Goal: Information Seeking & Learning: Learn about a topic

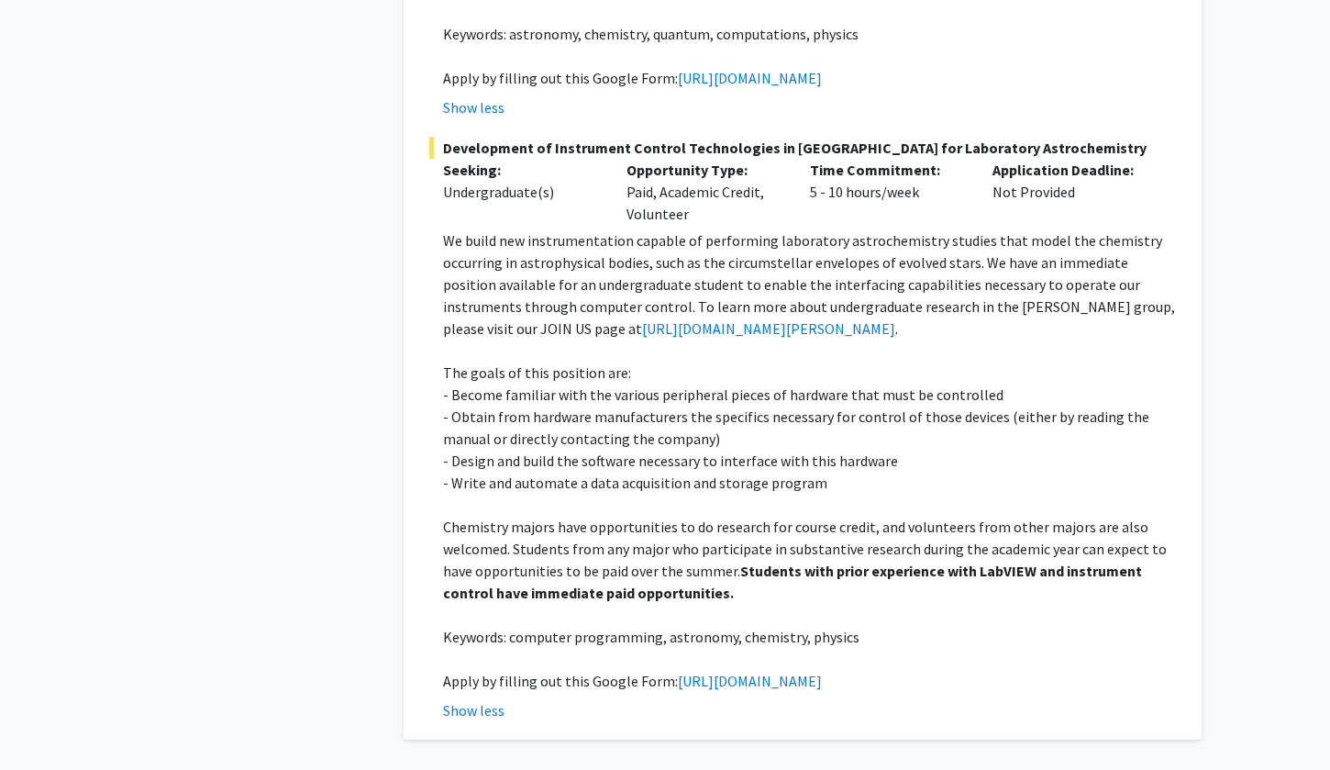
scroll to position [11053, 0]
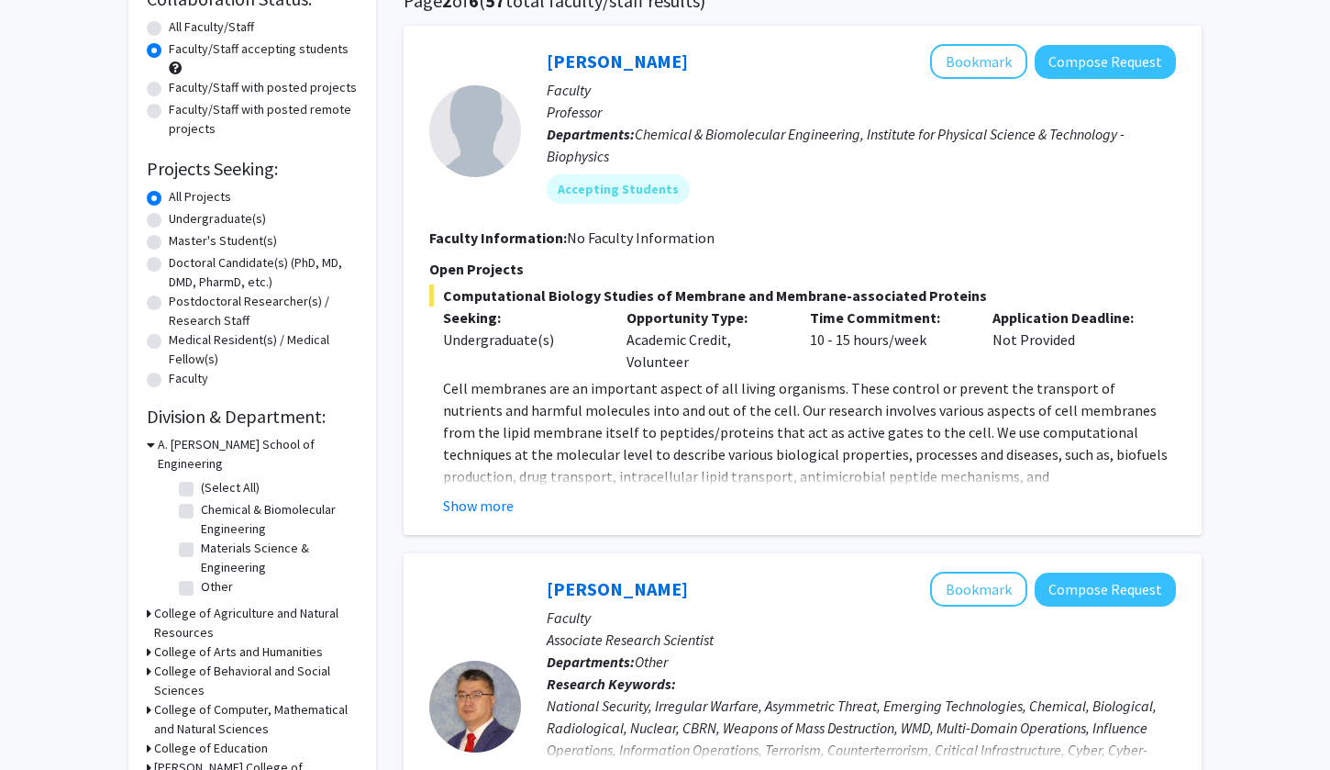
scroll to position [163, 0]
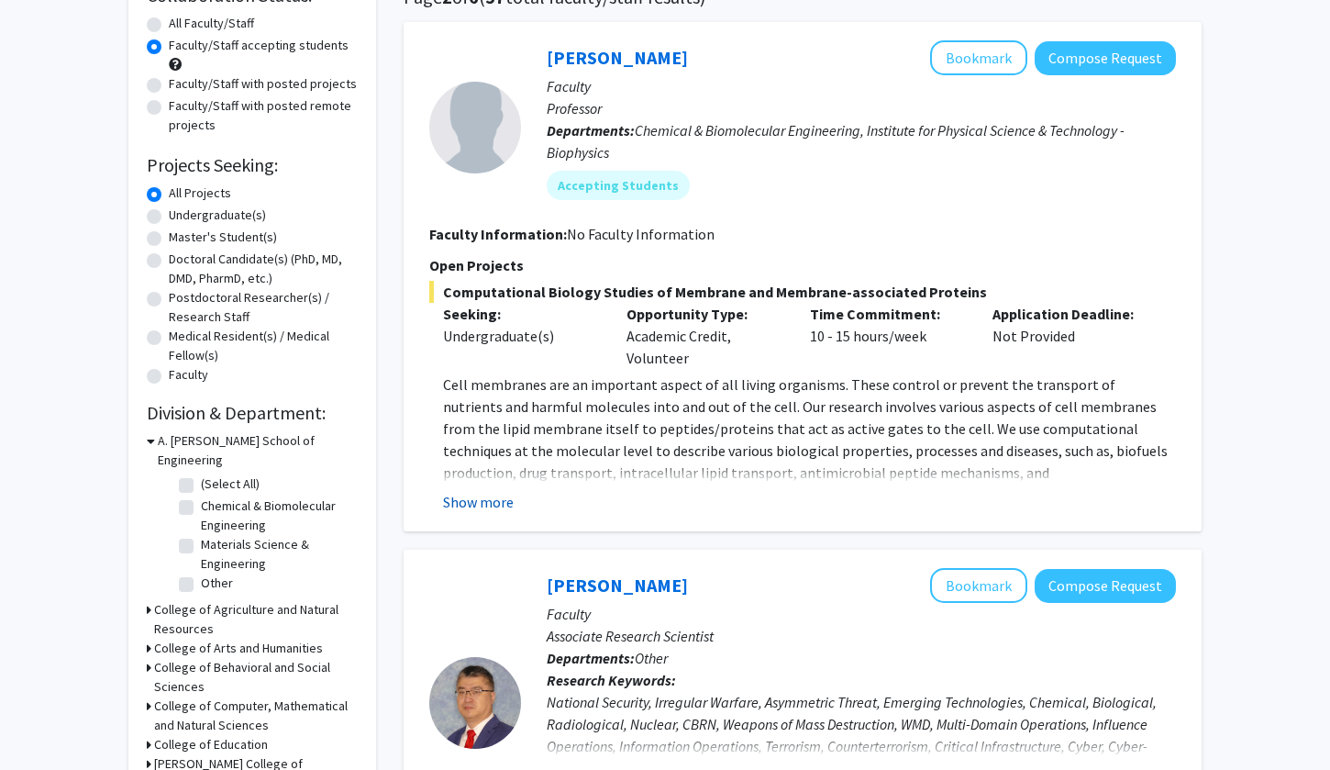
click at [490, 505] on button "Show more" at bounding box center [478, 502] width 71 height 22
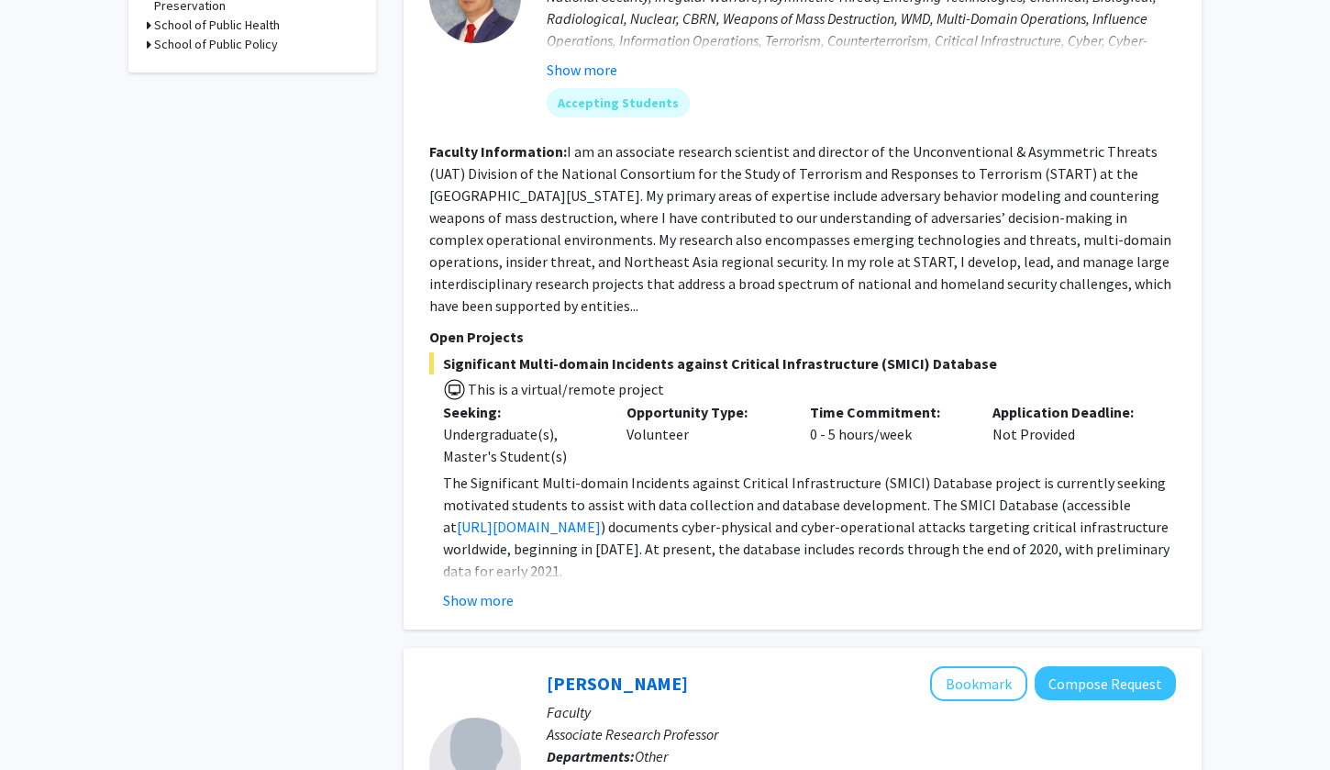
scroll to position [1000, 0]
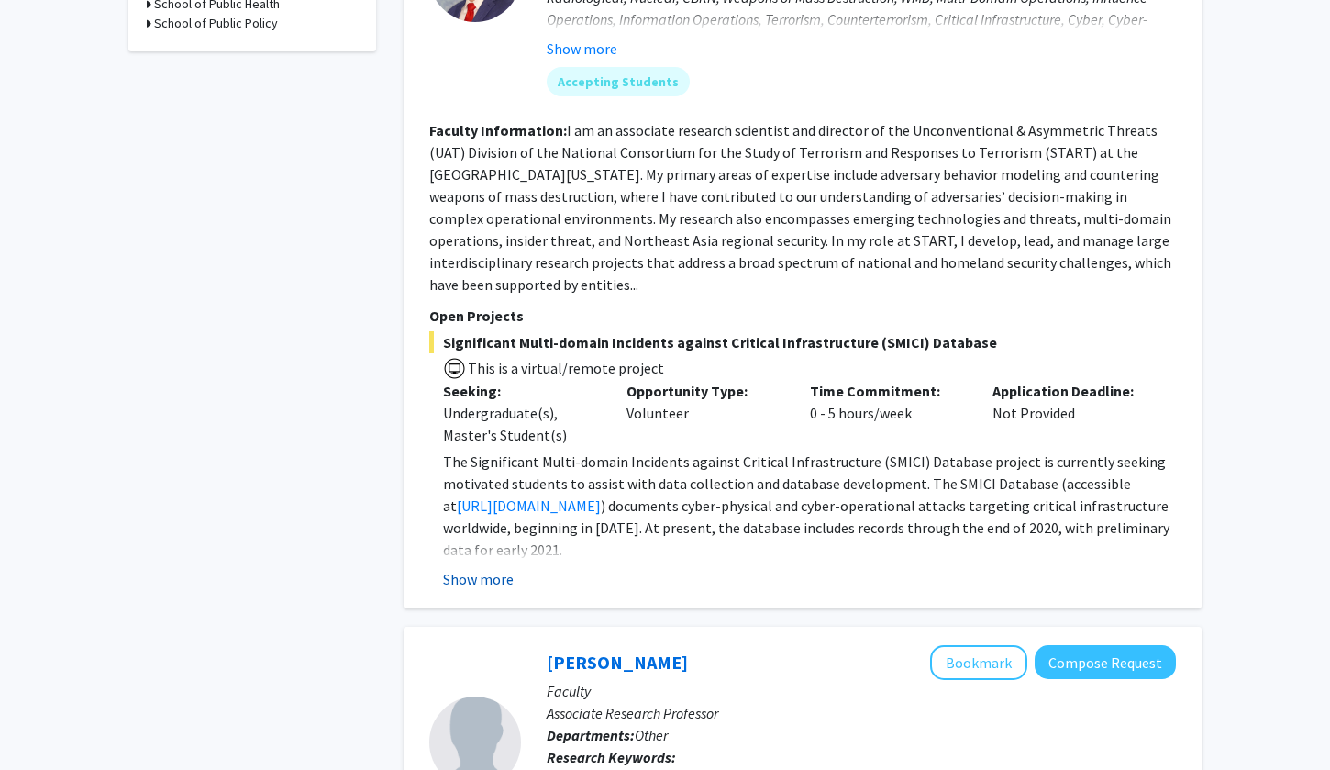
click at [479, 568] on button "Show more" at bounding box center [478, 579] width 71 height 22
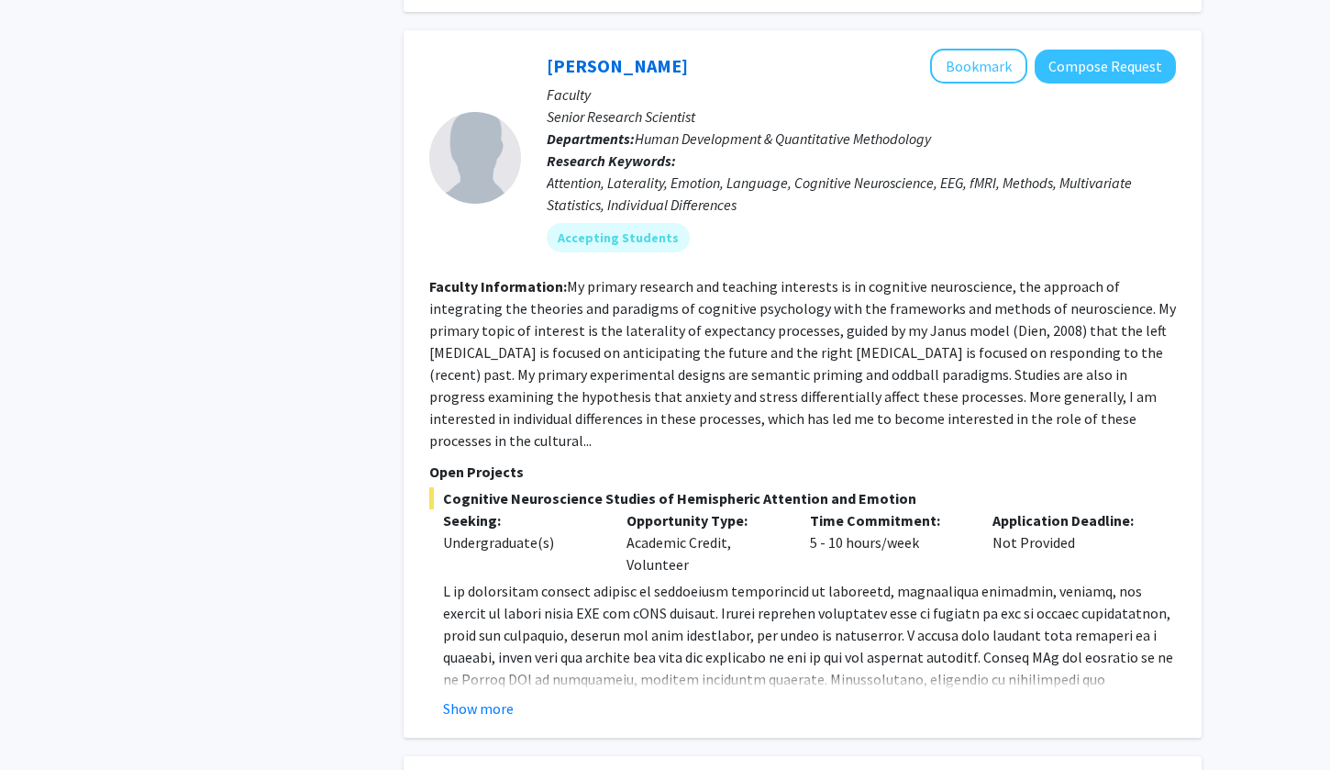
scroll to position [2494, 0]
click at [476, 626] on p at bounding box center [809, 690] width 733 height 220
click at [472, 697] on button "Show more" at bounding box center [478, 708] width 71 height 22
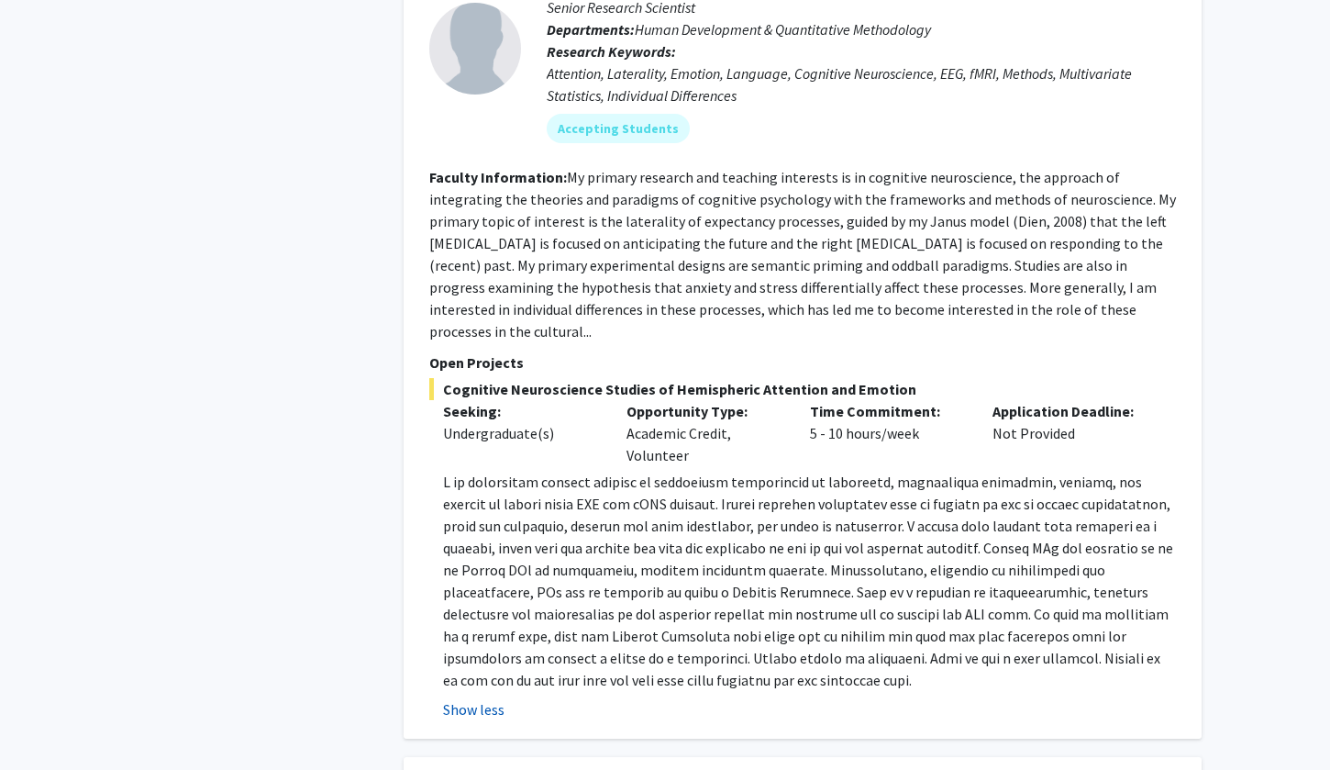
scroll to position [2609, 0]
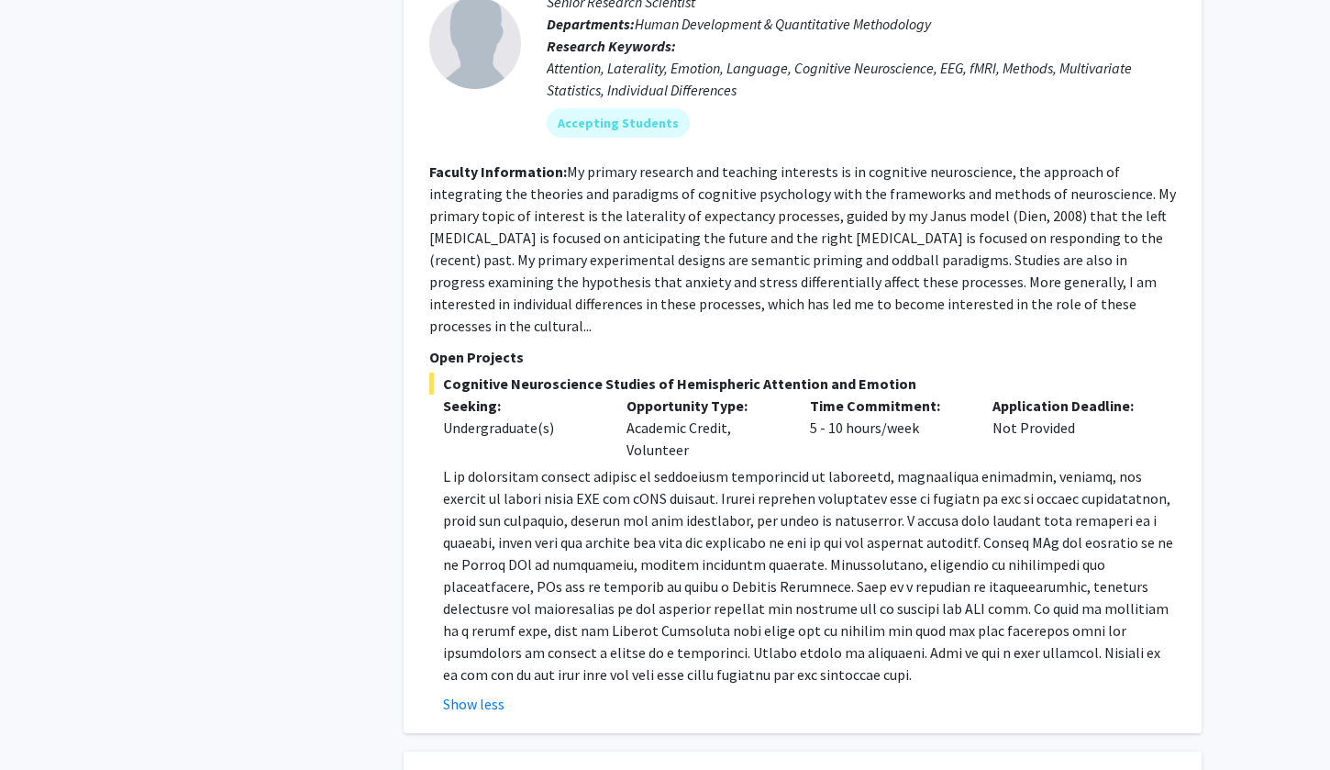
click at [466, 572] on p at bounding box center [809, 575] width 733 height 220
click at [467, 572] on p at bounding box center [809, 575] width 733 height 220
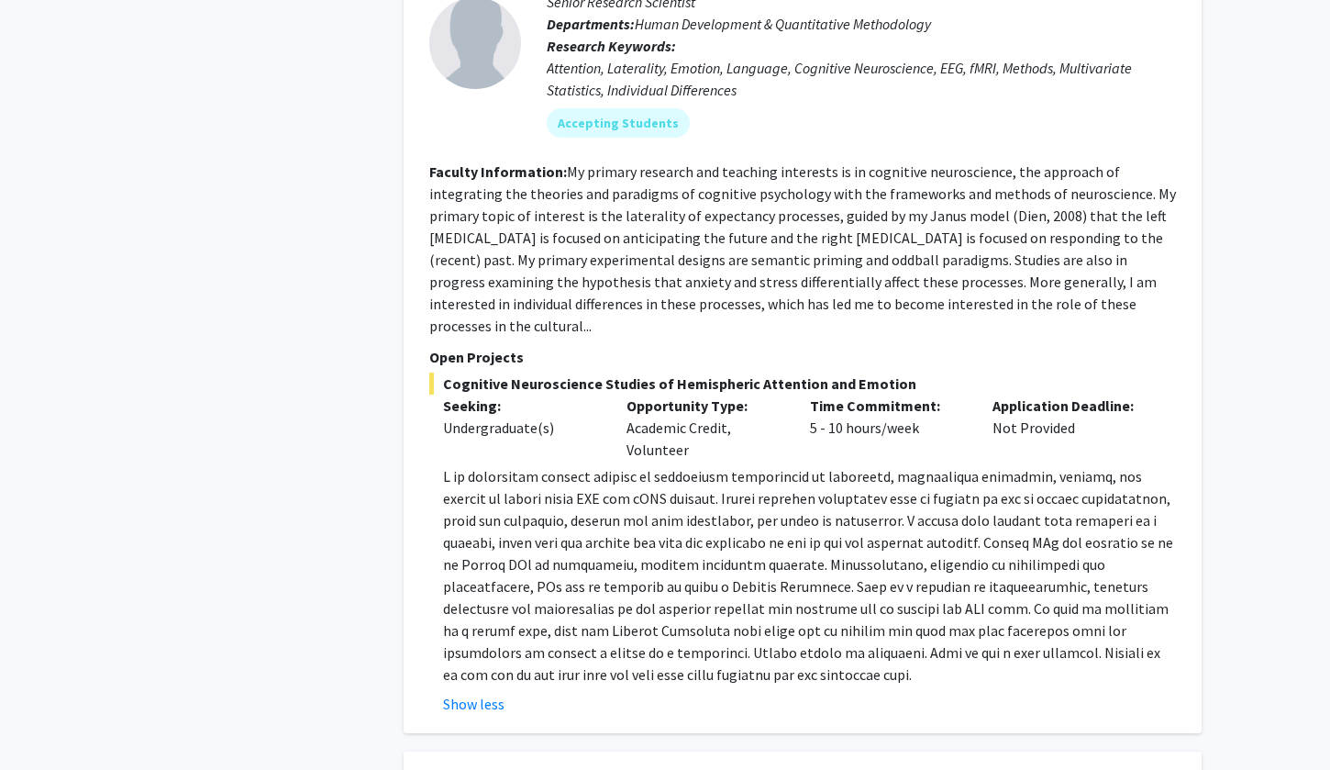
click at [467, 572] on p at bounding box center [809, 575] width 733 height 220
click at [468, 572] on p at bounding box center [809, 575] width 733 height 220
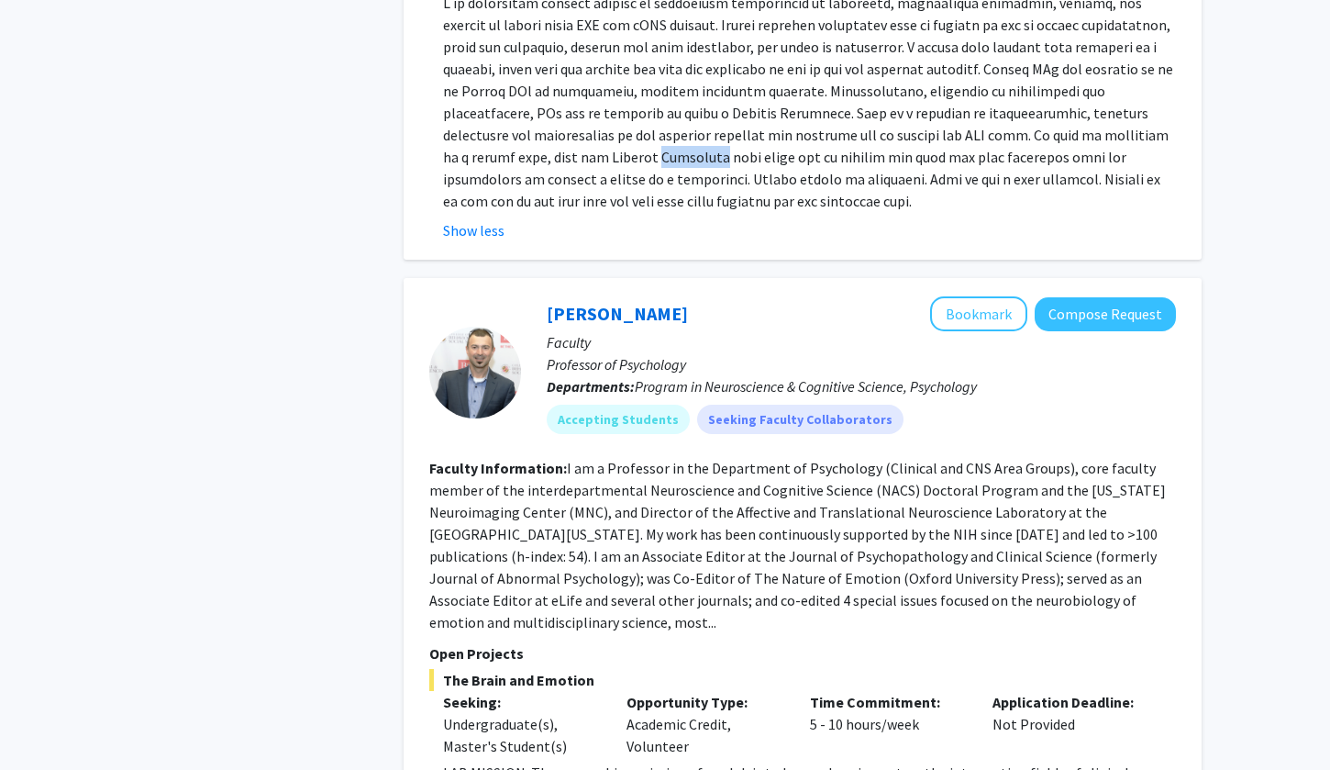
scroll to position [3091, 0]
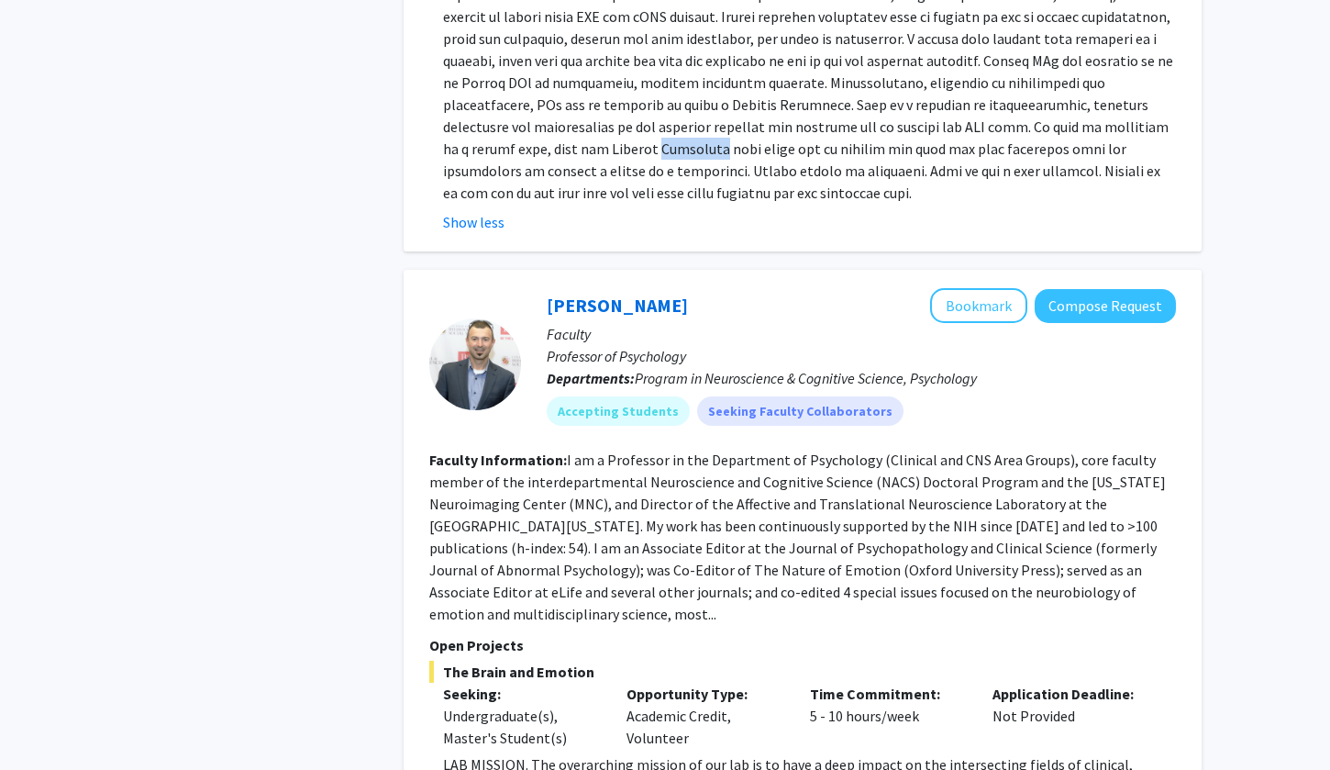
click at [412, 563] on div "Alexander Shackman Bookmark Compose Request Faculty Professor of Psychology Dep…" at bounding box center [803, 590] width 798 height 641
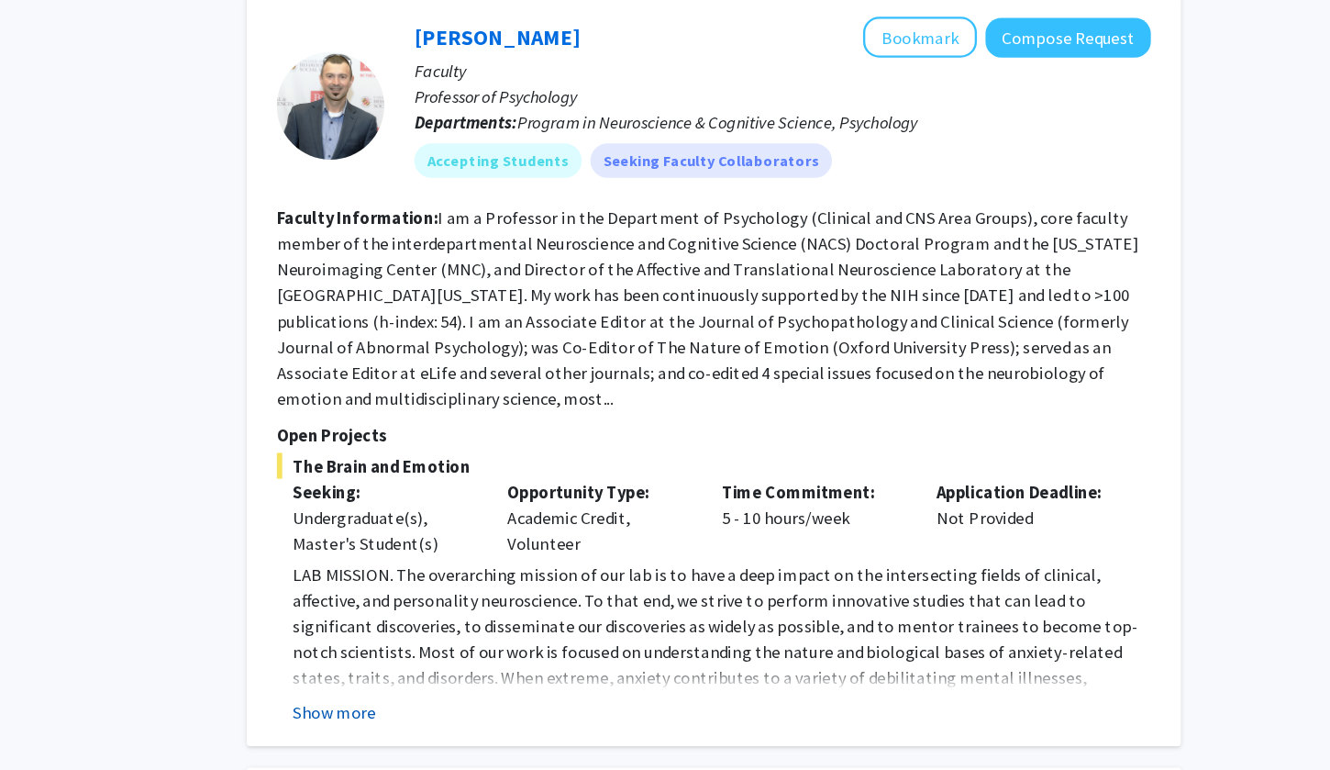
click at [443, 597] on button "Show more" at bounding box center [478, 608] width 71 height 22
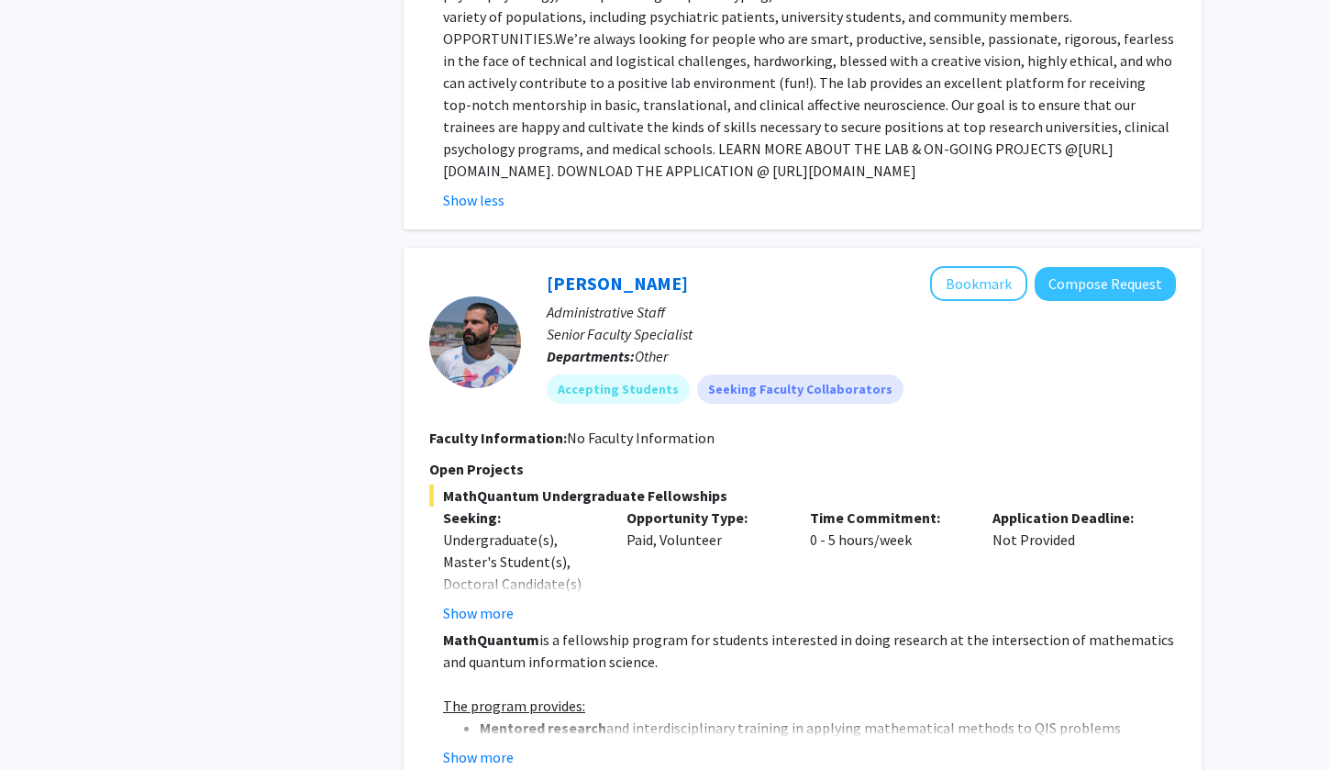
scroll to position [4122, 0]
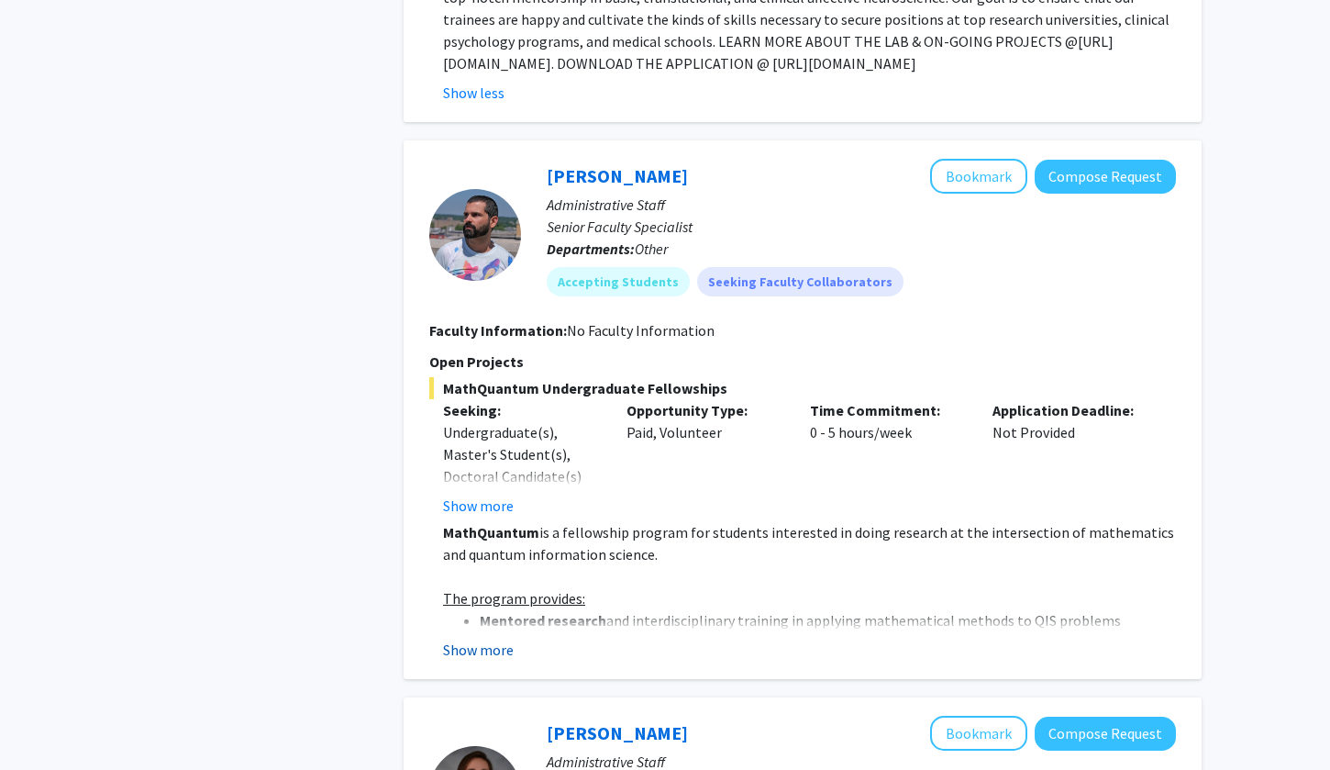
click at [457, 639] on button "Show more" at bounding box center [478, 650] width 71 height 22
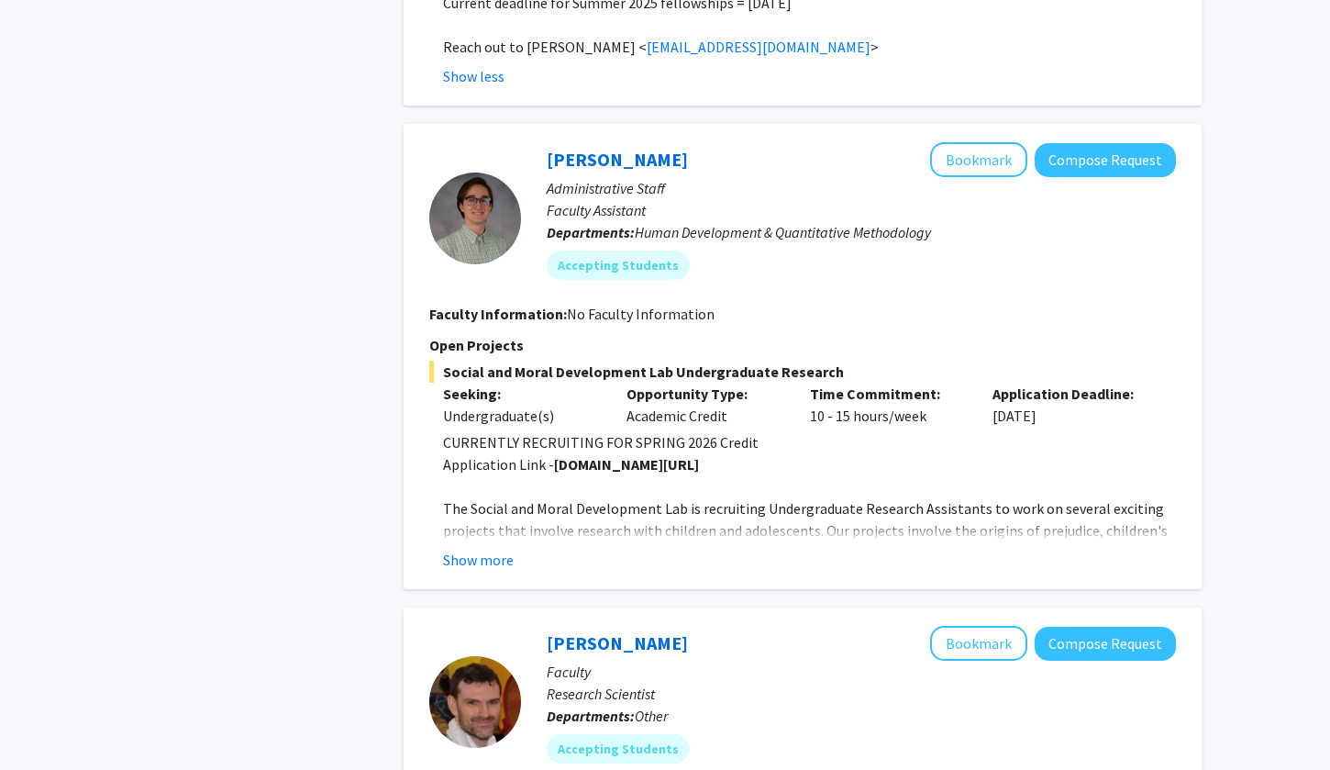
scroll to position [5472, 0]
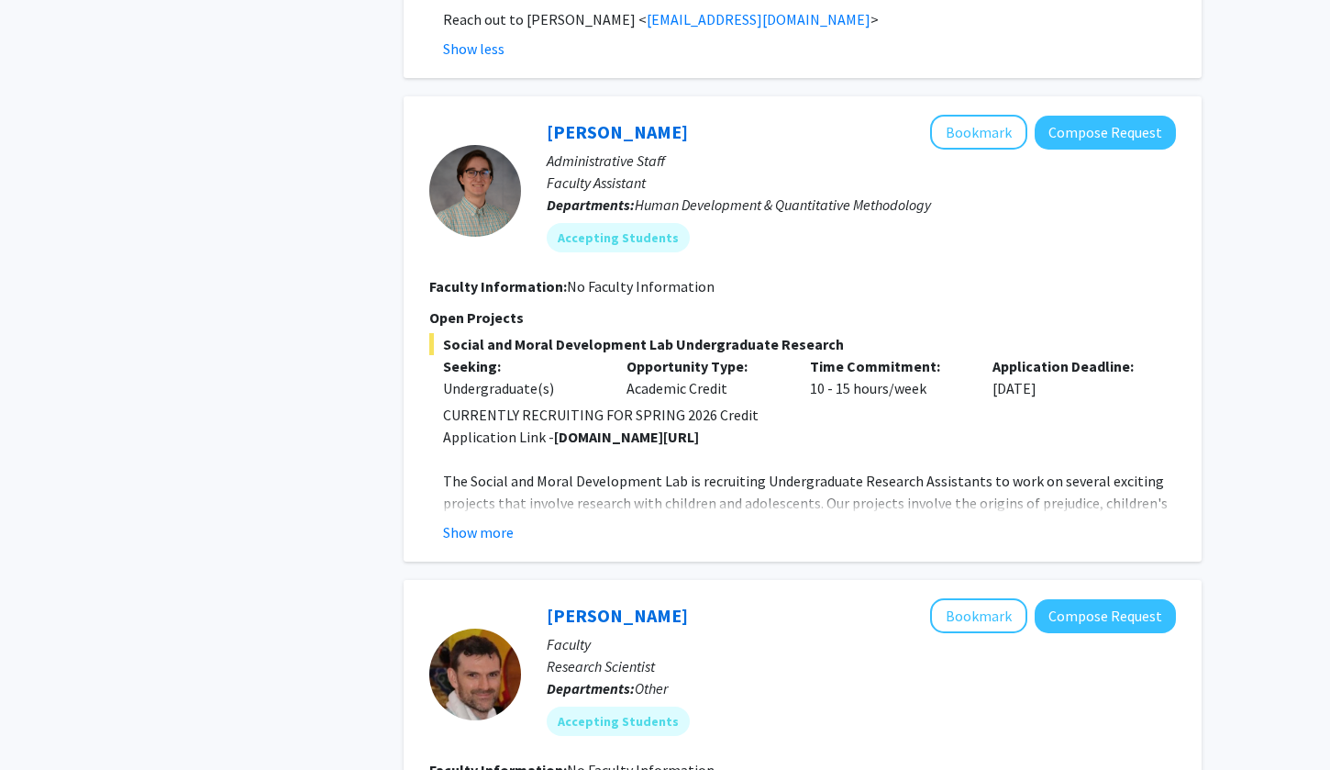
click at [495, 437] on div "Nathaniel Pearl Bookmark Compose Request Administrative Staff Faculty Assistant…" at bounding box center [803, 328] width 798 height 465
click at [494, 521] on button "Show more" at bounding box center [478, 532] width 71 height 22
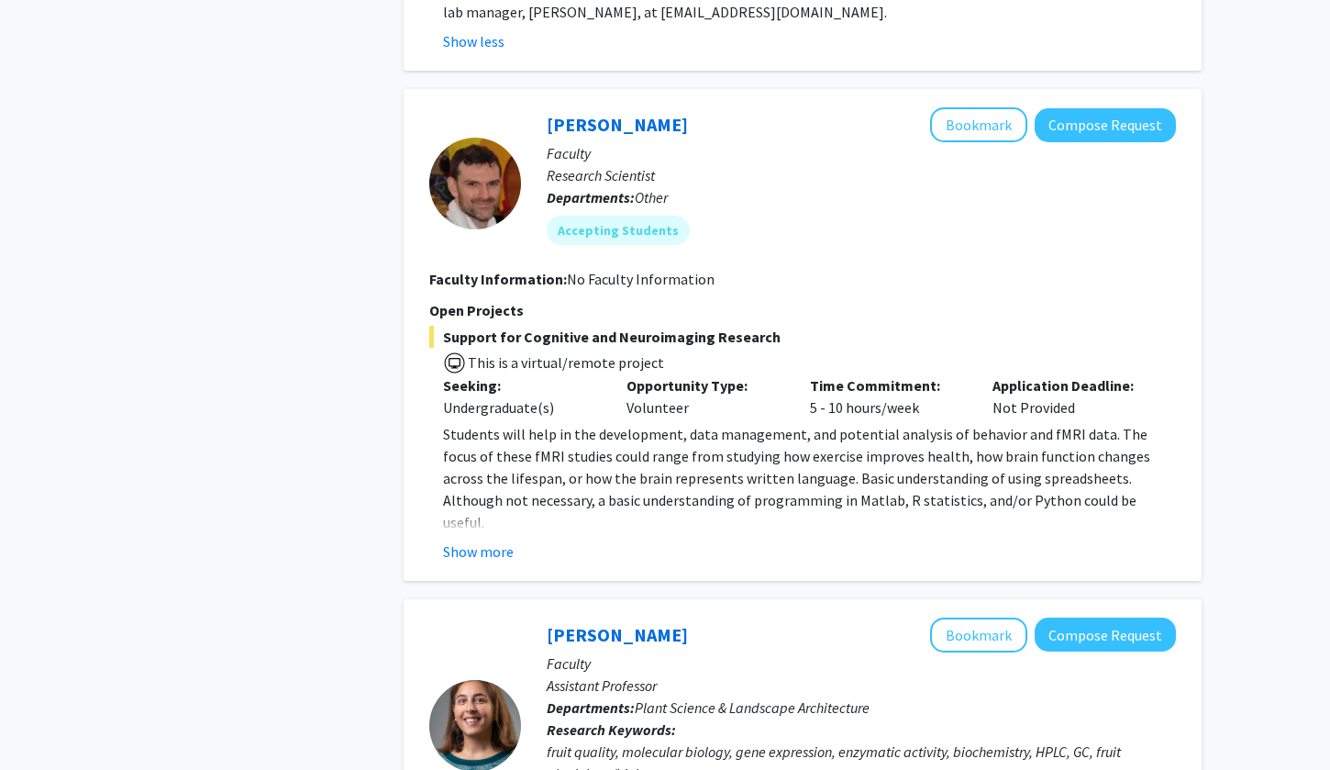
scroll to position [6176, 0]
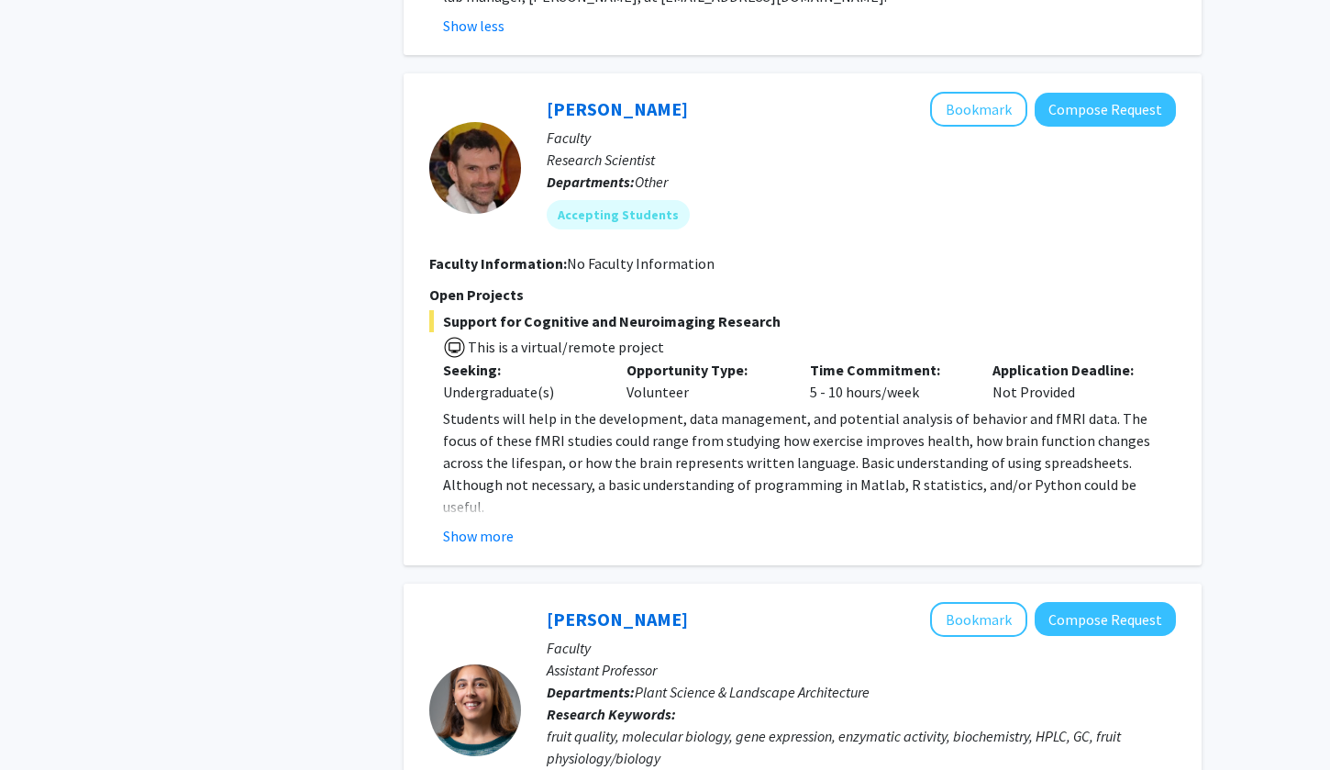
click at [471, 441] on div "Jeremy Purcell Bookmark Compose Request Faculty Research Scientist Departments:…" at bounding box center [803, 319] width 798 height 492
click at [476, 525] on button "Show more" at bounding box center [478, 536] width 71 height 22
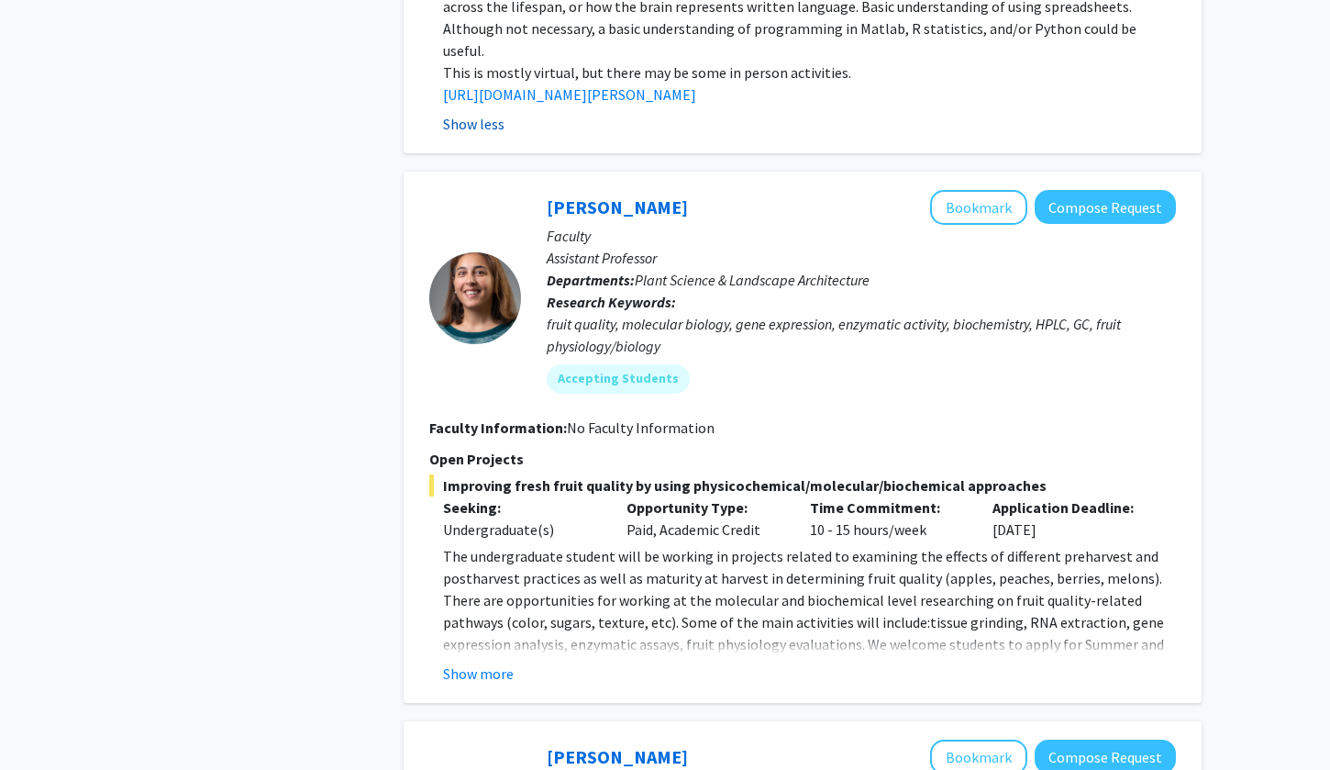
scroll to position [6648, 0]
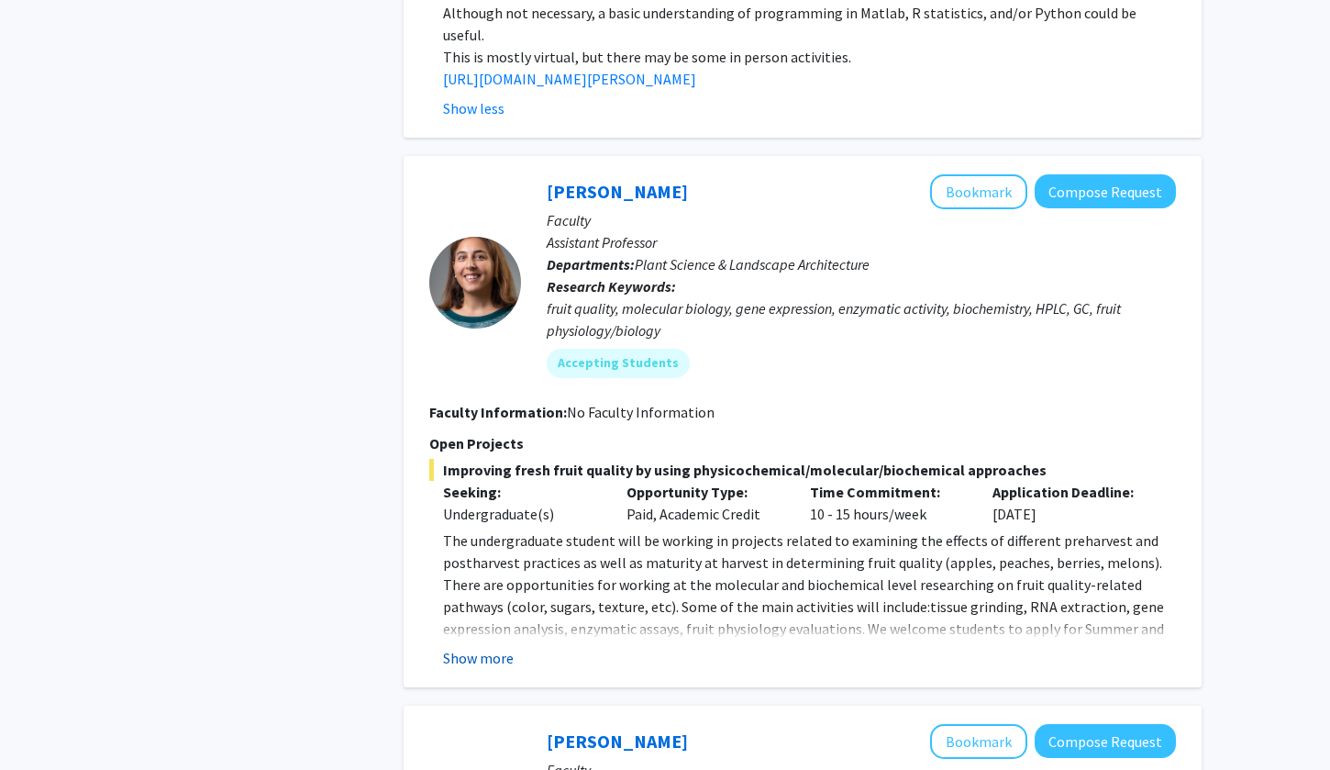
click at [468, 647] on button "Show more" at bounding box center [478, 658] width 71 height 22
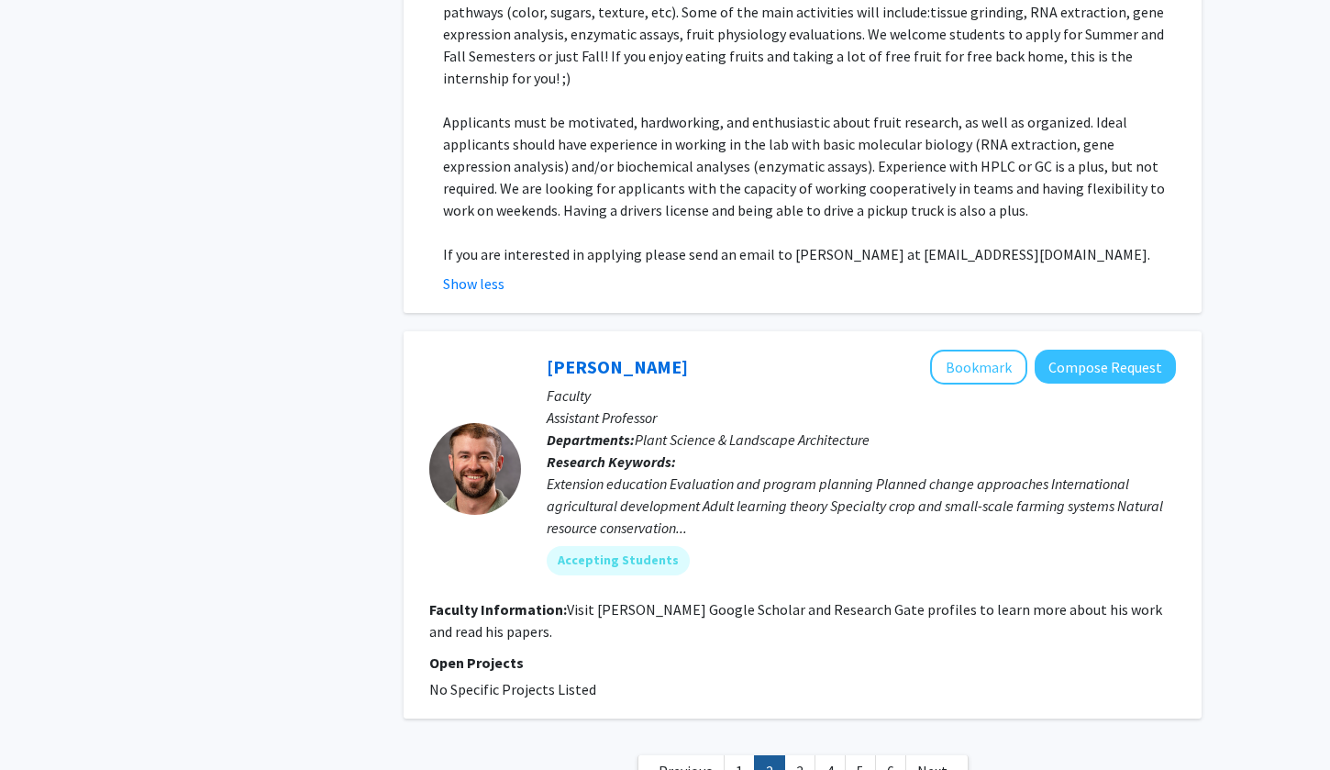
scroll to position [7241, 0]
click at [794, 756] on link "3" at bounding box center [799, 772] width 31 height 32
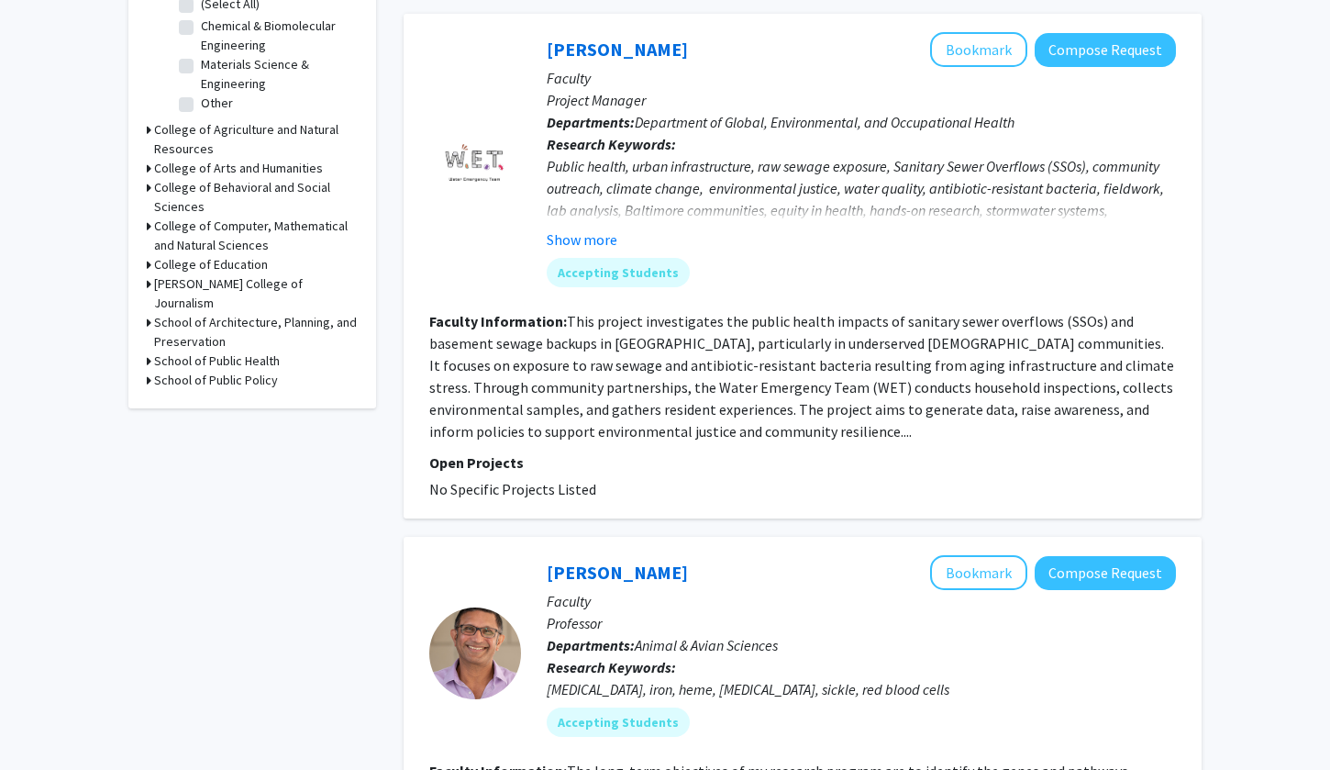
scroll to position [658, 0]
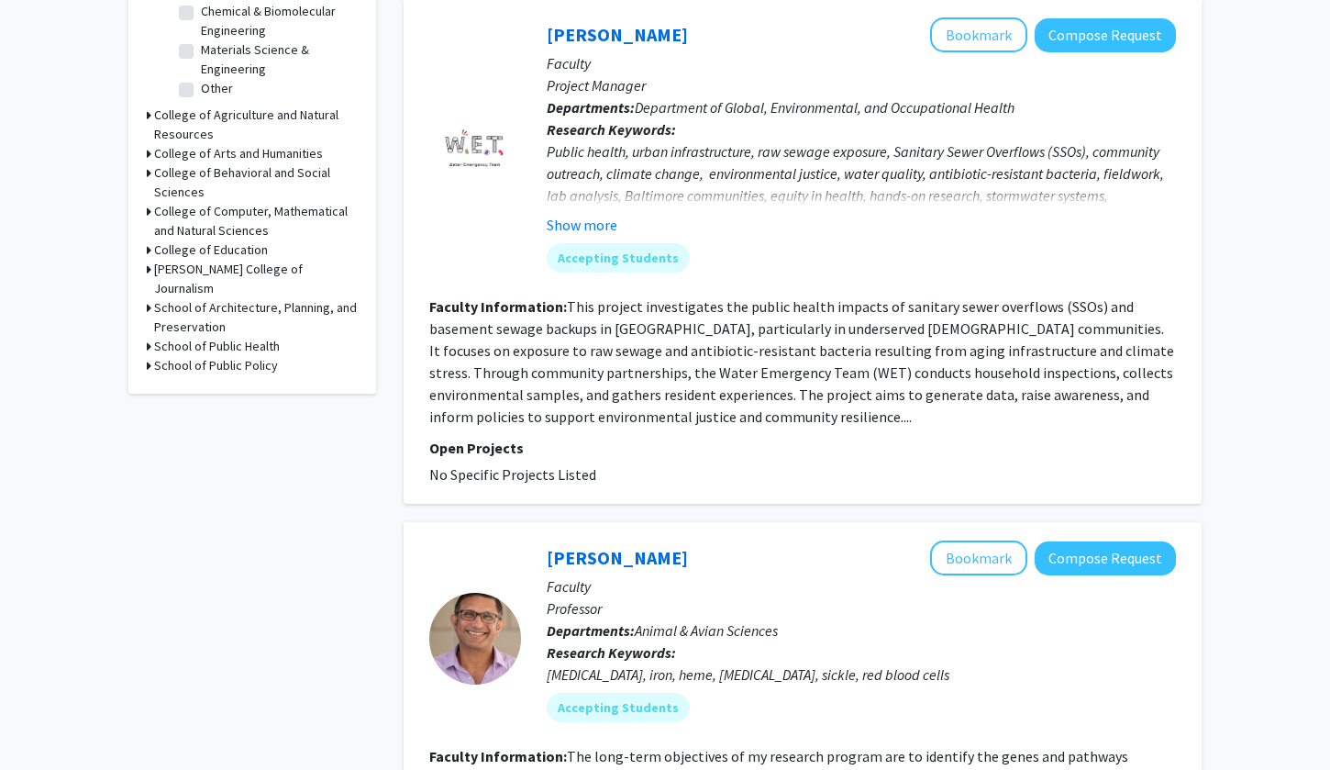
click at [501, 483] on span "No Specific Projects Listed" at bounding box center [512, 474] width 167 height 18
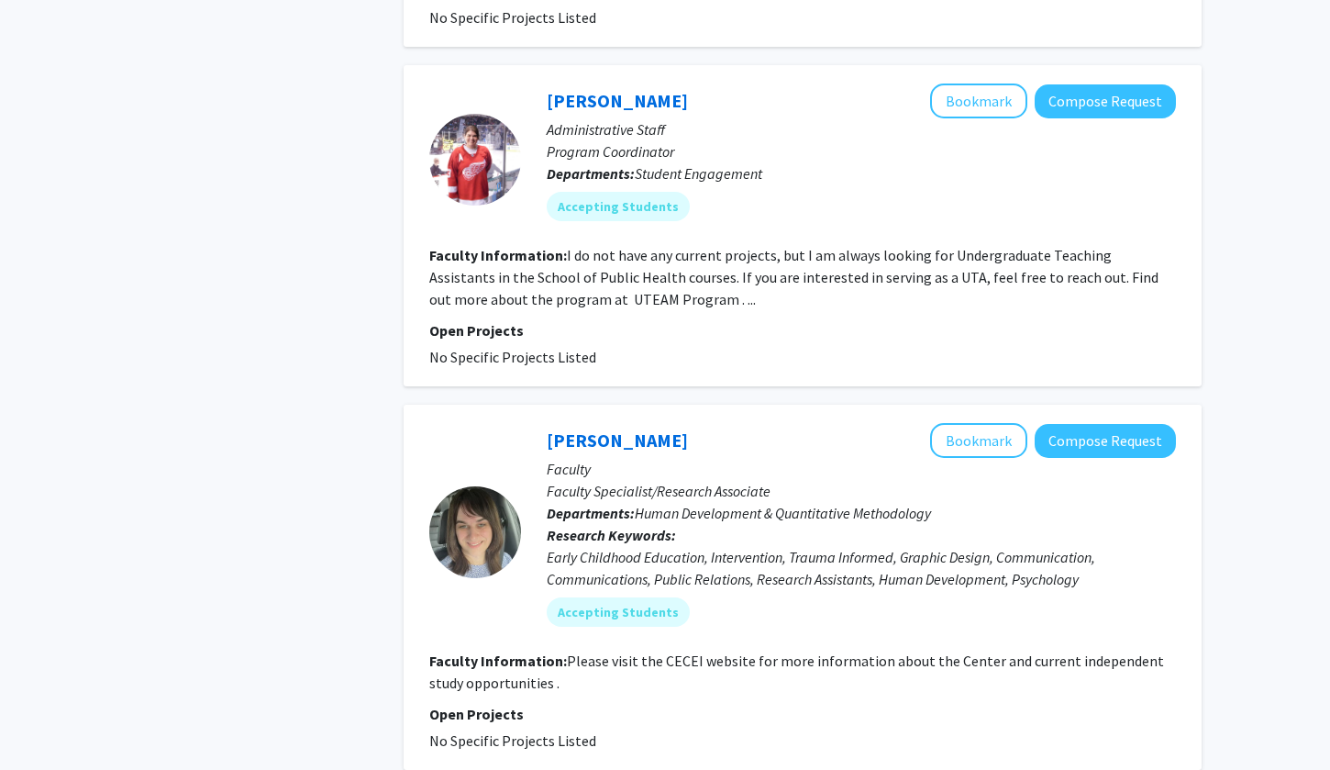
scroll to position [2149, 0]
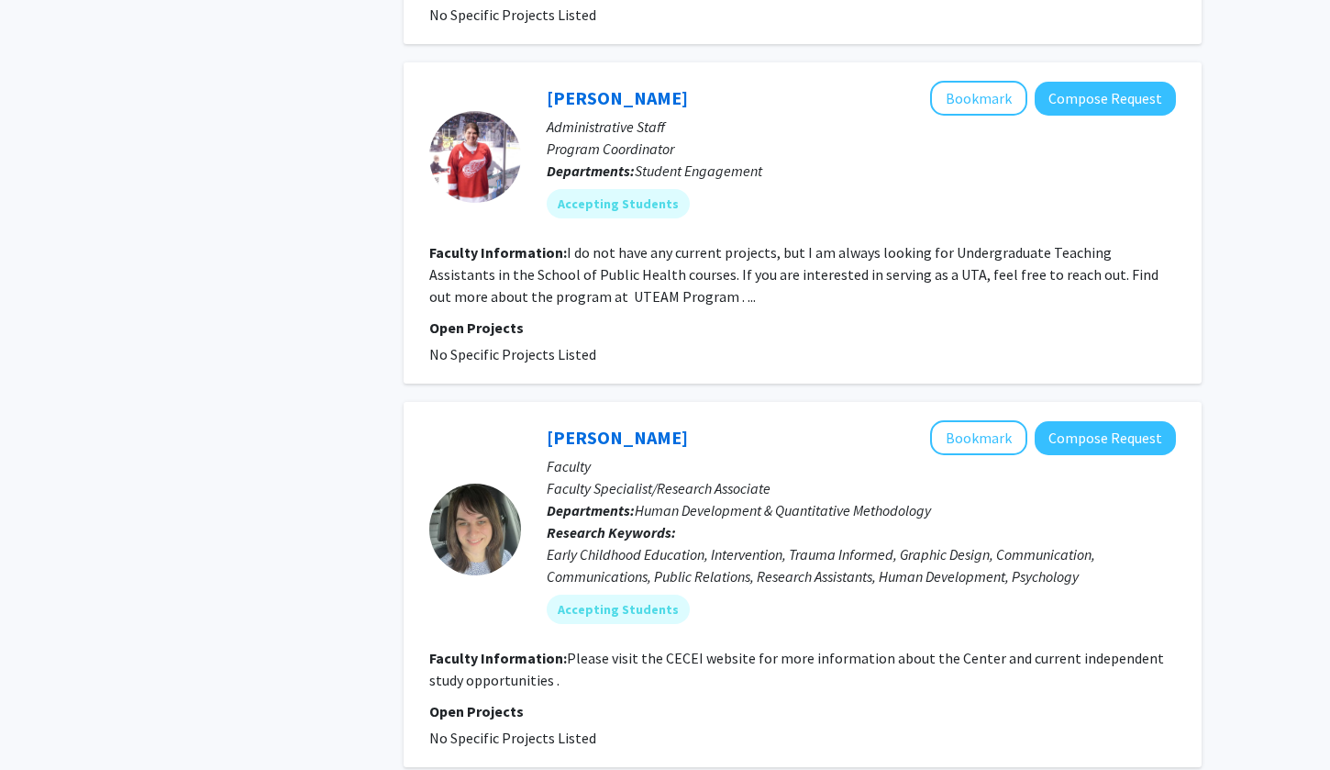
click at [563, 270] on fg-read-more "I do not have any current projects, but I am always looking for Undergraduate T…" at bounding box center [793, 274] width 729 height 62
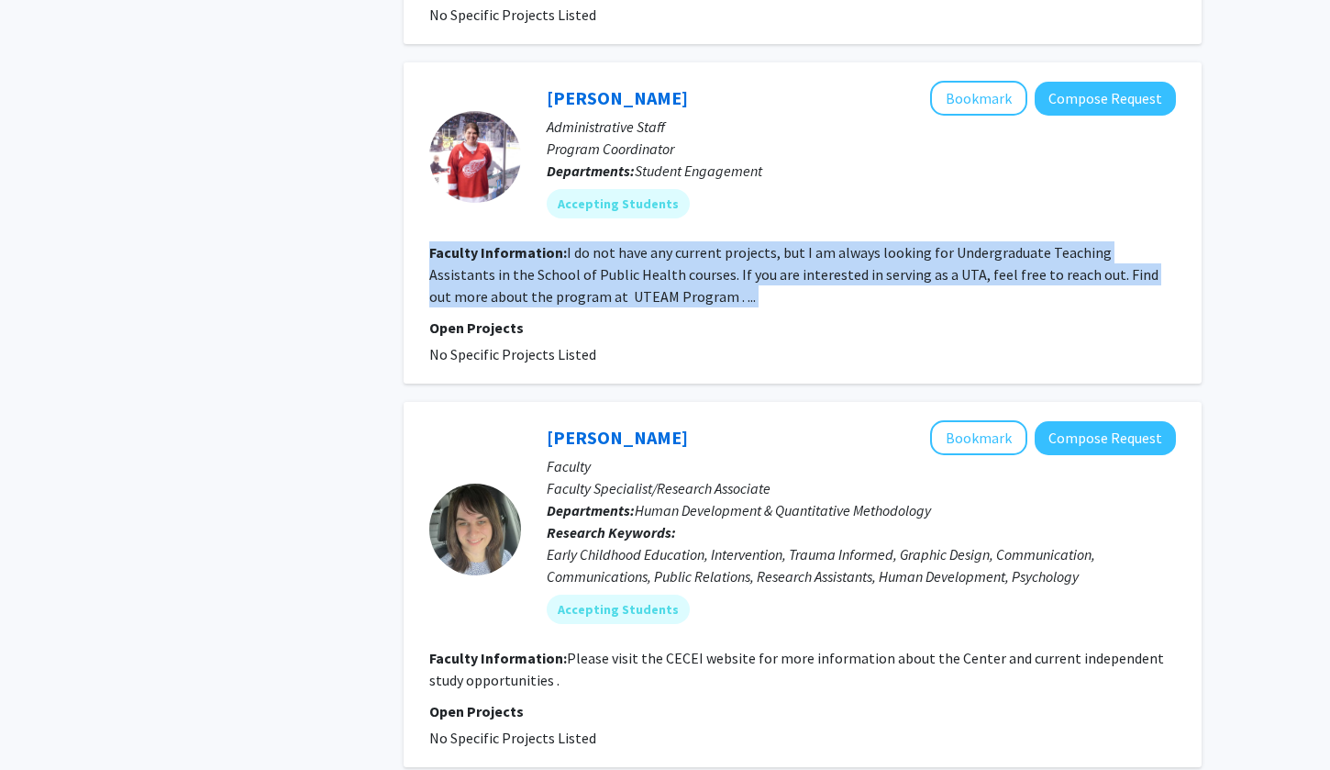
click at [563, 270] on fg-read-more "I do not have any current projects, but I am always looking for Undergraduate T…" at bounding box center [793, 274] width 729 height 62
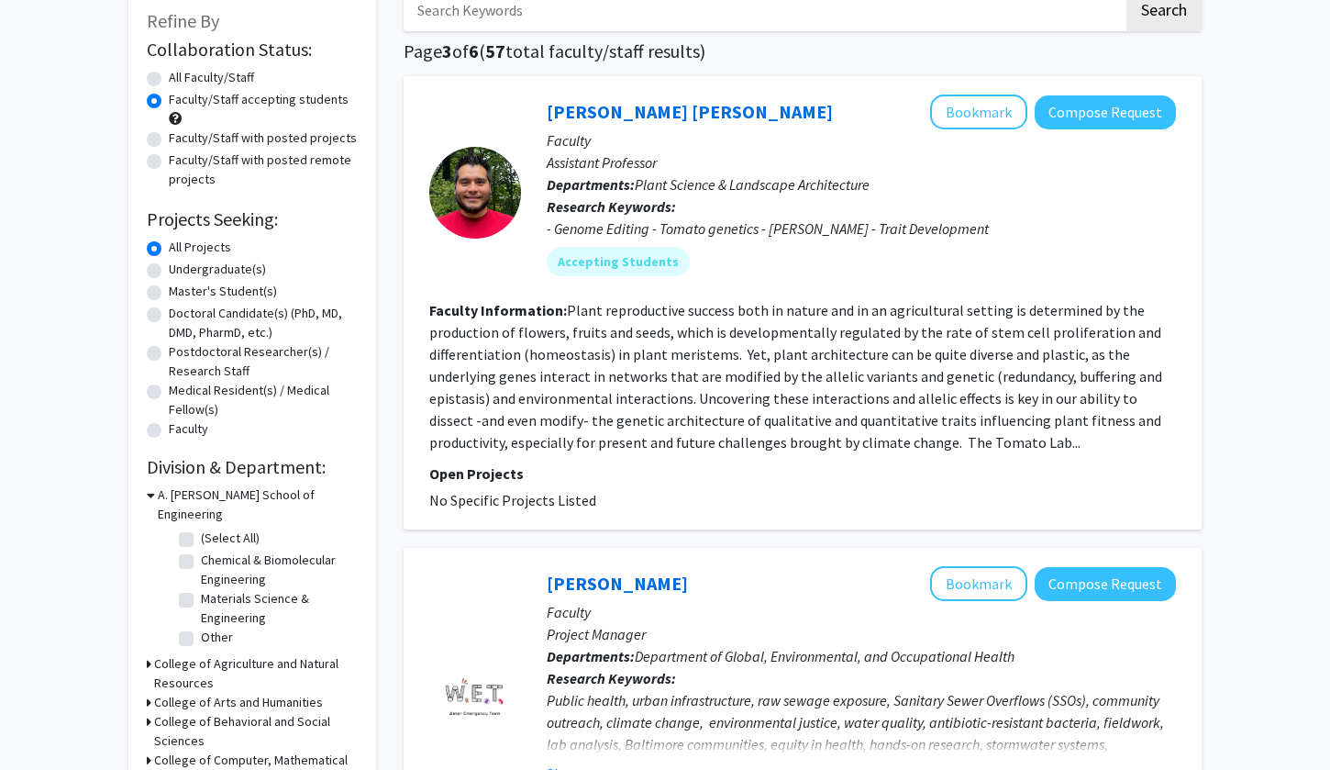
scroll to position [120, 0]
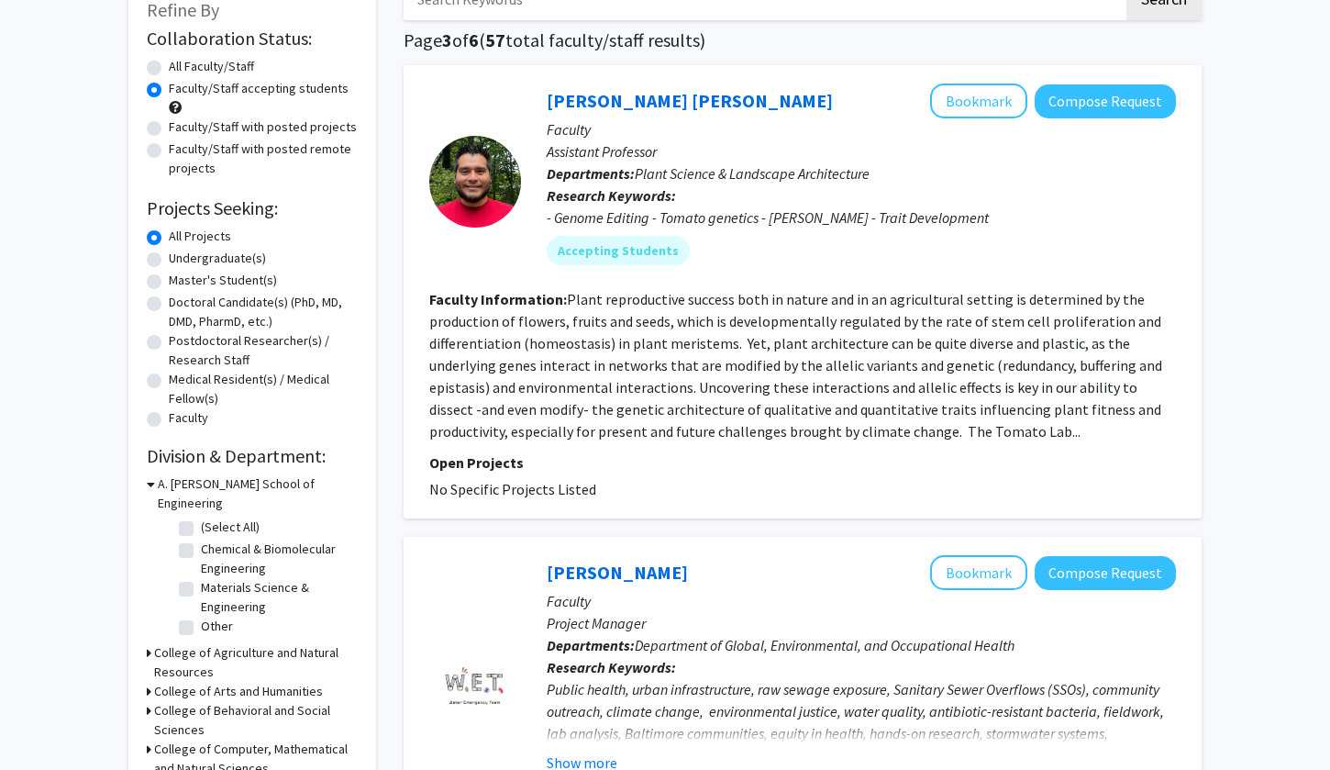
click at [198, 256] on label "Undergraduate(s)" at bounding box center [217, 258] width 97 height 19
click at [181, 256] on input "Undergraduate(s)" at bounding box center [175, 255] width 12 height 12
radio input "true"
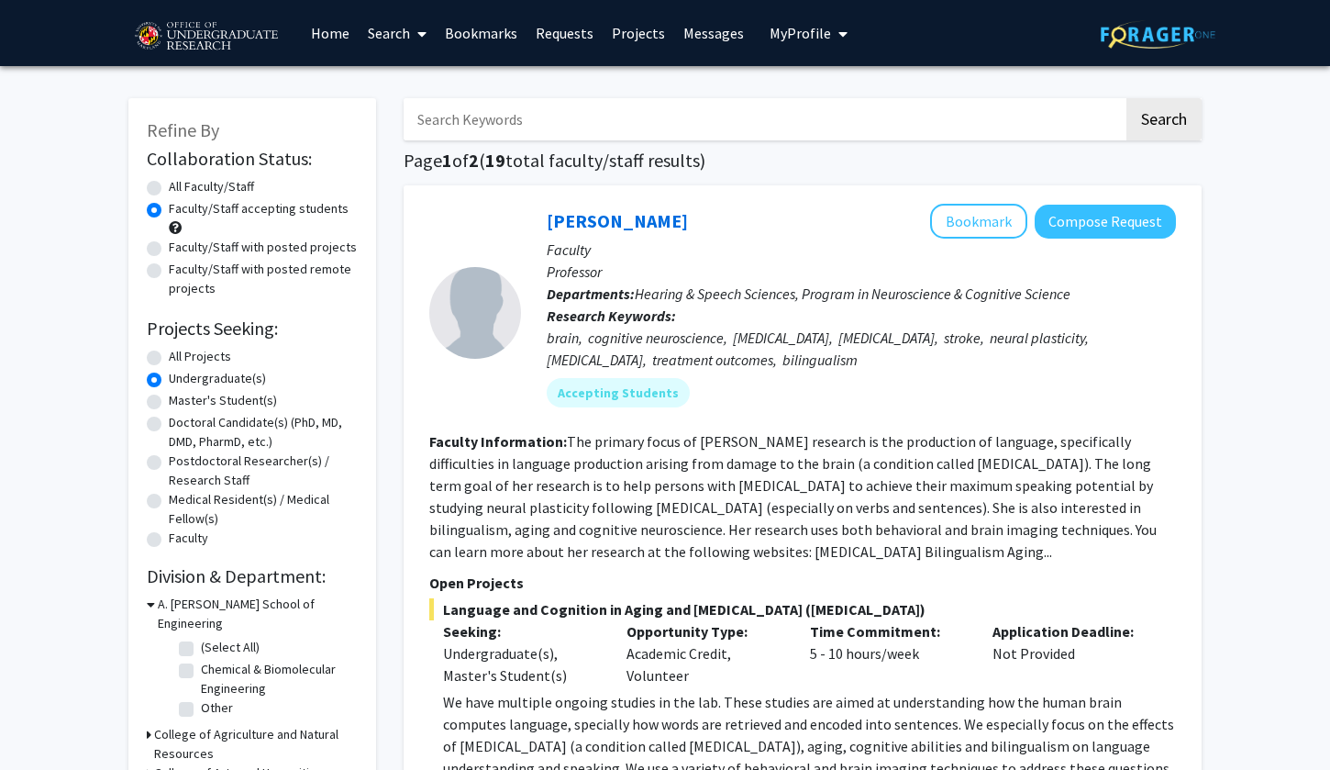
click at [164, 187] on div "All Faculty/Staff" at bounding box center [252, 188] width 211 height 22
click at [169, 194] on label "All Faculty/Staff" at bounding box center [211, 186] width 85 height 19
click at [169, 189] on input "All Faculty/Staff" at bounding box center [175, 183] width 12 height 12
radio input "true"
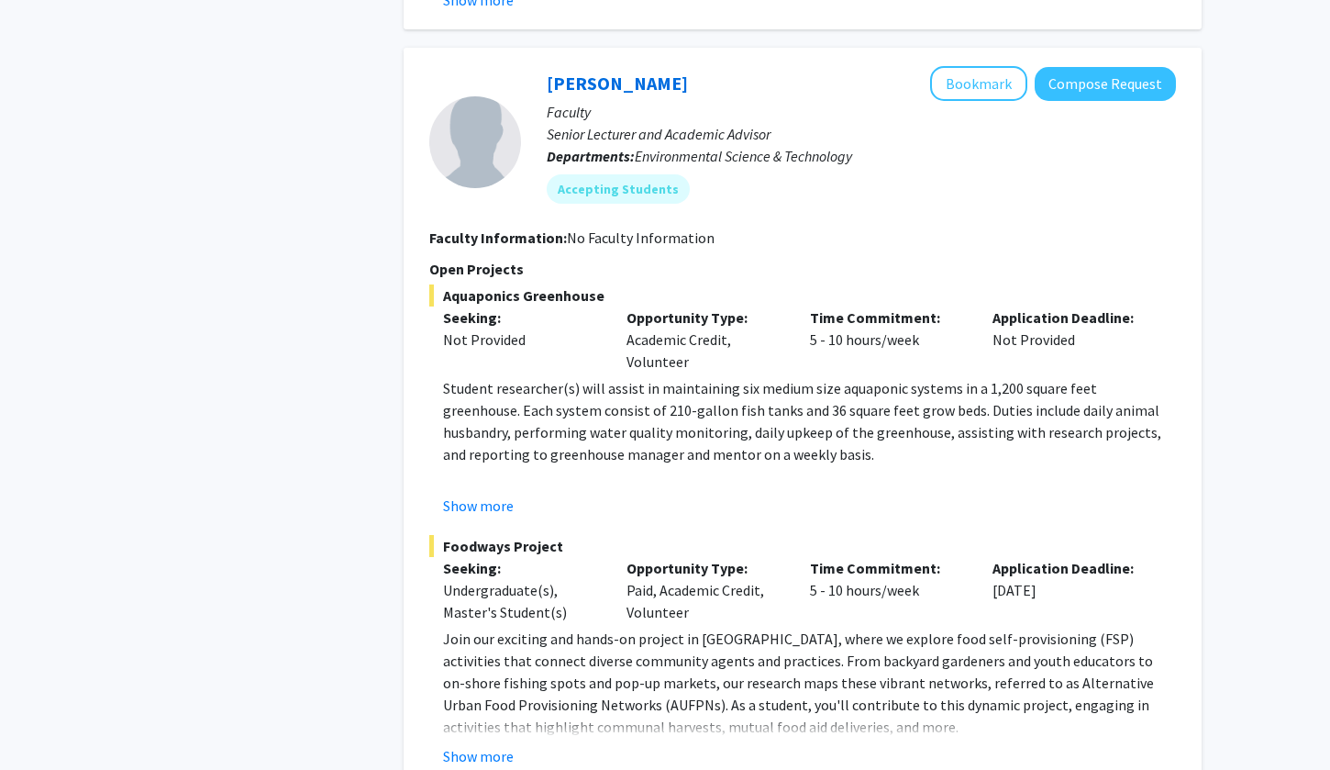
scroll to position [7577, 0]
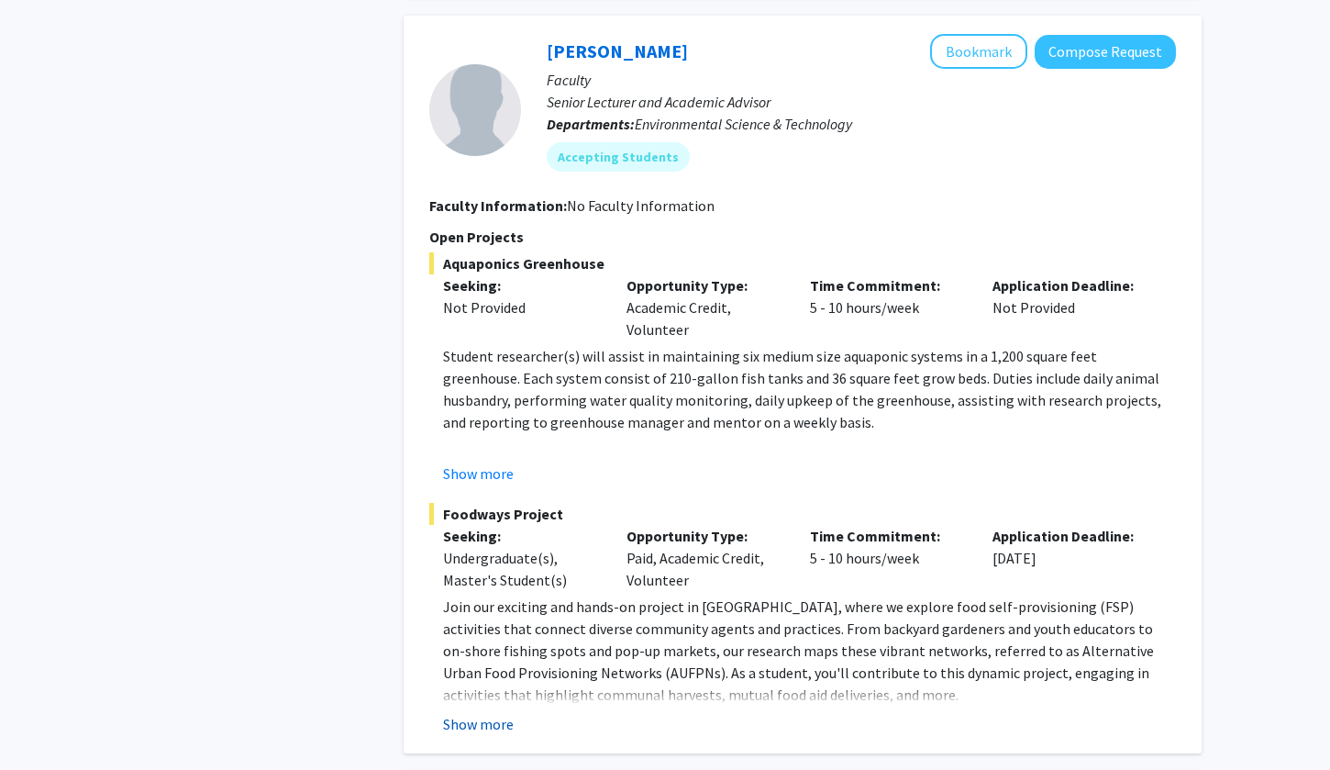
click at [486, 713] on button "Show more" at bounding box center [478, 724] width 71 height 22
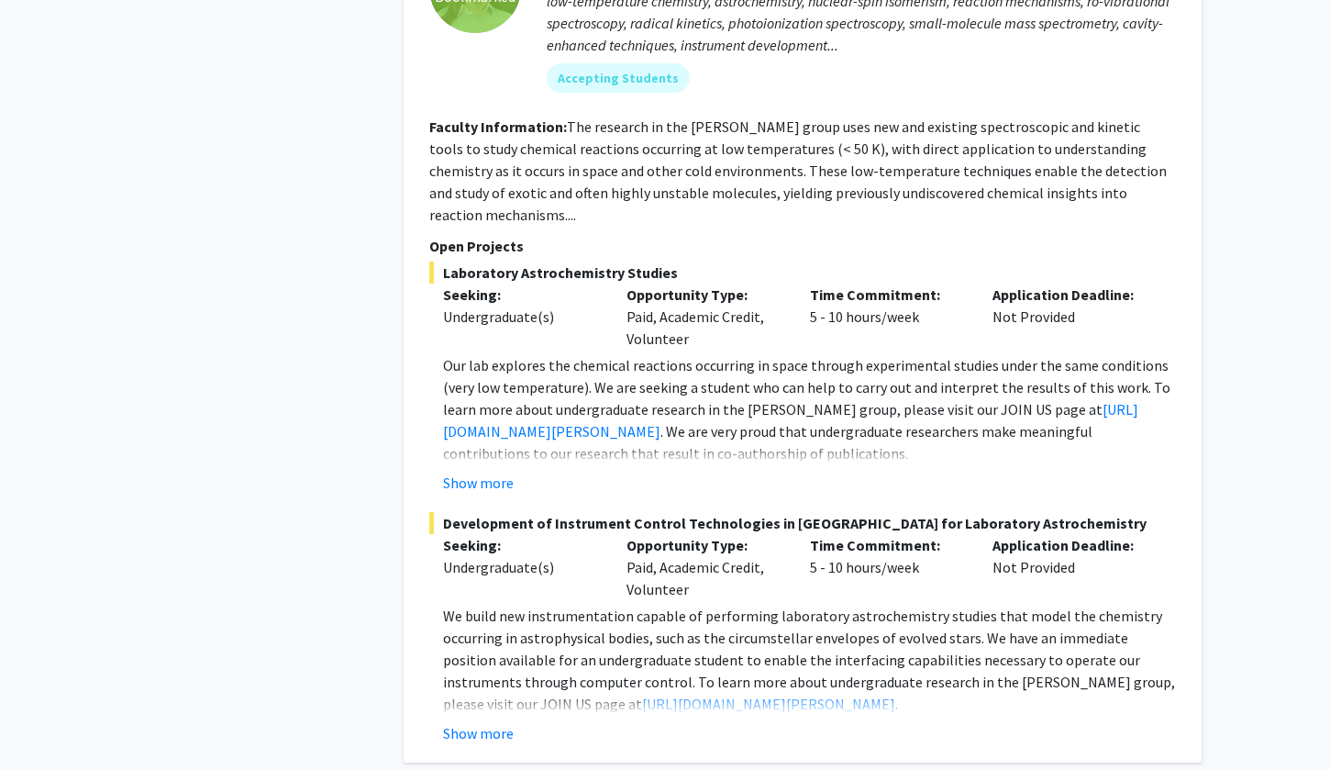
scroll to position [8741, 0]
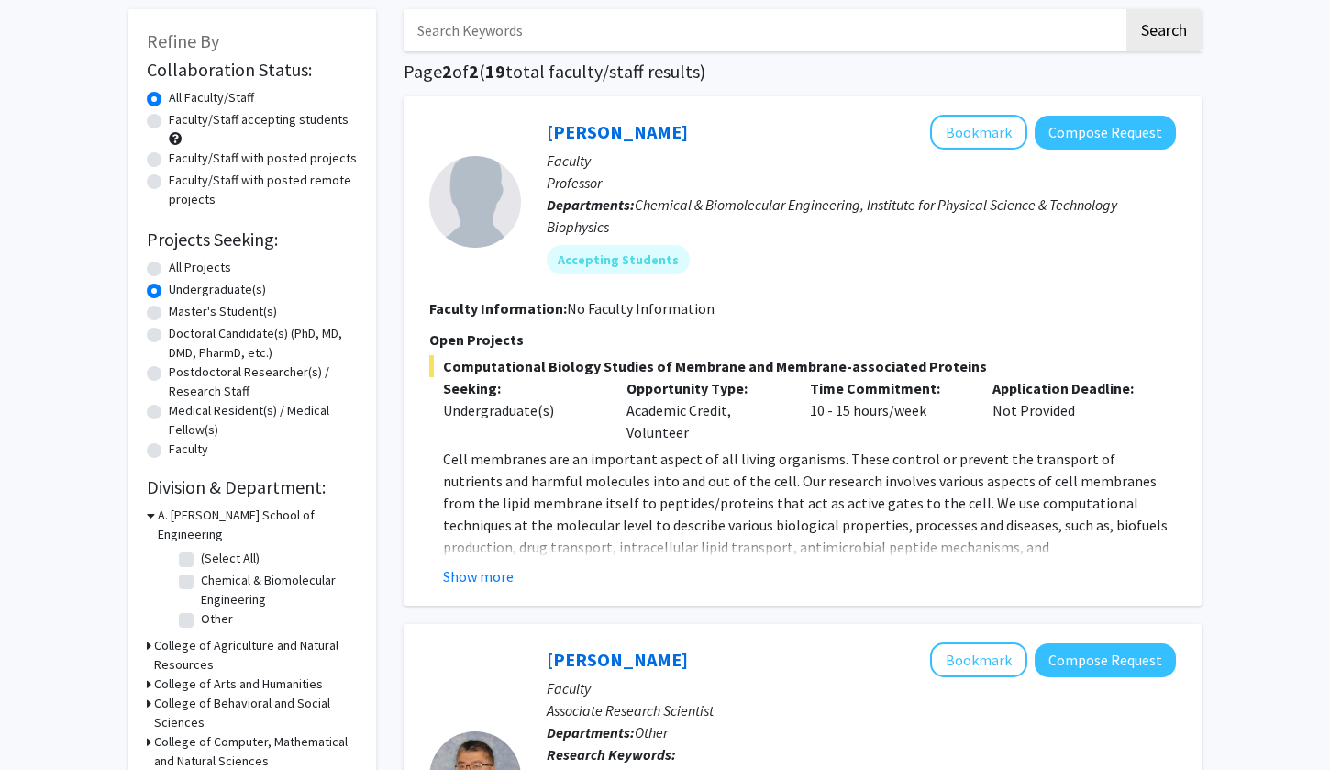
scroll to position [83, 0]
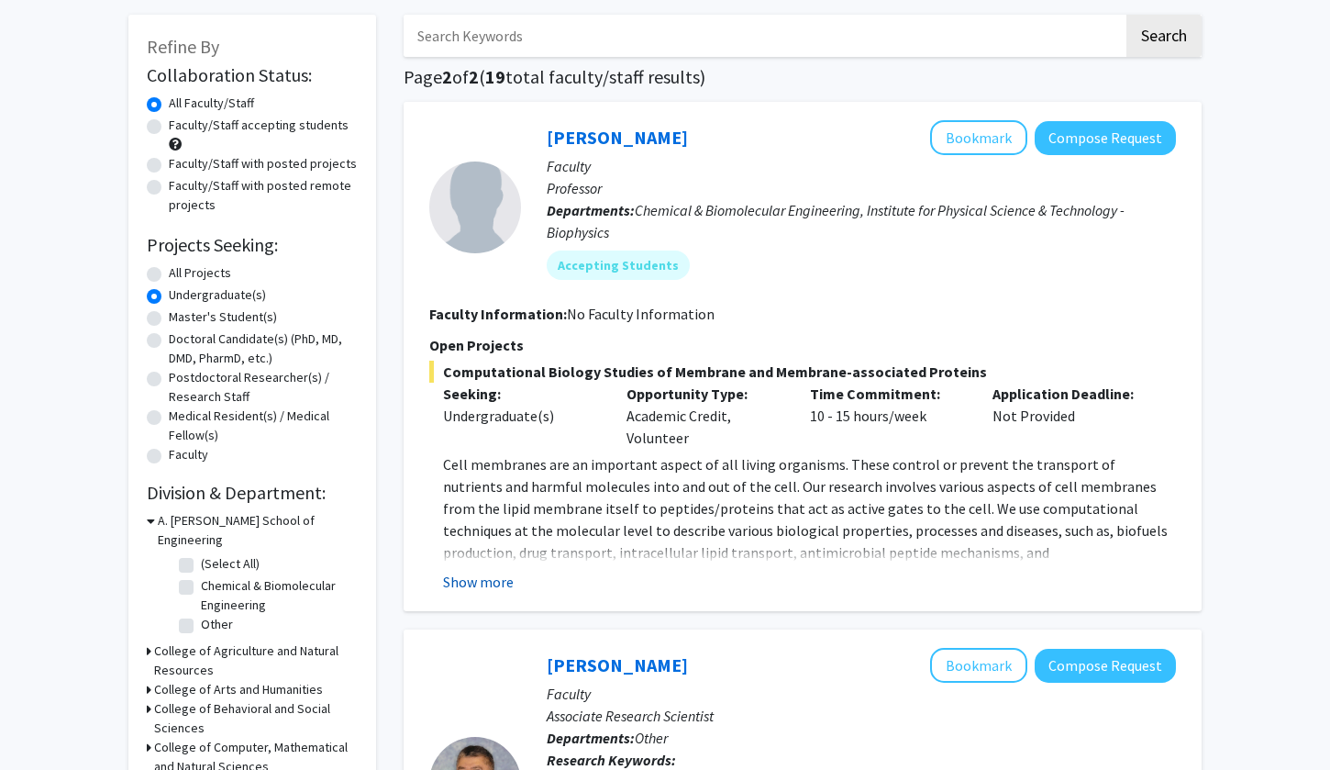
click at [478, 588] on button "Show more" at bounding box center [478, 582] width 71 height 22
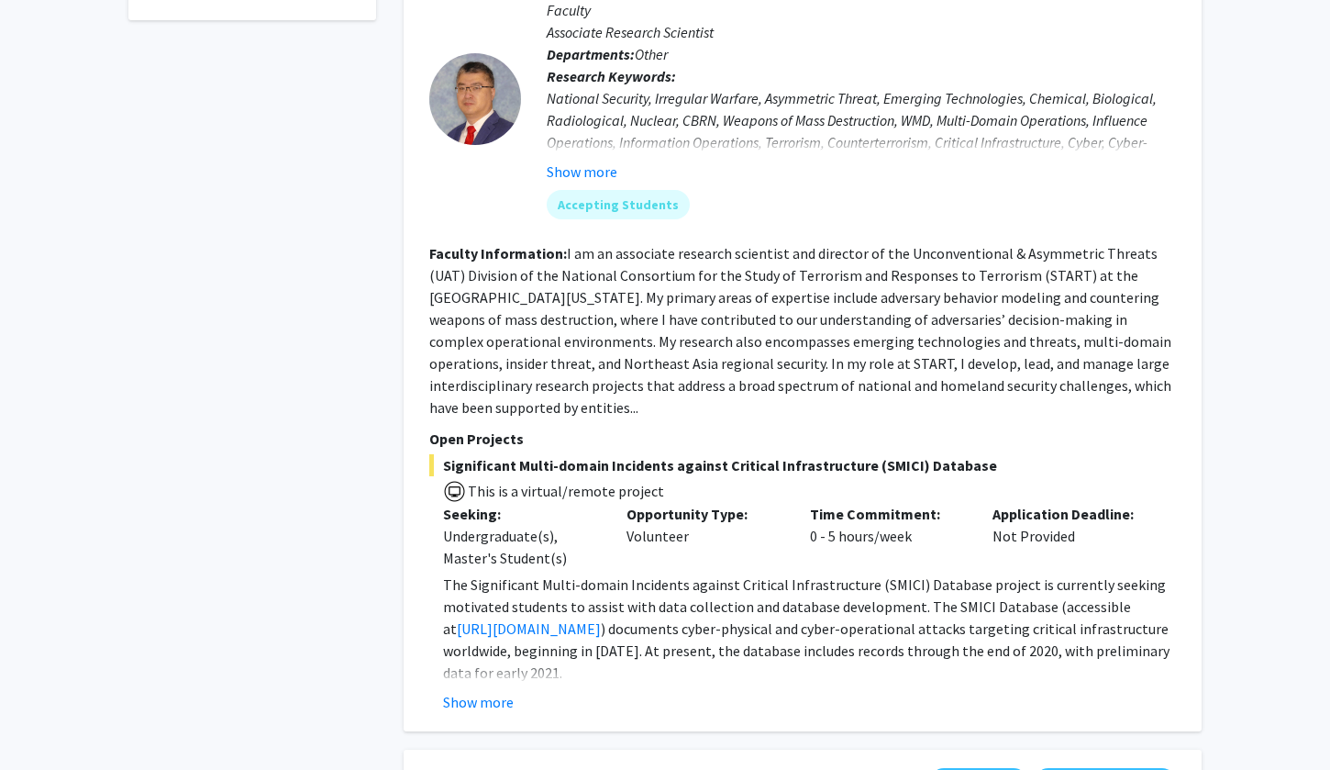
scroll to position [937, 0]
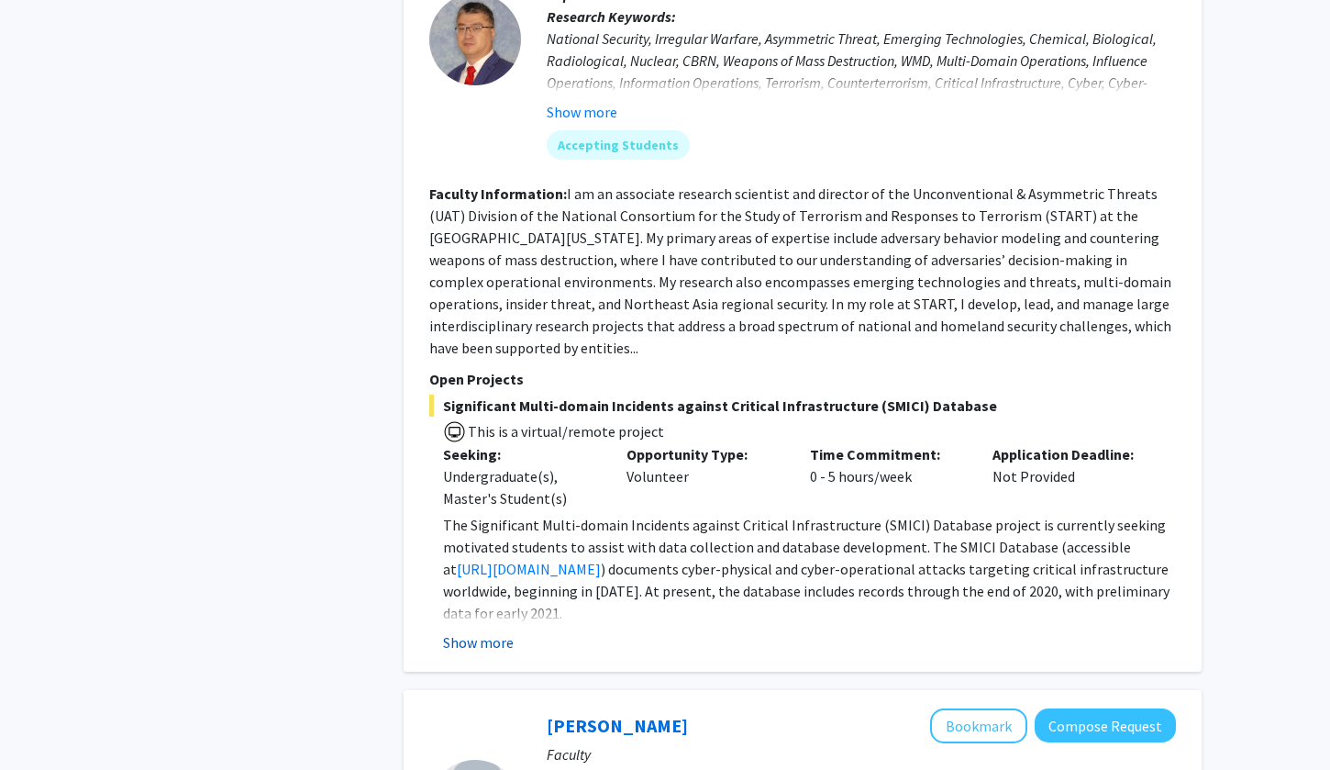
click at [506, 631] on button "Show more" at bounding box center [478, 642] width 71 height 22
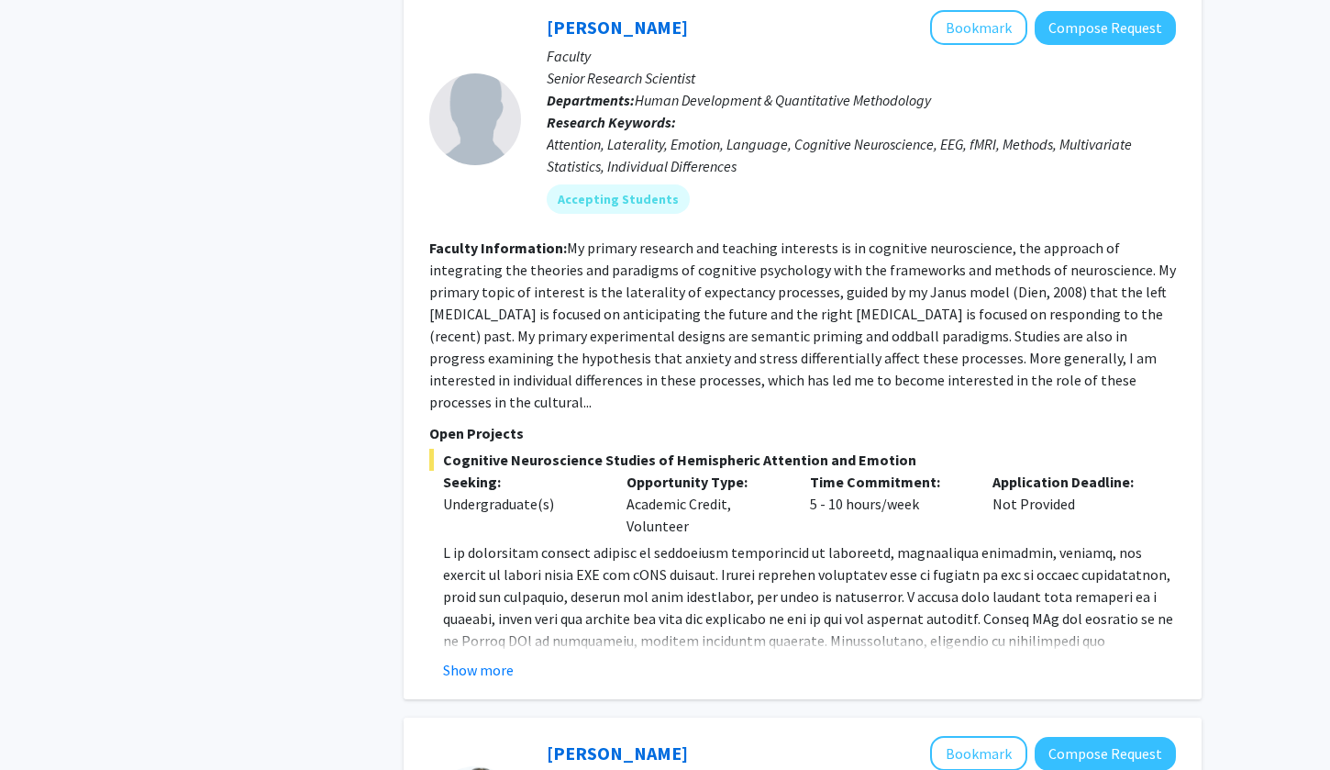
scroll to position [2535, 0]
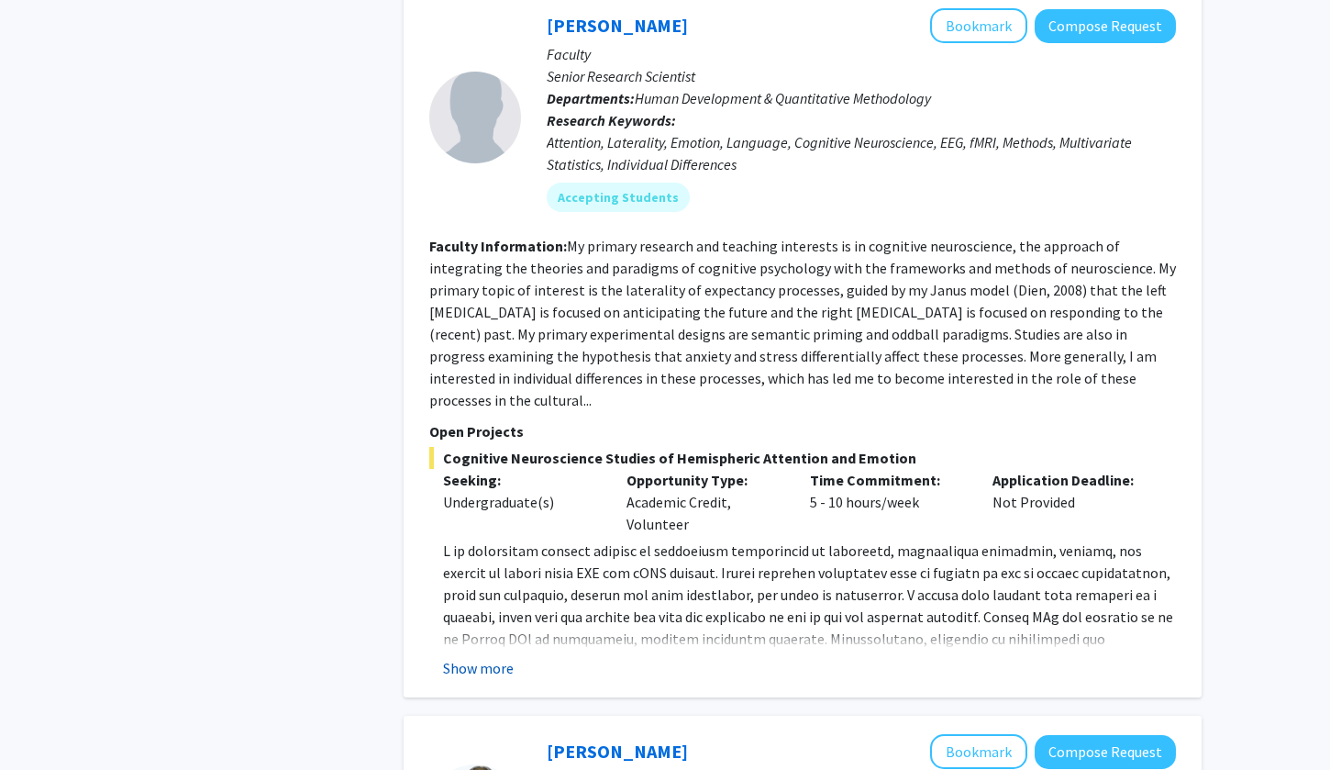
click at [500, 657] on button "Show more" at bounding box center [478, 668] width 71 height 22
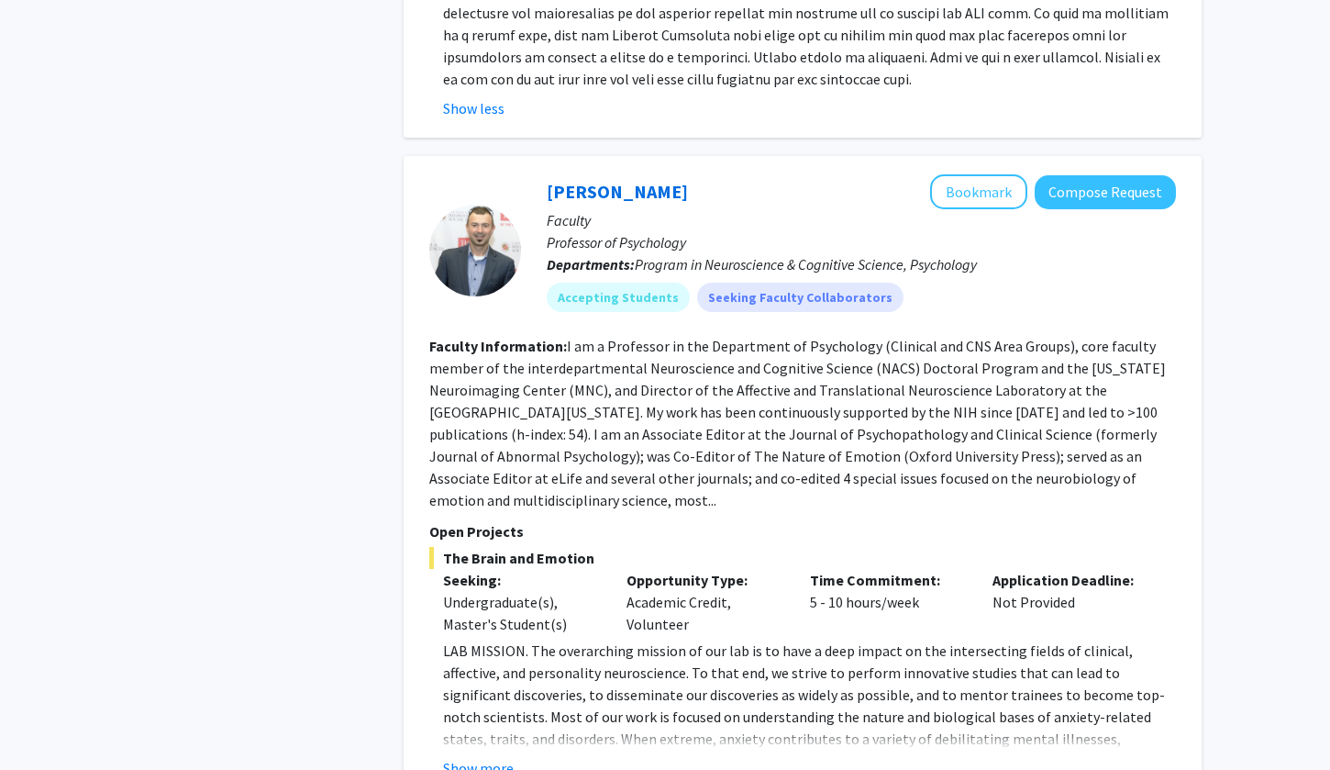
scroll to position [3228, 0]
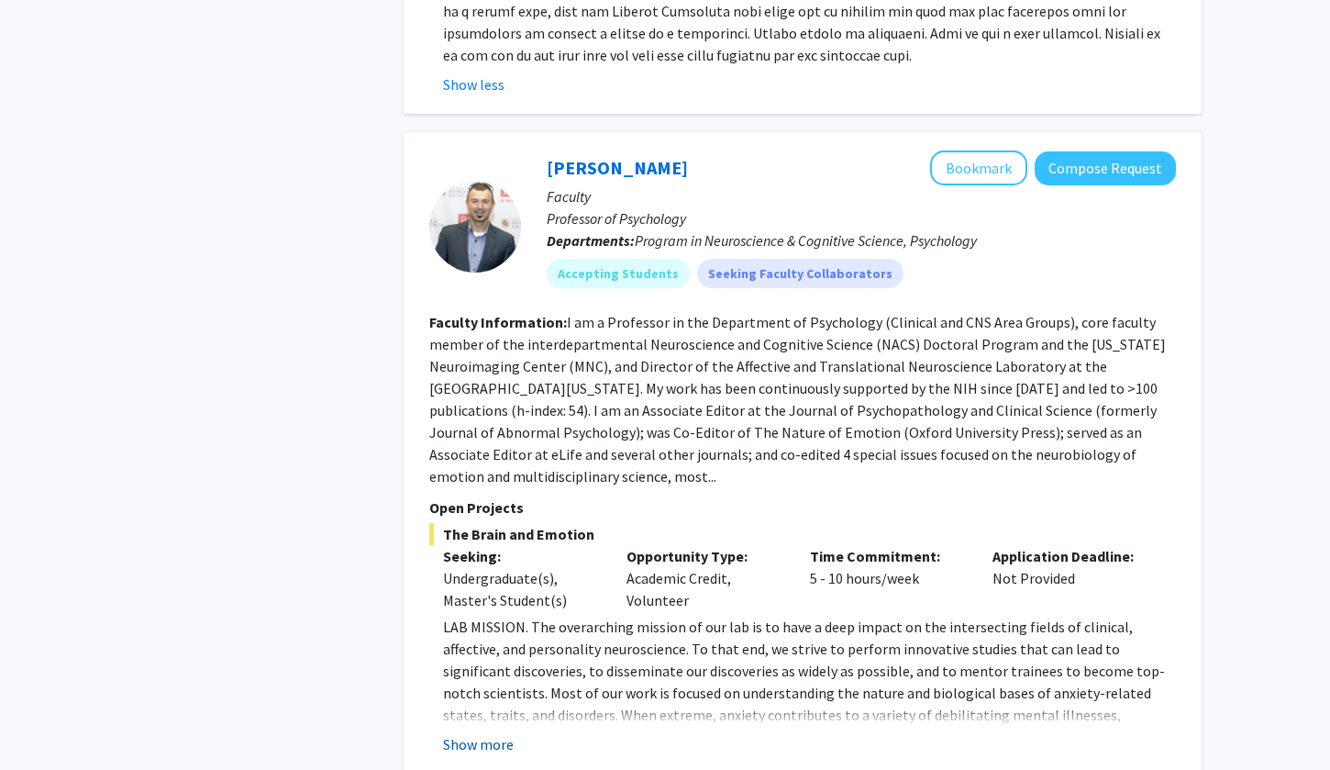
click at [497, 733] on button "Show more" at bounding box center [478, 744] width 71 height 22
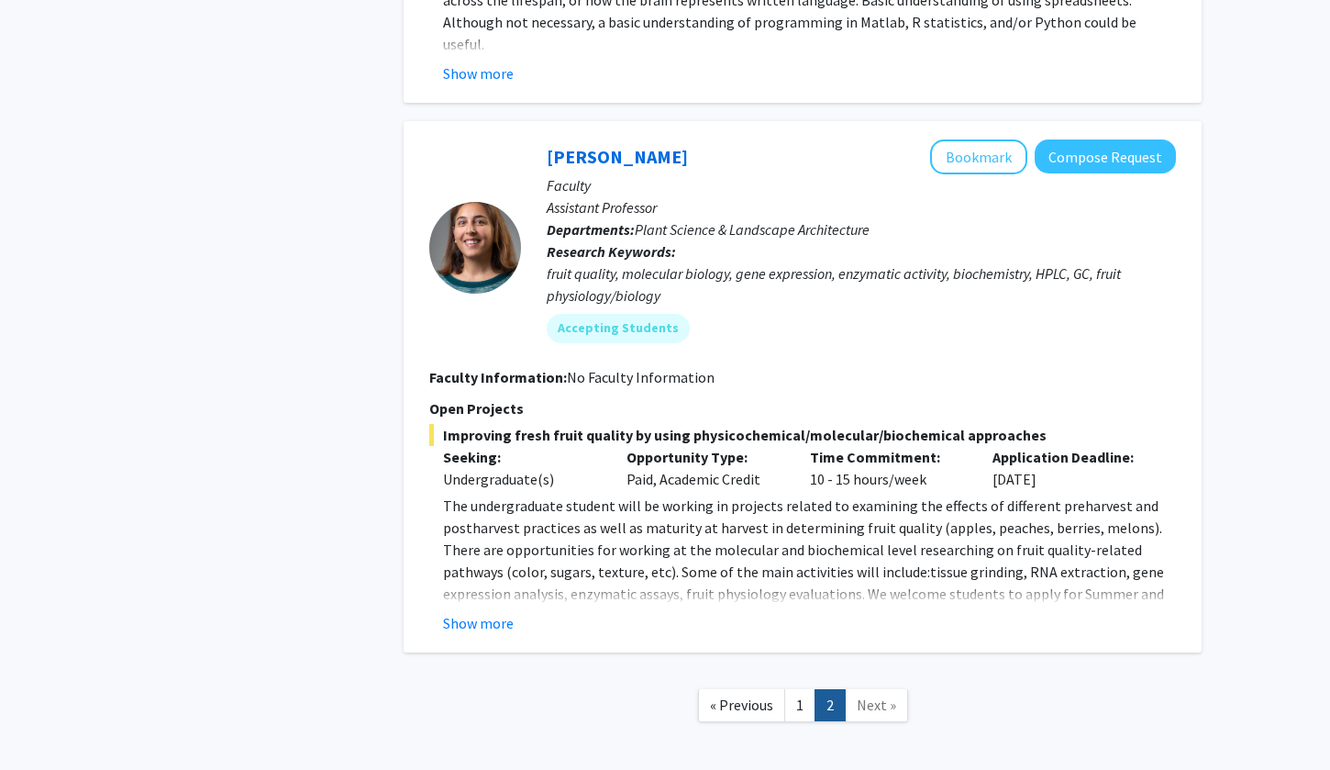
scroll to position [5691, 0]
click at [493, 554] on div "Macarena Farcuh Yuri Bookmark Compose Request Faculty Assistant Professor Depar…" at bounding box center [803, 387] width 798 height 531
click at [493, 613] on button "Show more" at bounding box center [478, 624] width 71 height 22
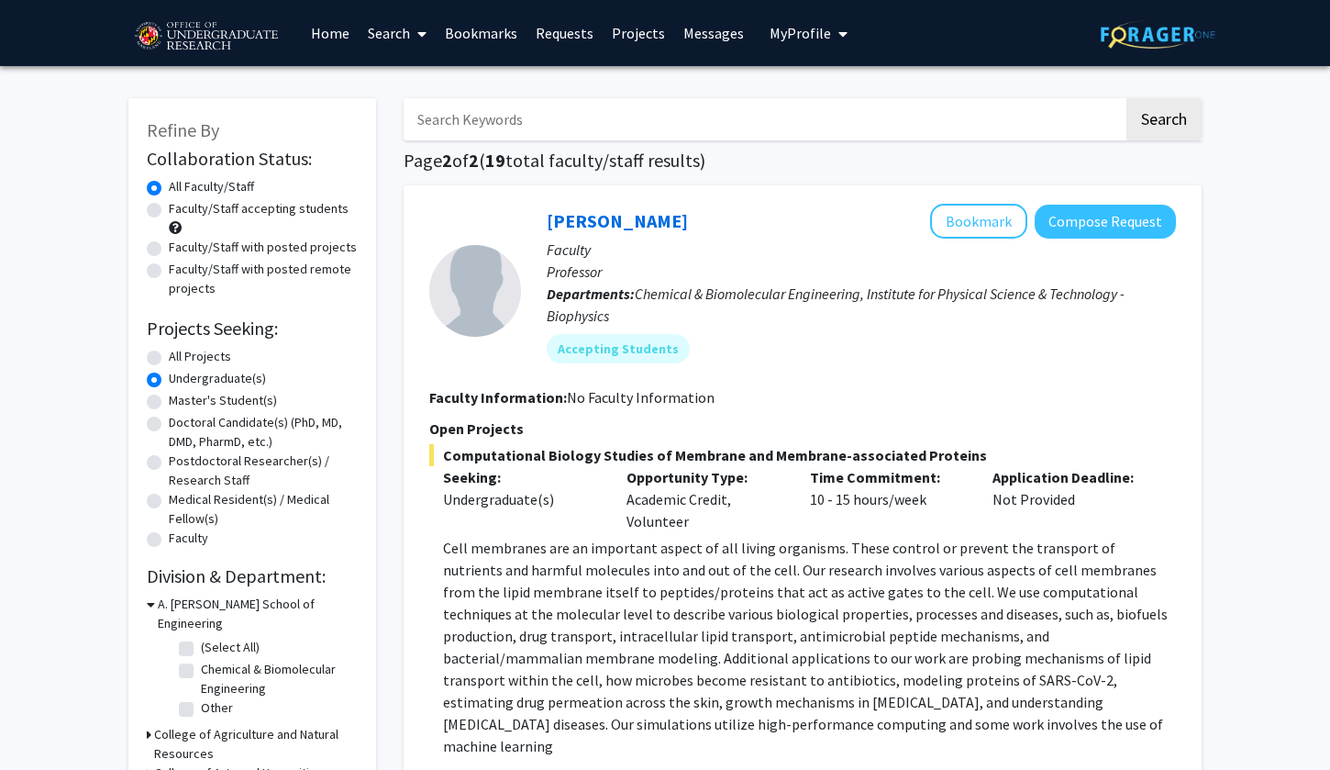
scroll to position [0, 0]
click at [168, 362] on div "All Projects" at bounding box center [252, 358] width 211 height 22
click at [169, 361] on label "All Projects" at bounding box center [200, 356] width 62 height 19
click at [169, 359] on input "All Projects" at bounding box center [175, 353] width 12 height 12
radio input "true"
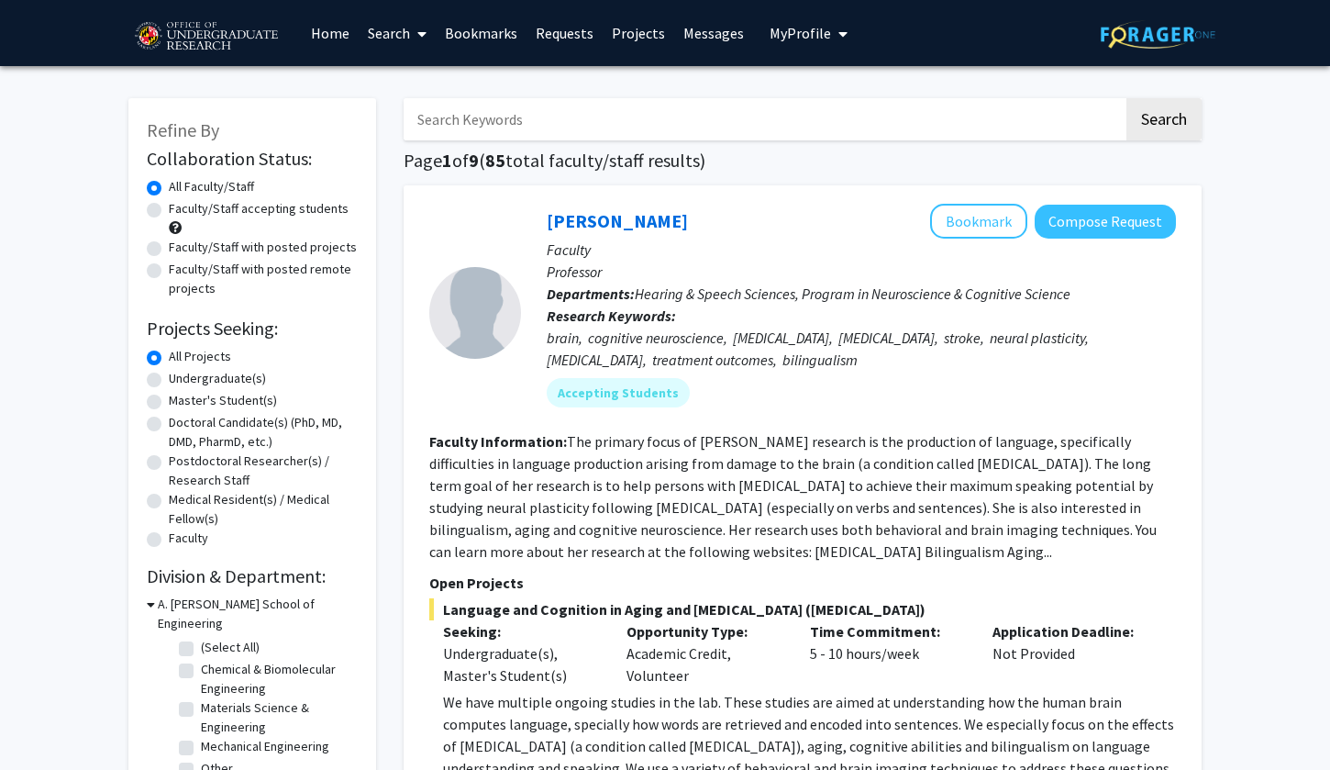
scroll to position [301, 0]
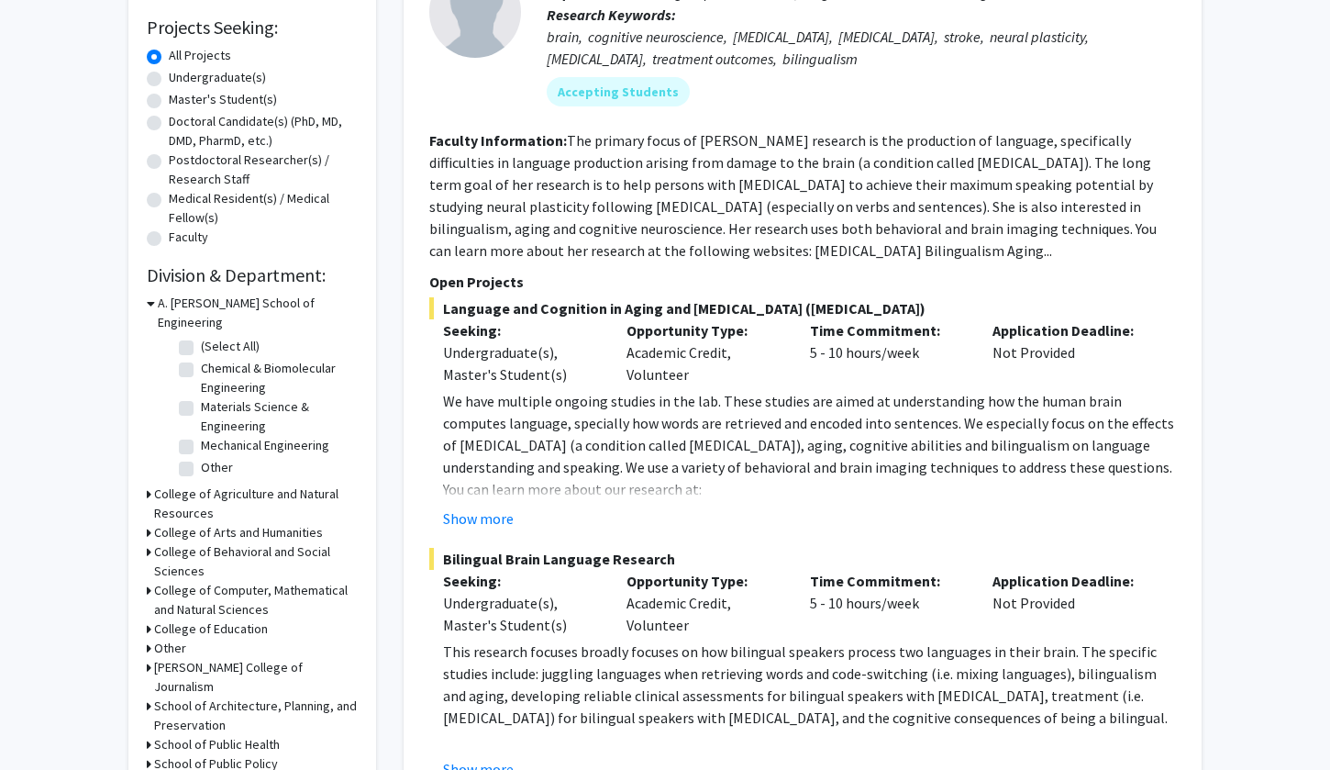
click at [201, 337] on label "(Select All)" at bounding box center [230, 346] width 59 height 19
click at [201, 337] on input "(Select All)" at bounding box center [207, 343] width 12 height 12
checkbox input "true"
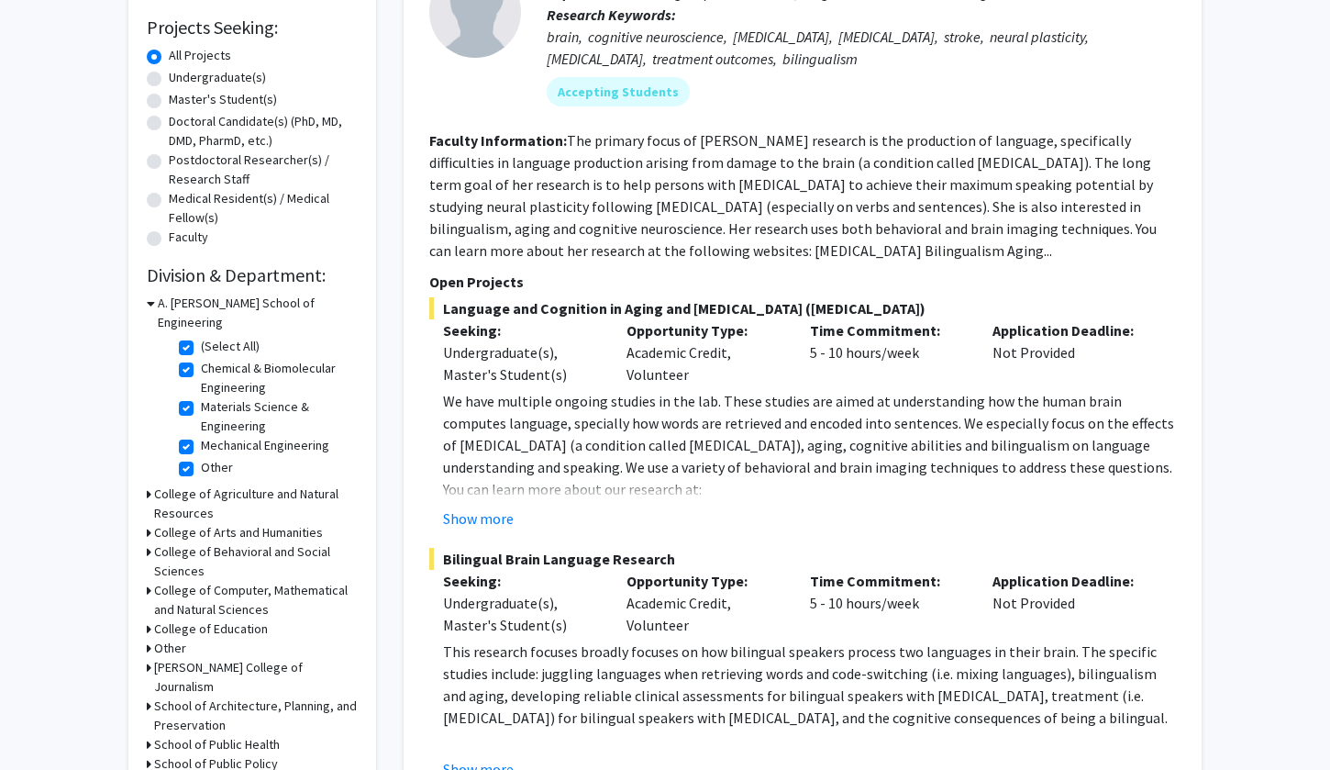
checkbox input "true"
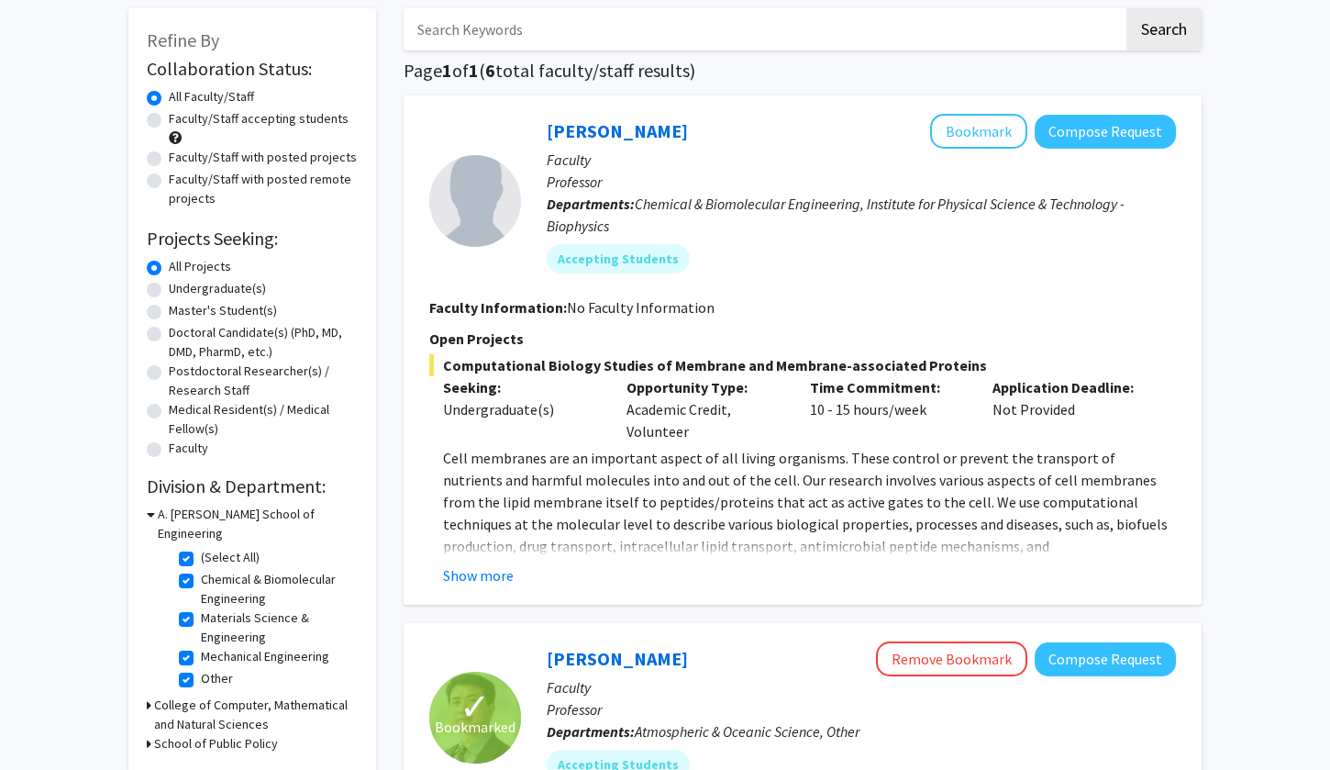
scroll to position [119, 0]
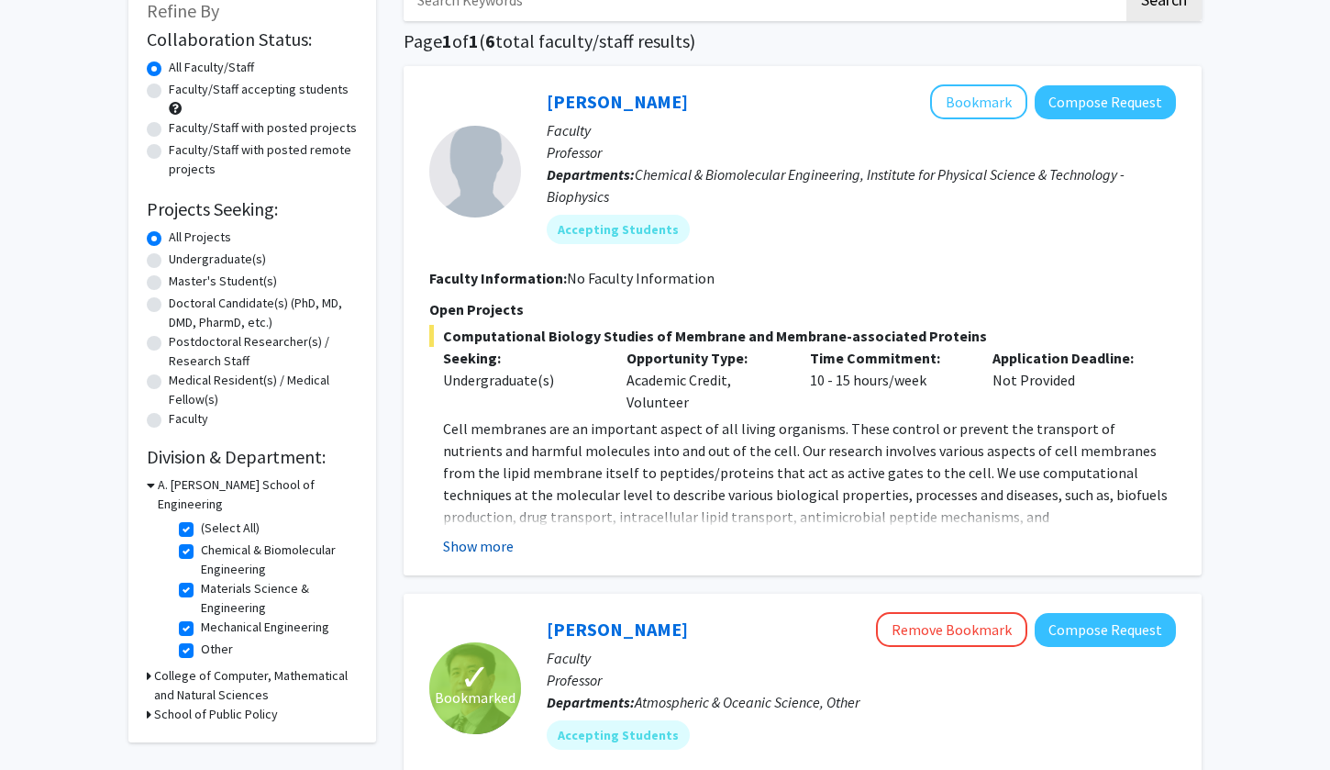
click at [491, 542] on button "Show more" at bounding box center [478, 546] width 71 height 22
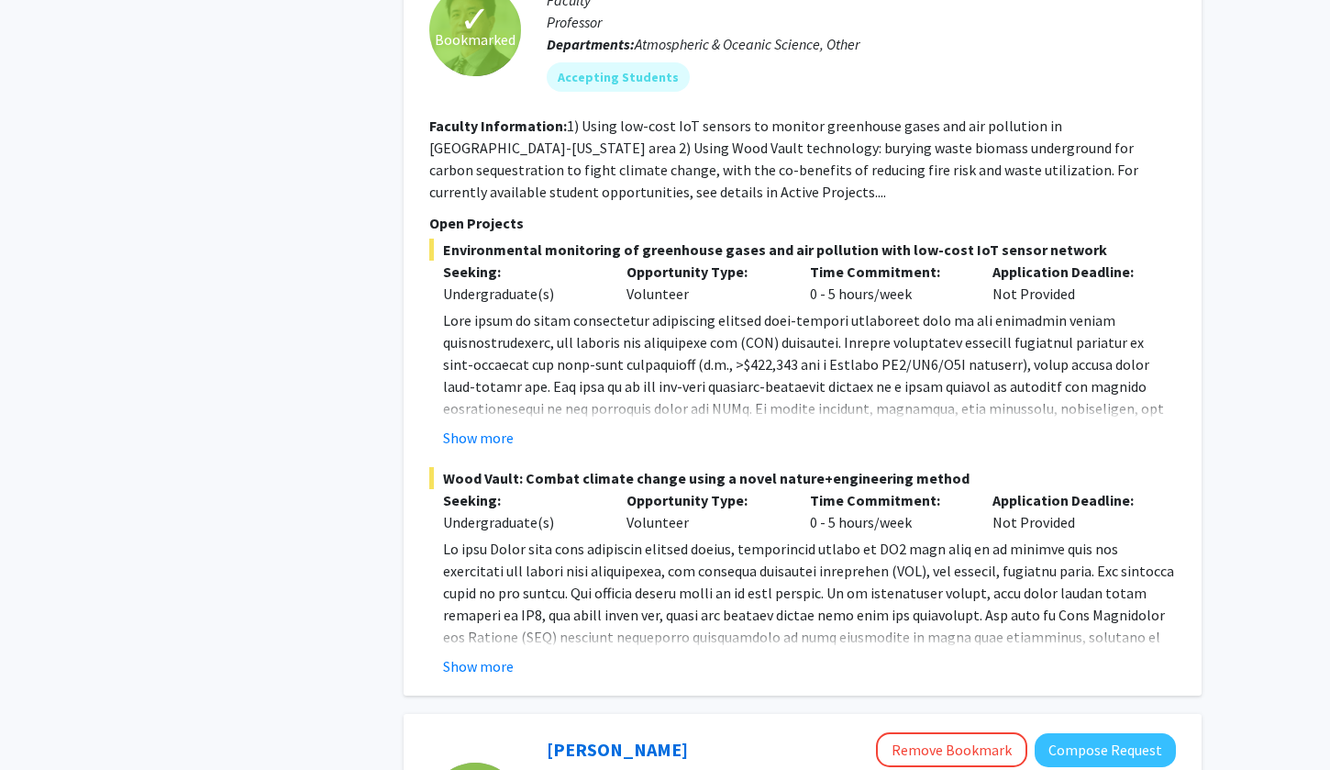
scroll to position [924, 0]
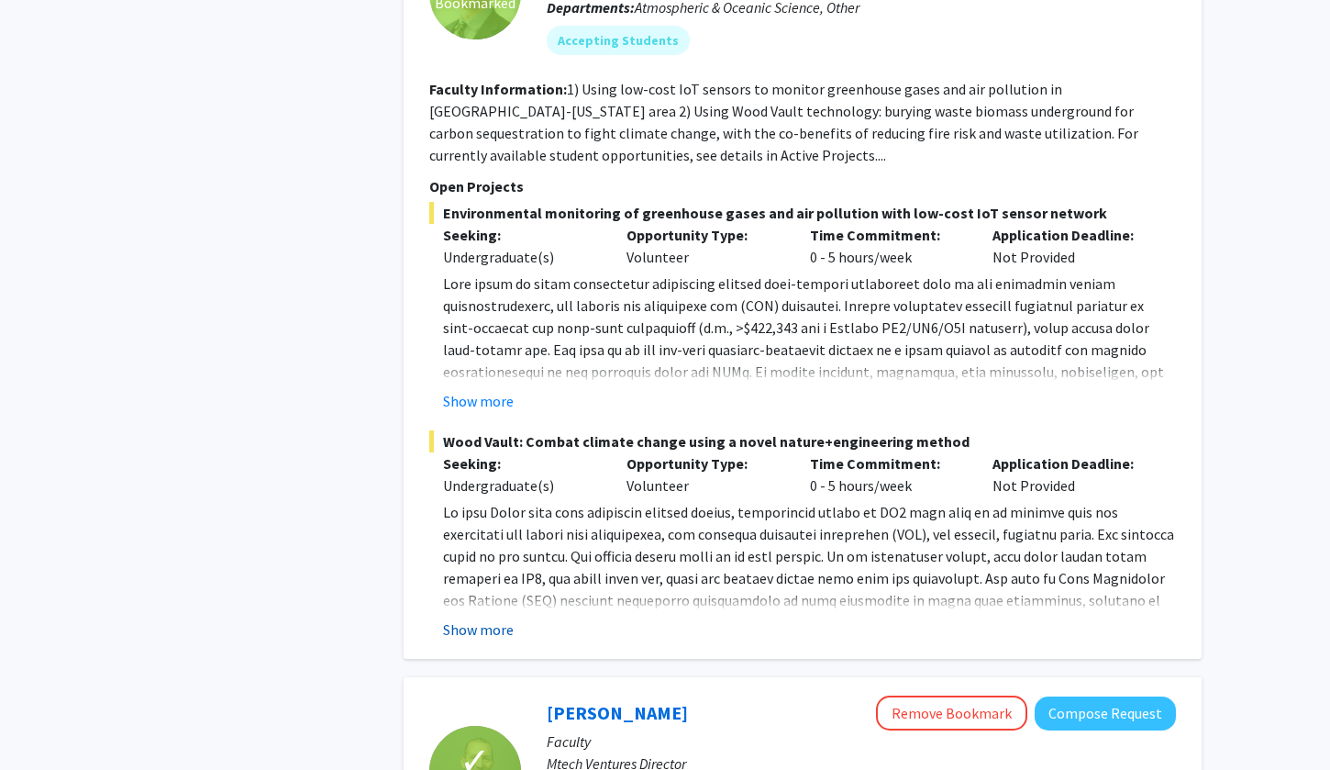
click at [491, 618] on button "Show more" at bounding box center [478, 629] width 71 height 22
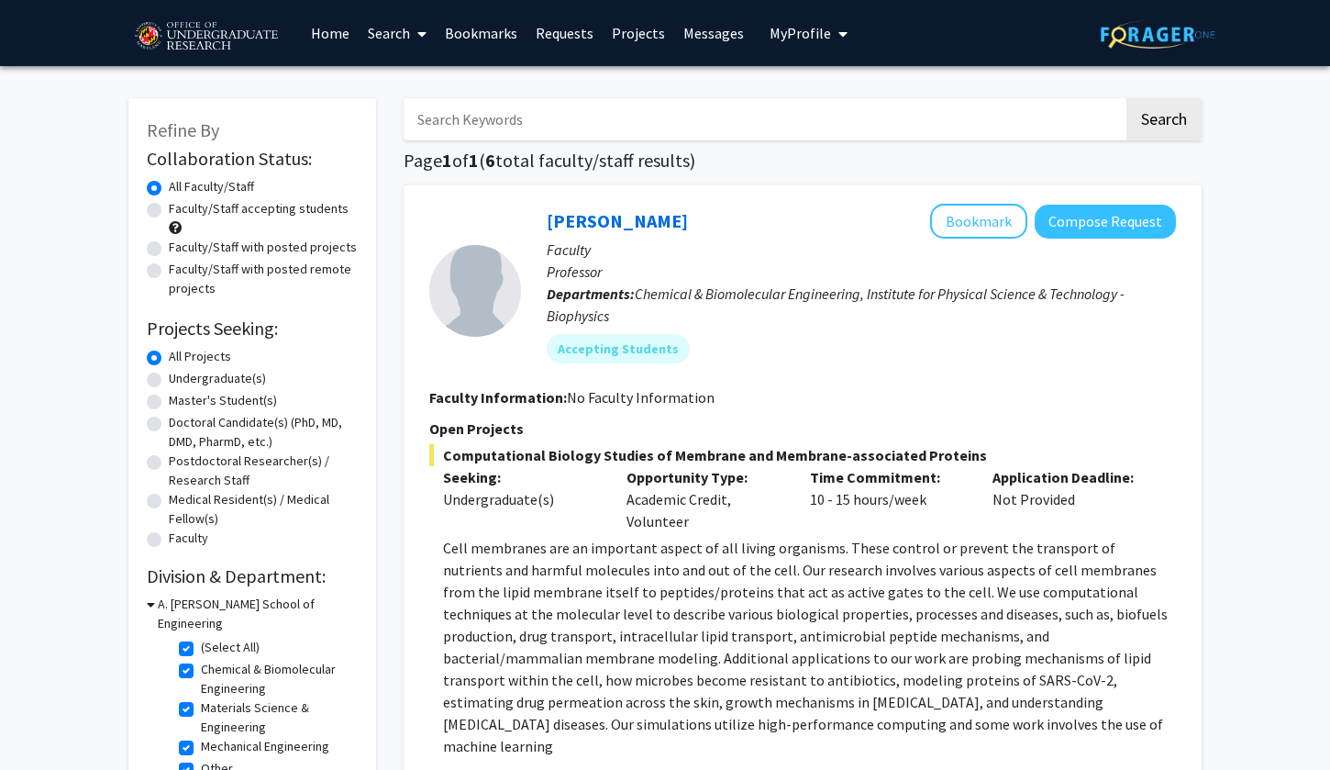
scroll to position [0, 0]
click at [465, 52] on link "Bookmarks" at bounding box center [481, 33] width 91 height 64
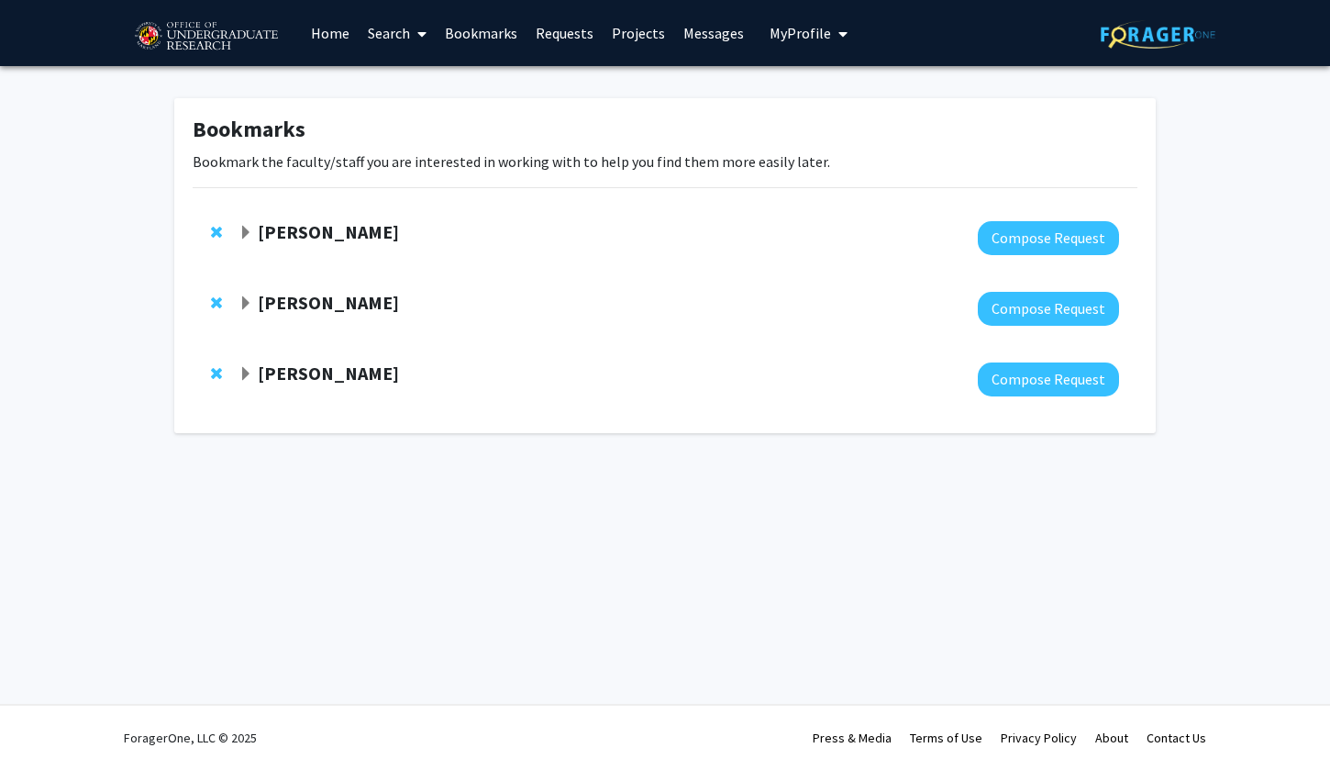
click at [246, 373] on span "Expand Leah Dodson Bookmark" at bounding box center [246, 374] width 15 height 15
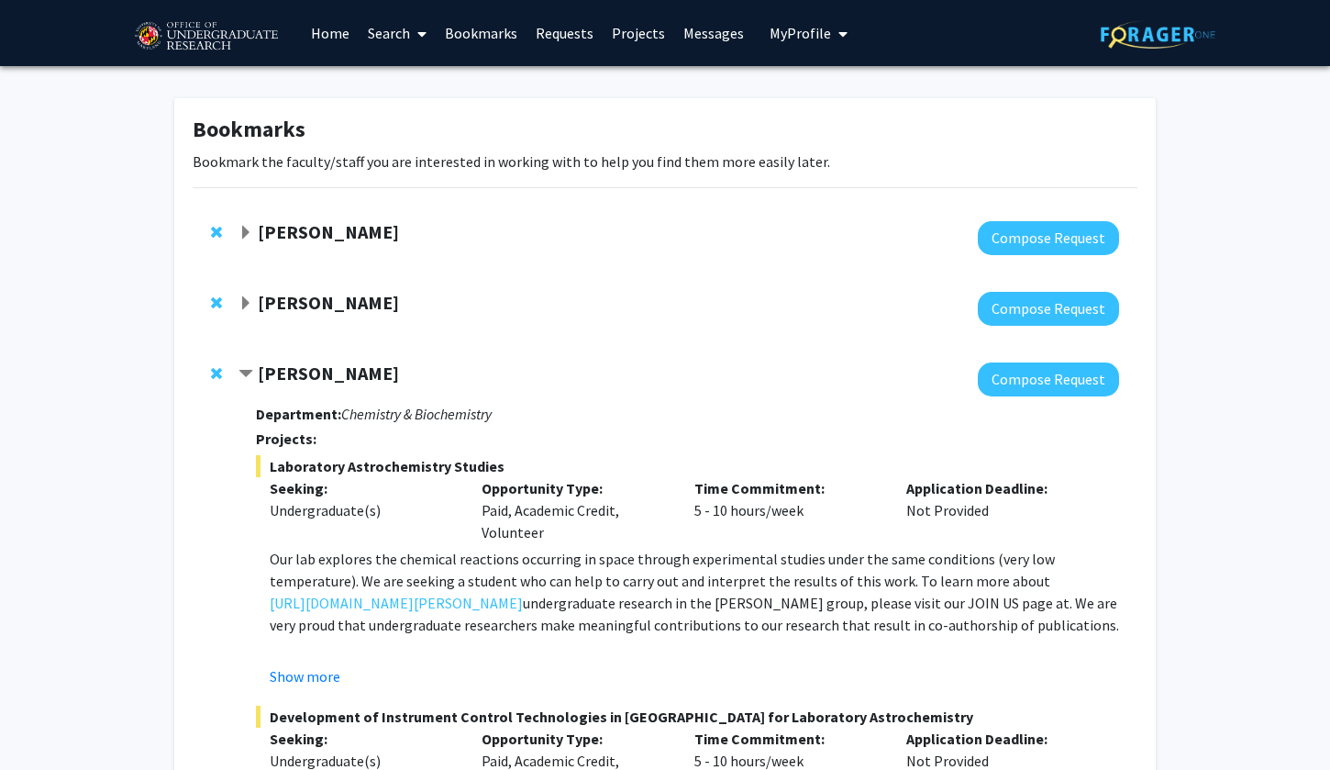
click at [246, 310] on span "Expand Ning Zeng Bookmark" at bounding box center [246, 303] width 15 height 15
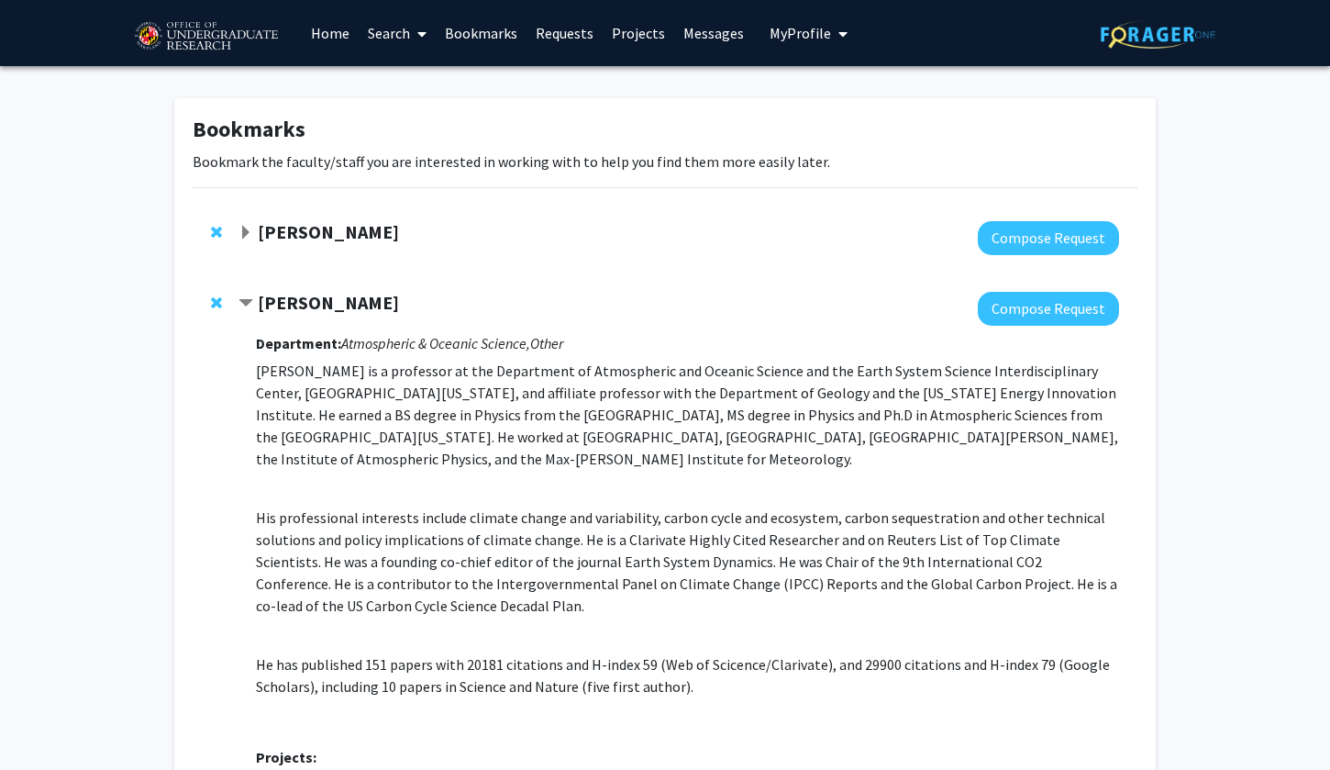
click at [249, 231] on span "Expand Dan Kunitz Bookmark" at bounding box center [246, 233] width 15 height 15
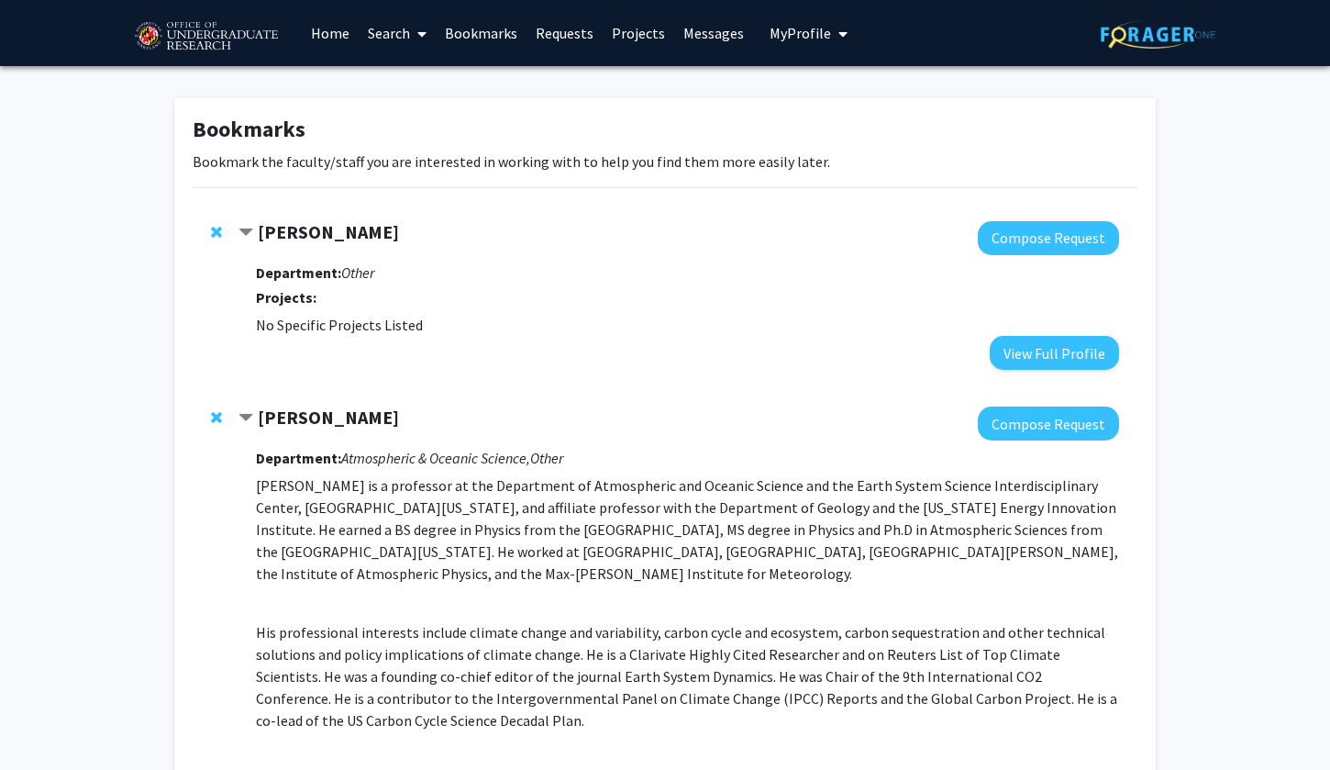
click at [248, 231] on span "Contract Dan Kunitz Bookmark" at bounding box center [246, 233] width 15 height 15
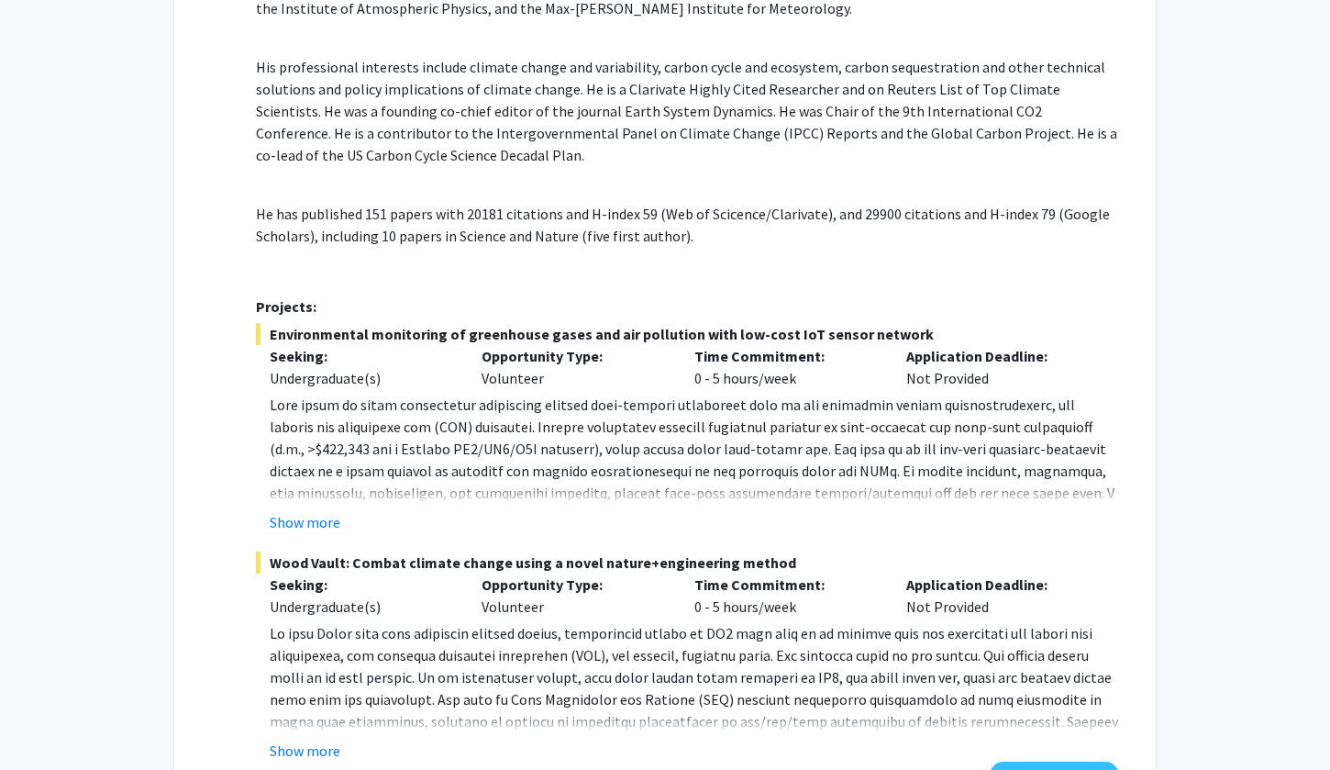
scroll to position [583, 0]
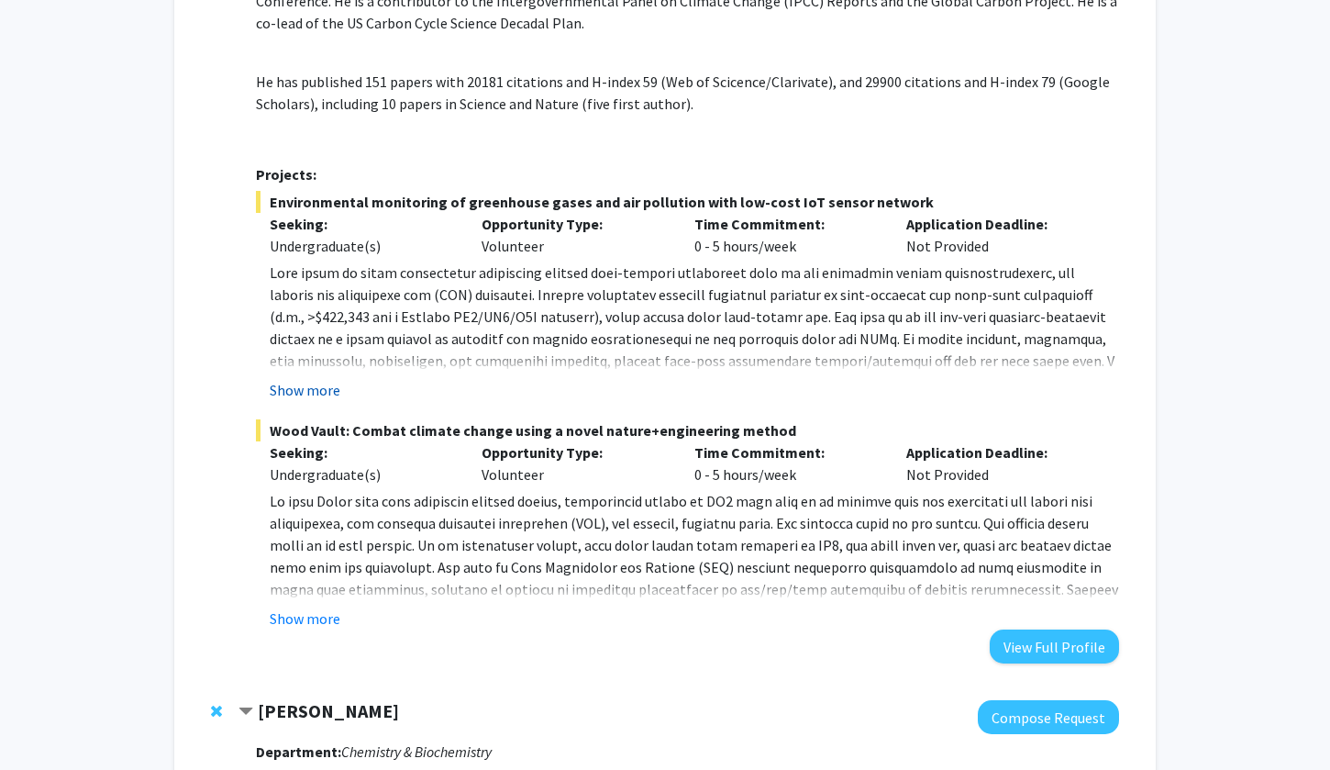
click at [298, 388] on button "Show more" at bounding box center [305, 390] width 71 height 22
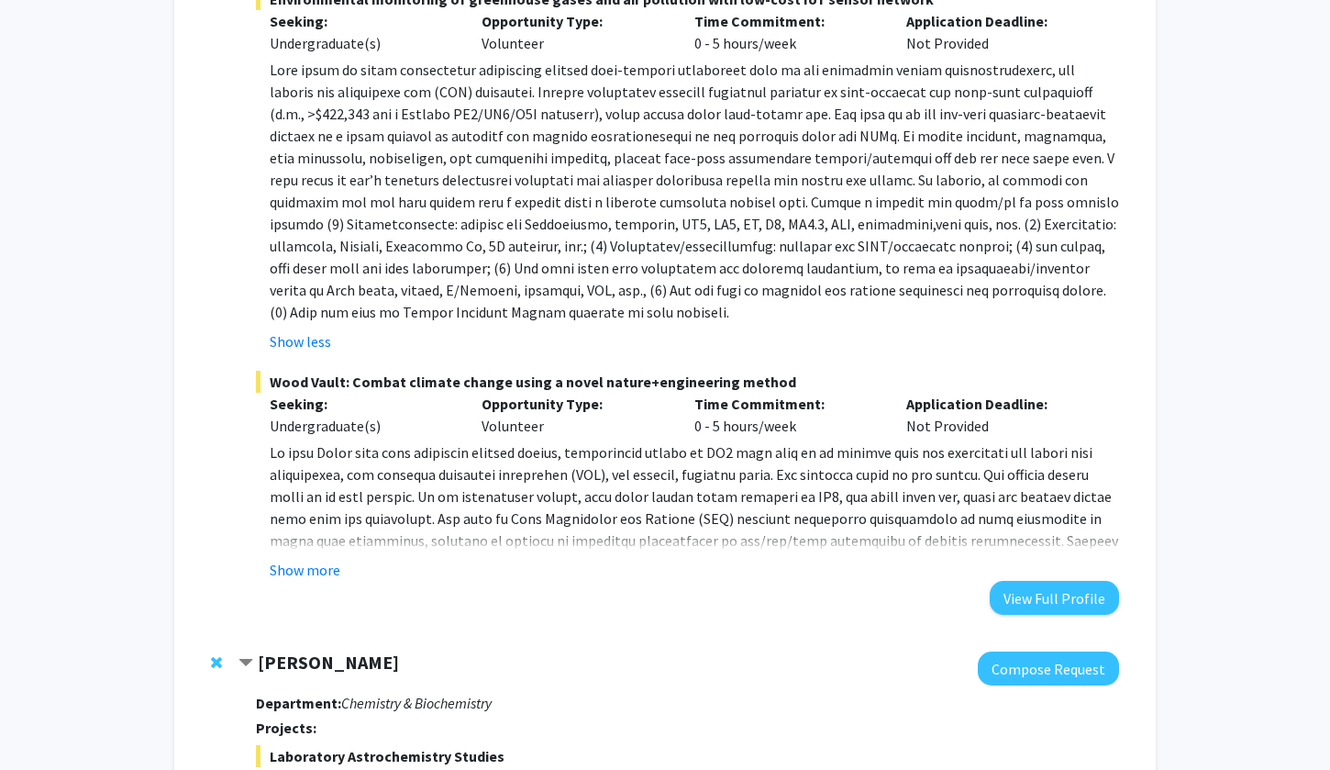
scroll to position [834, 0]
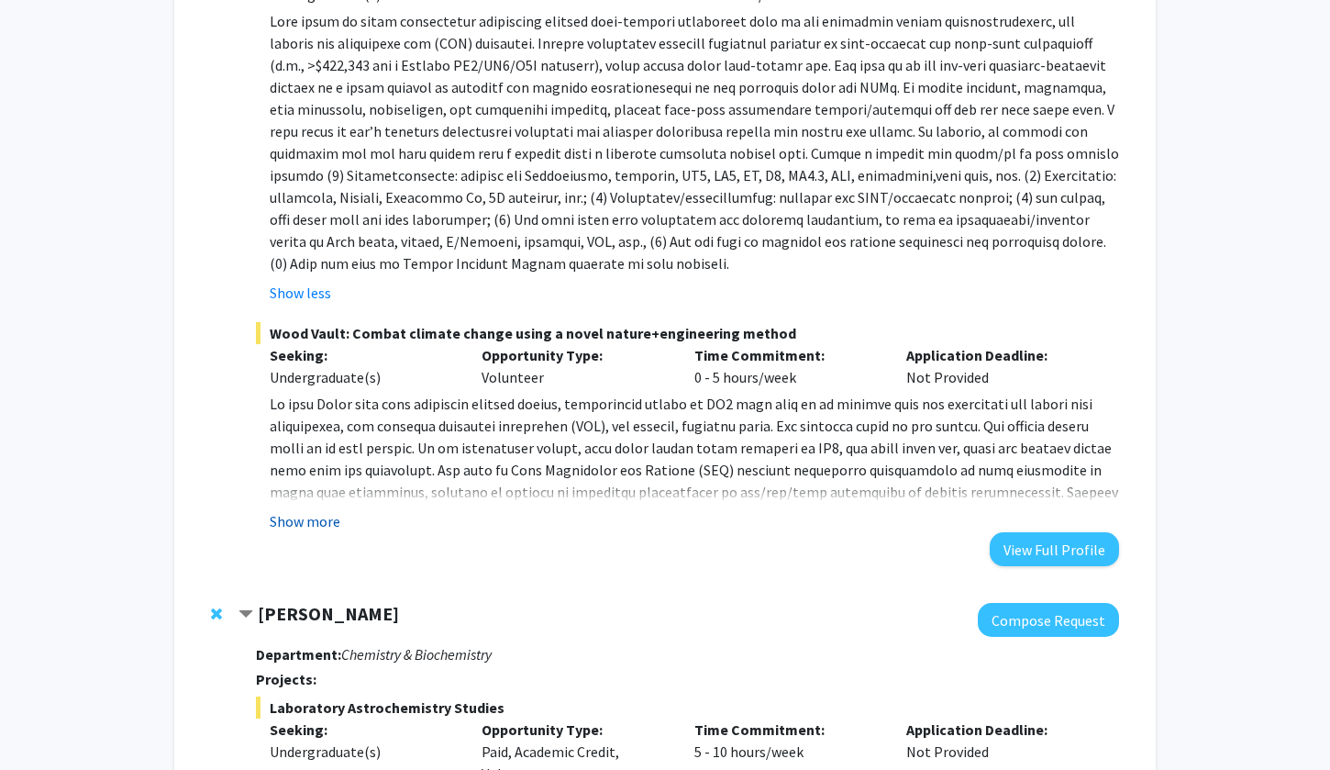
click at [306, 529] on button "Show more" at bounding box center [305, 521] width 71 height 22
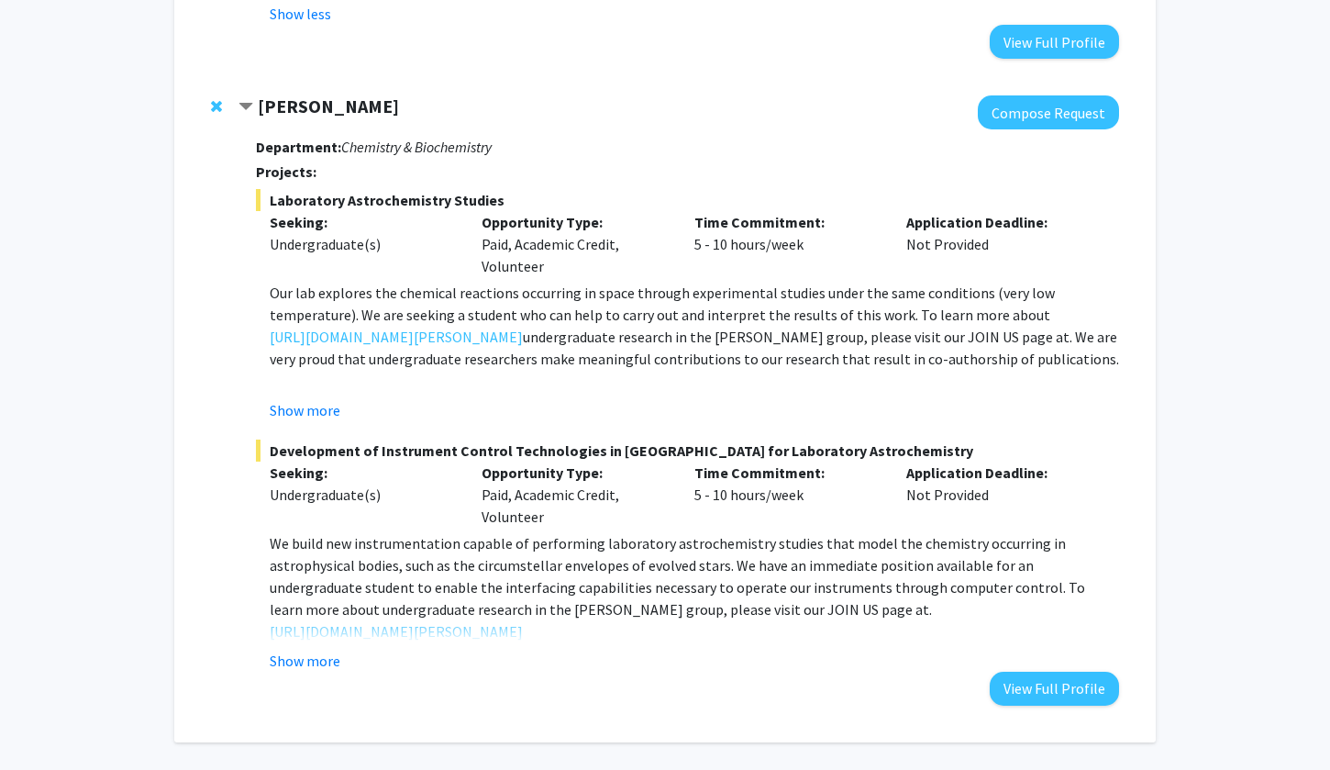
scroll to position [1683, 0]
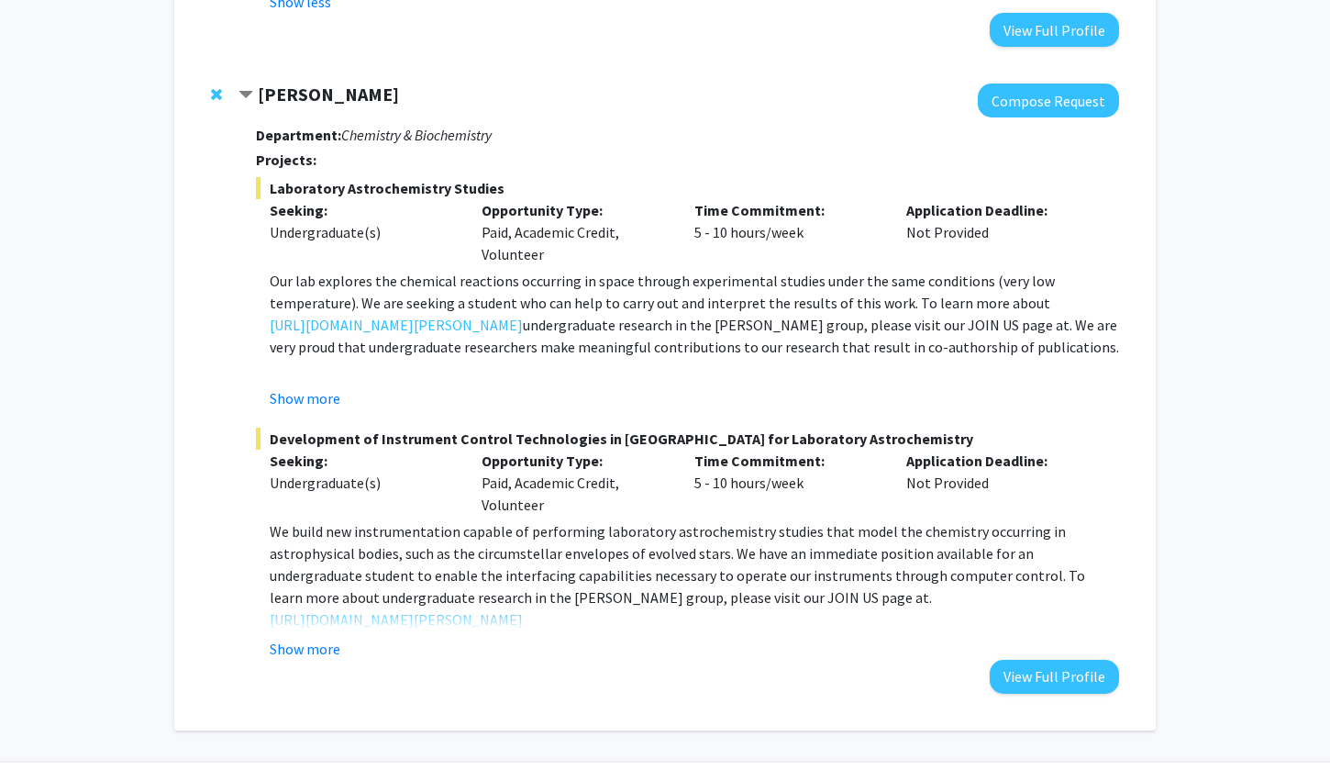
click at [309, 83] on strong "Leah Dodson" at bounding box center [328, 94] width 141 height 23
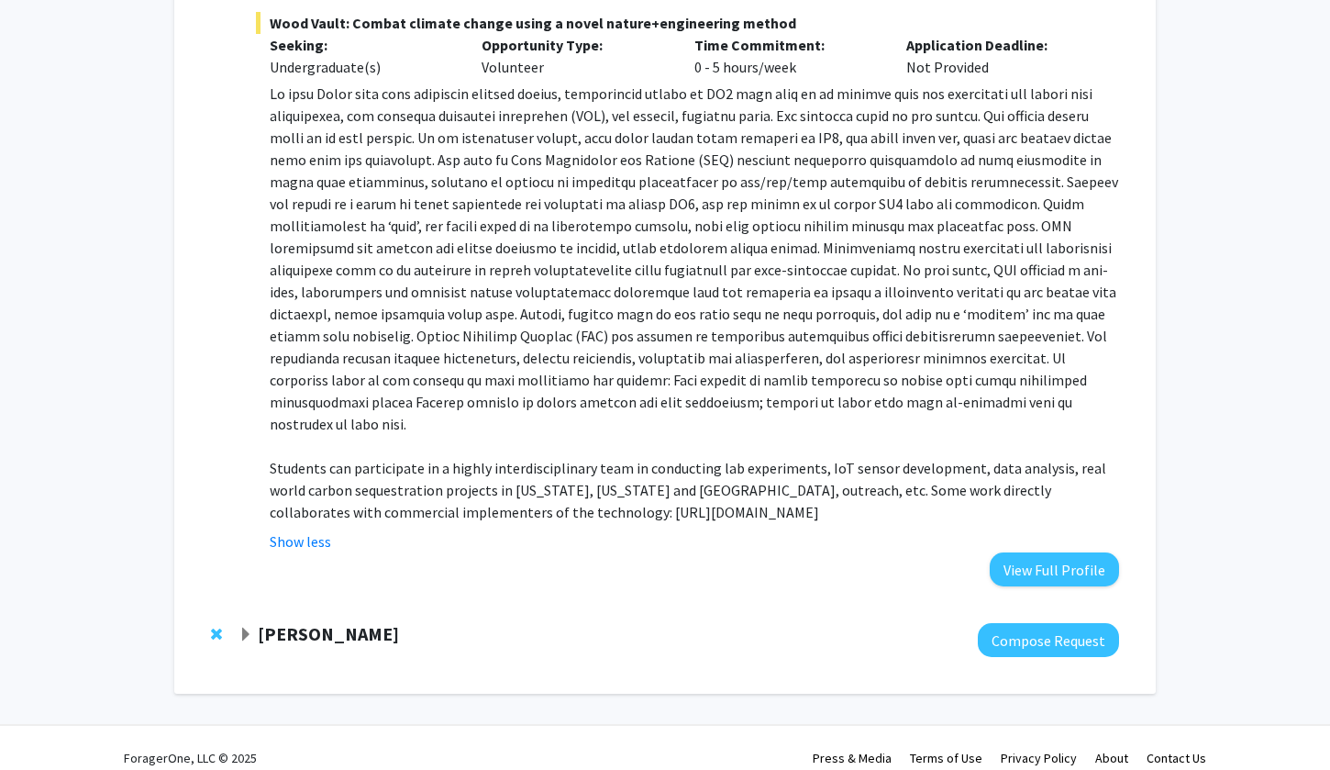
click at [250, 628] on span "Expand Leah Dodson Bookmark" at bounding box center [246, 635] width 15 height 15
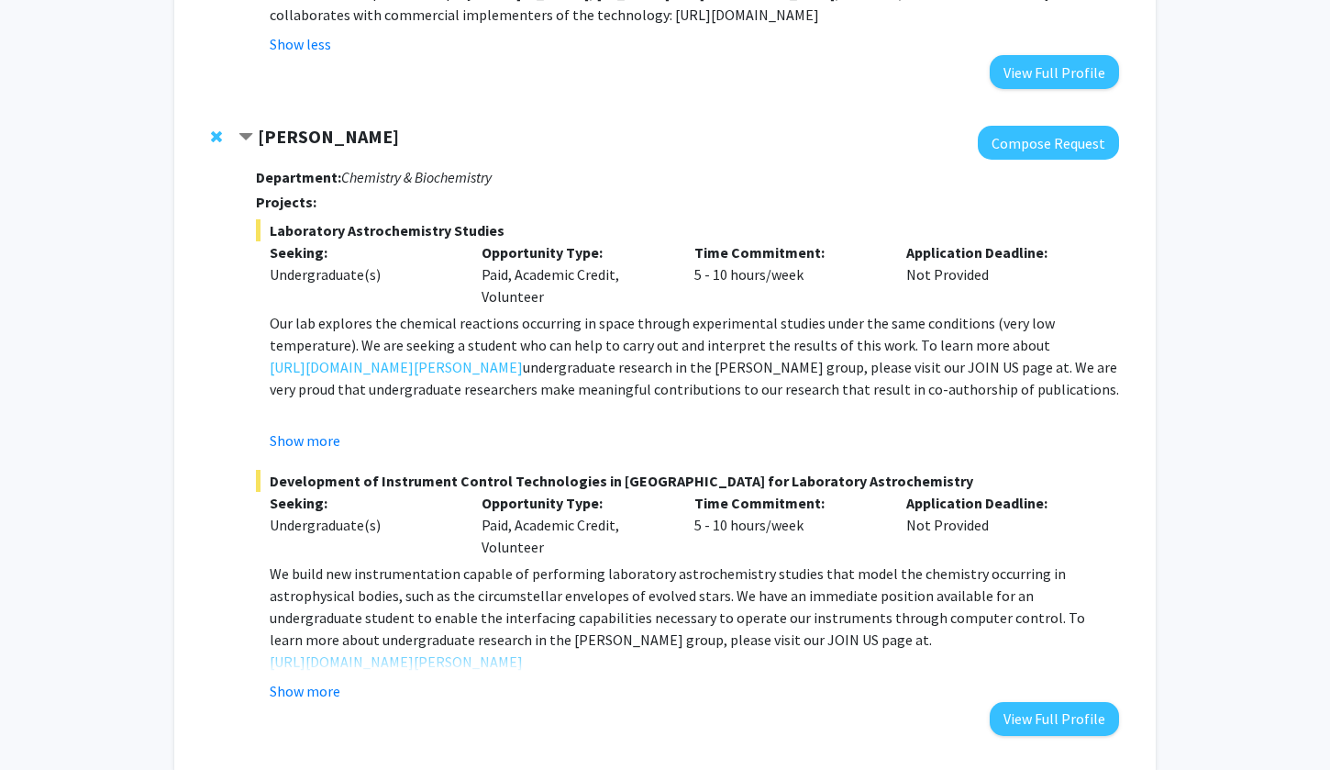
scroll to position [1661, 0]
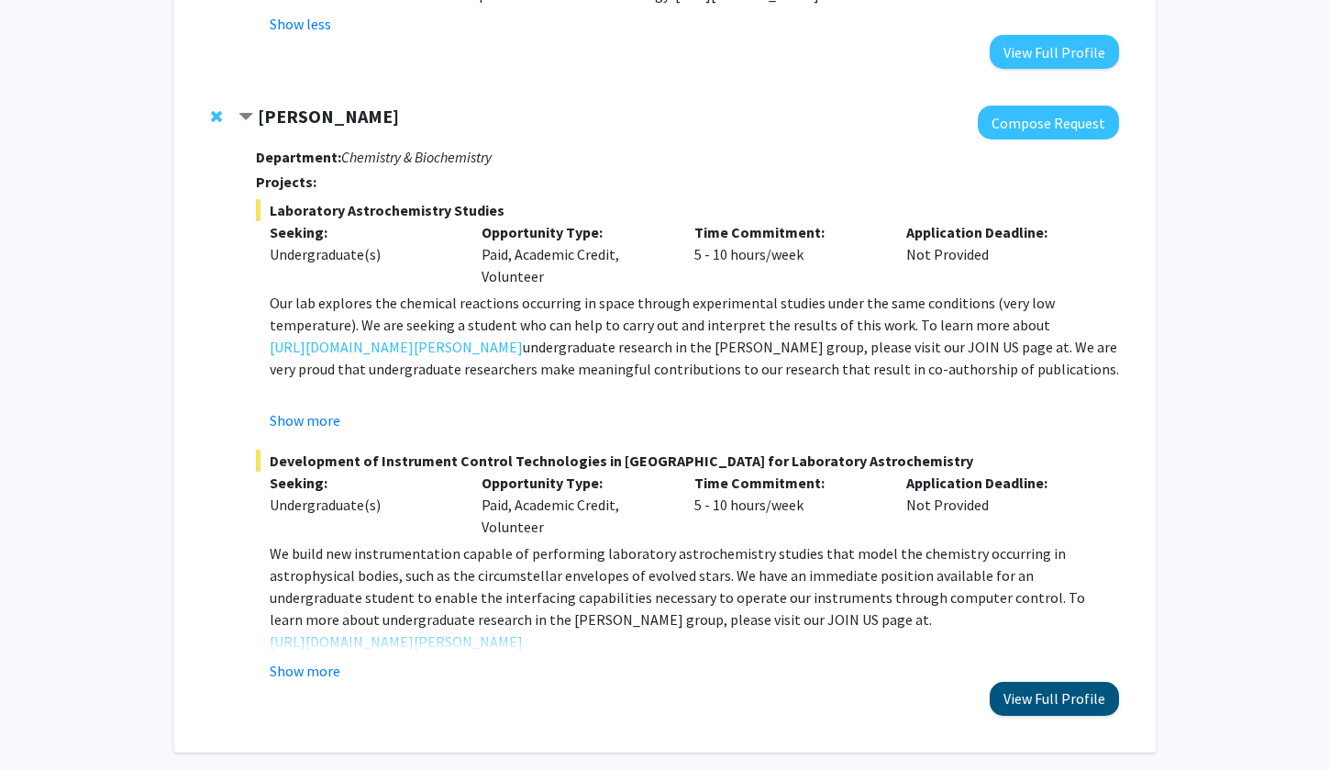
click at [1041, 682] on button "View Full Profile" at bounding box center [1054, 699] width 129 height 34
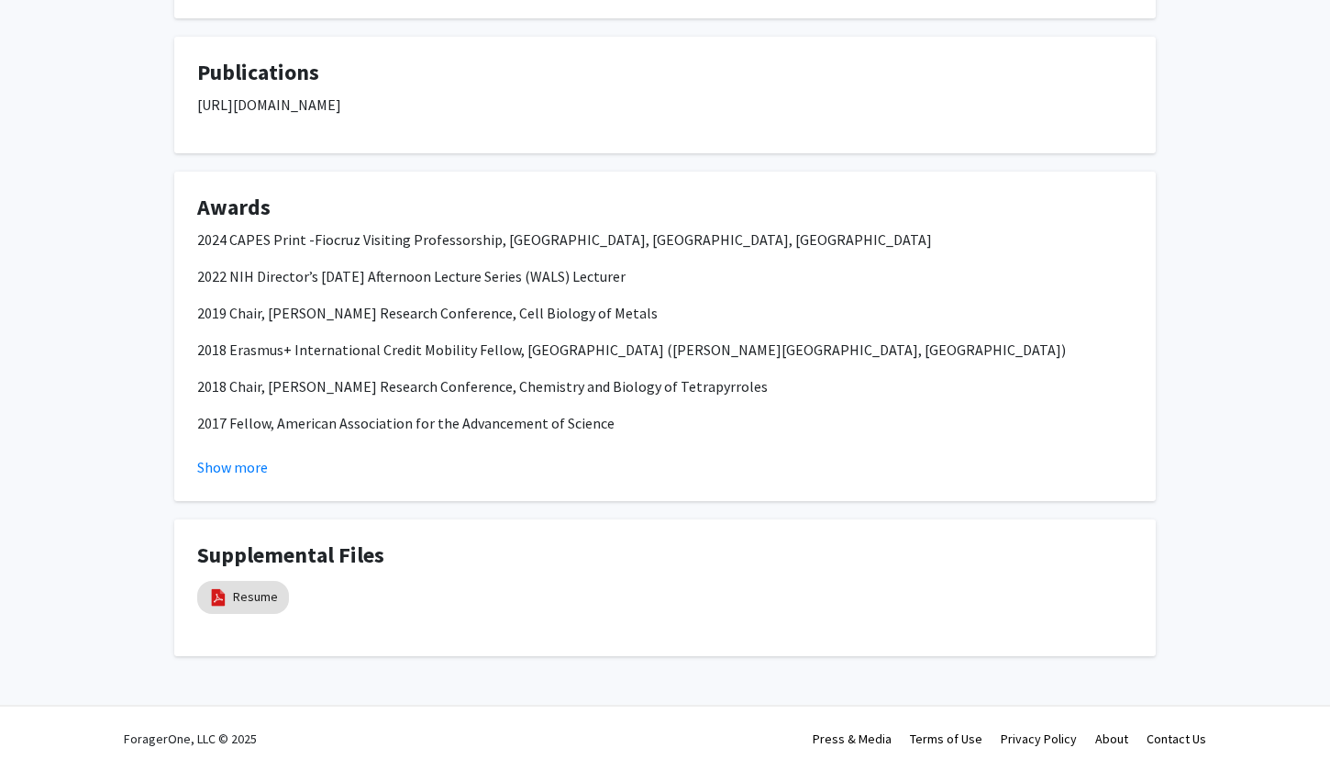
scroll to position [1110, 0]
click at [217, 603] on img at bounding box center [218, 598] width 20 height 20
click at [260, 594] on link "Resume" at bounding box center [255, 597] width 45 height 19
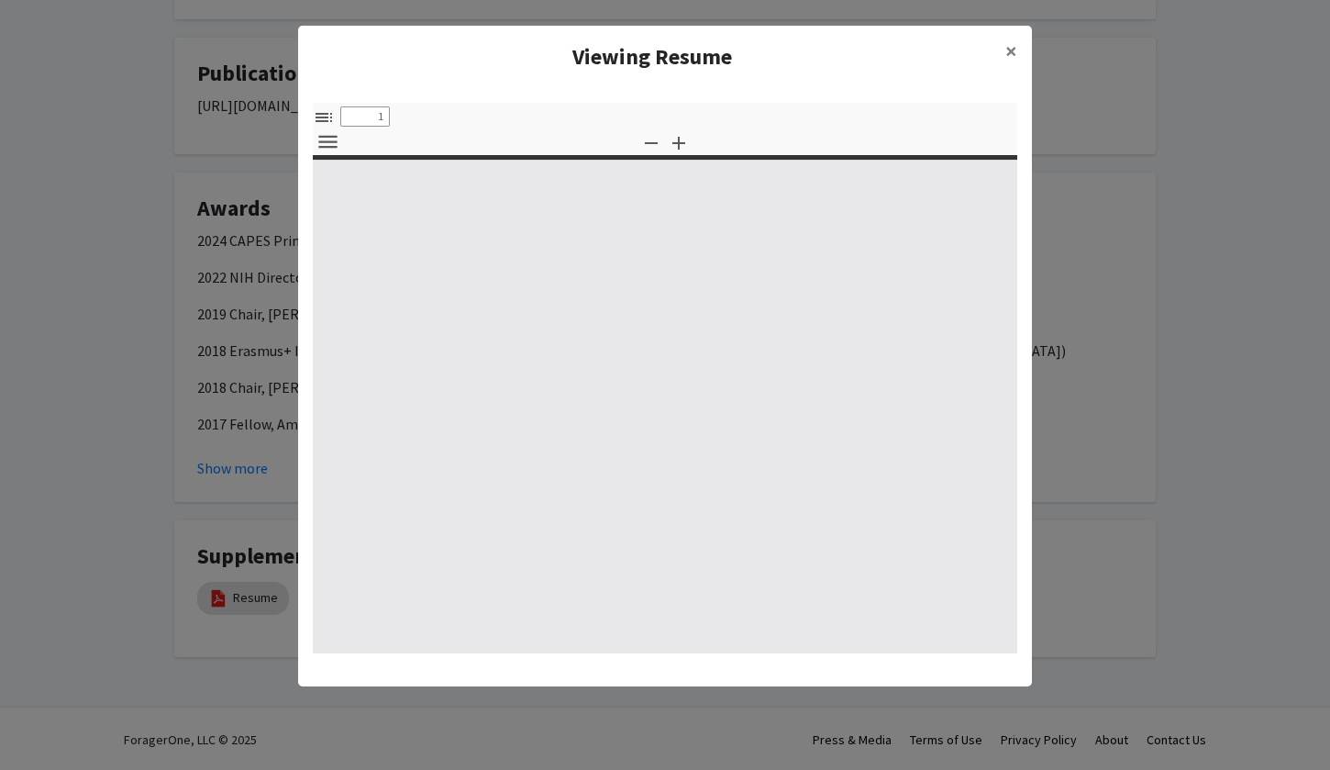
select select "custom"
type input "0"
select select "custom"
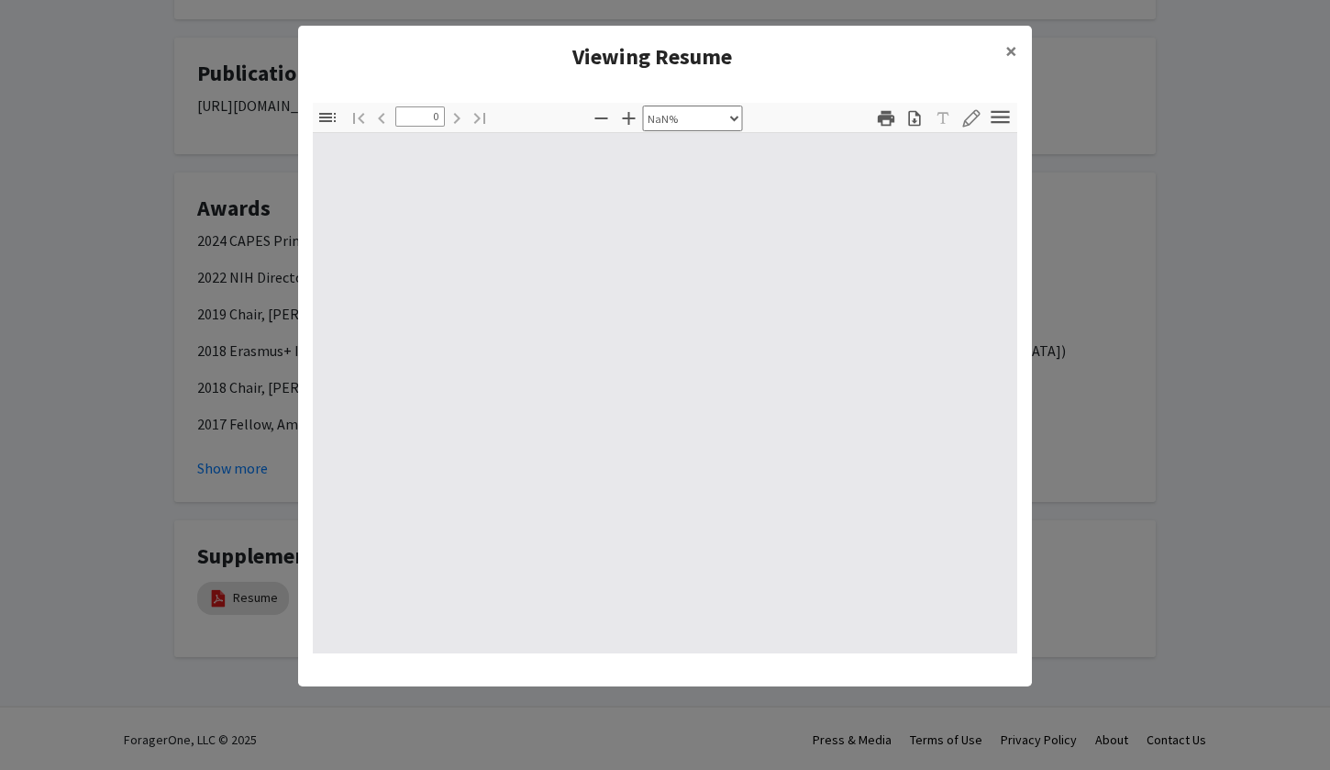
type input "1"
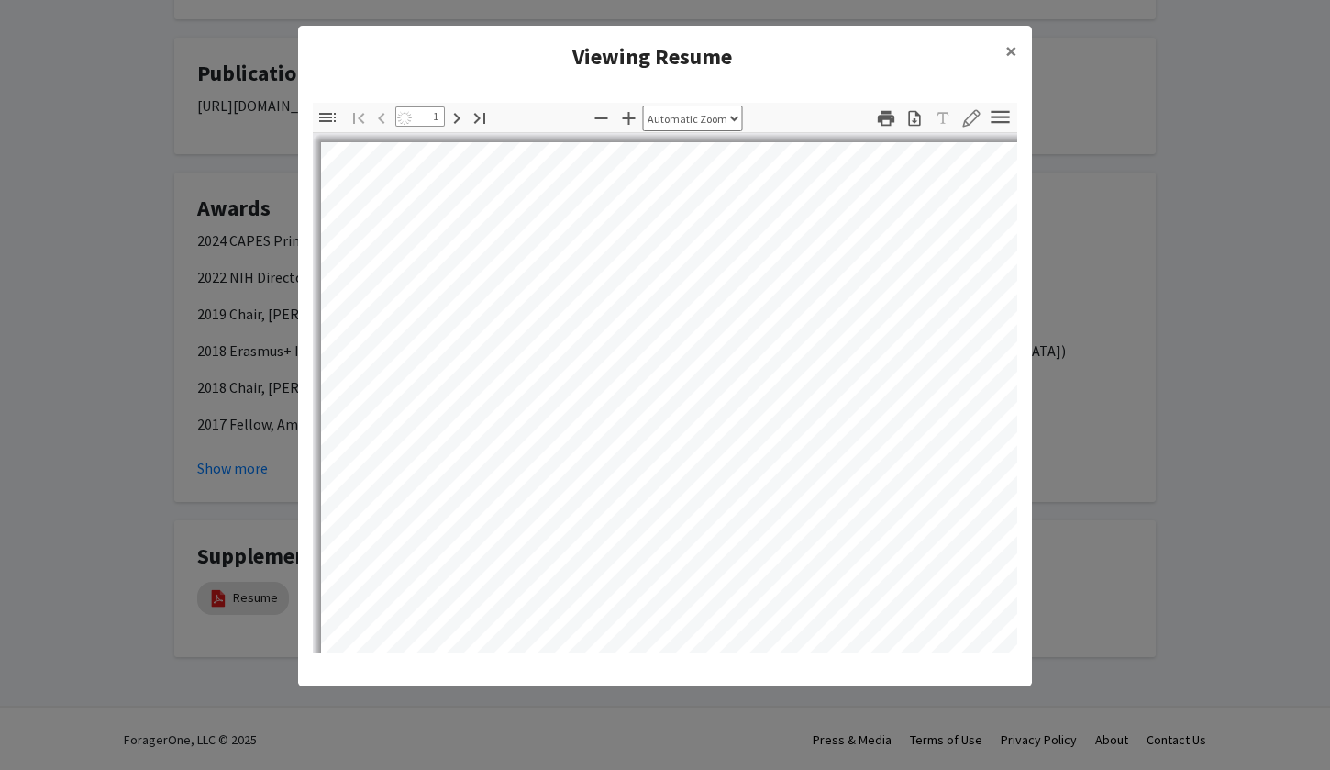
select select "auto"
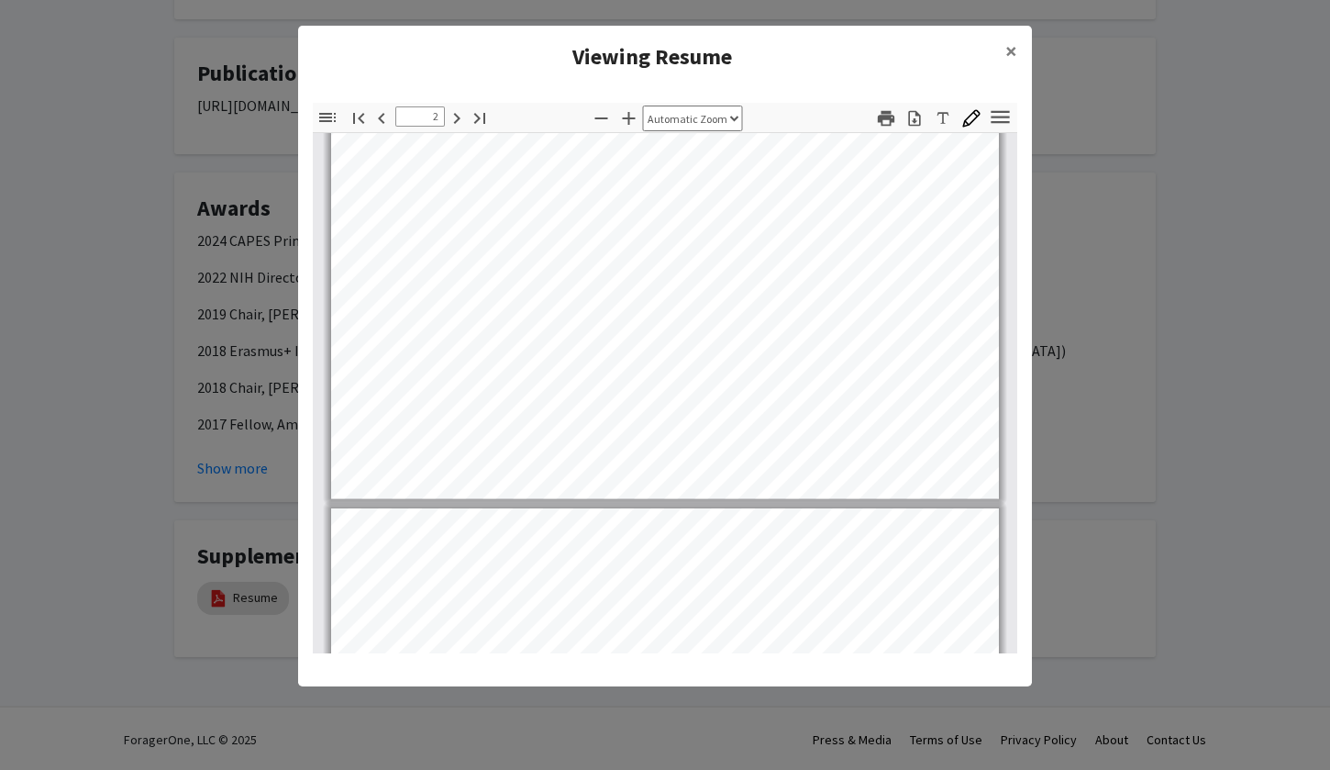
scroll to position [1385, 0]
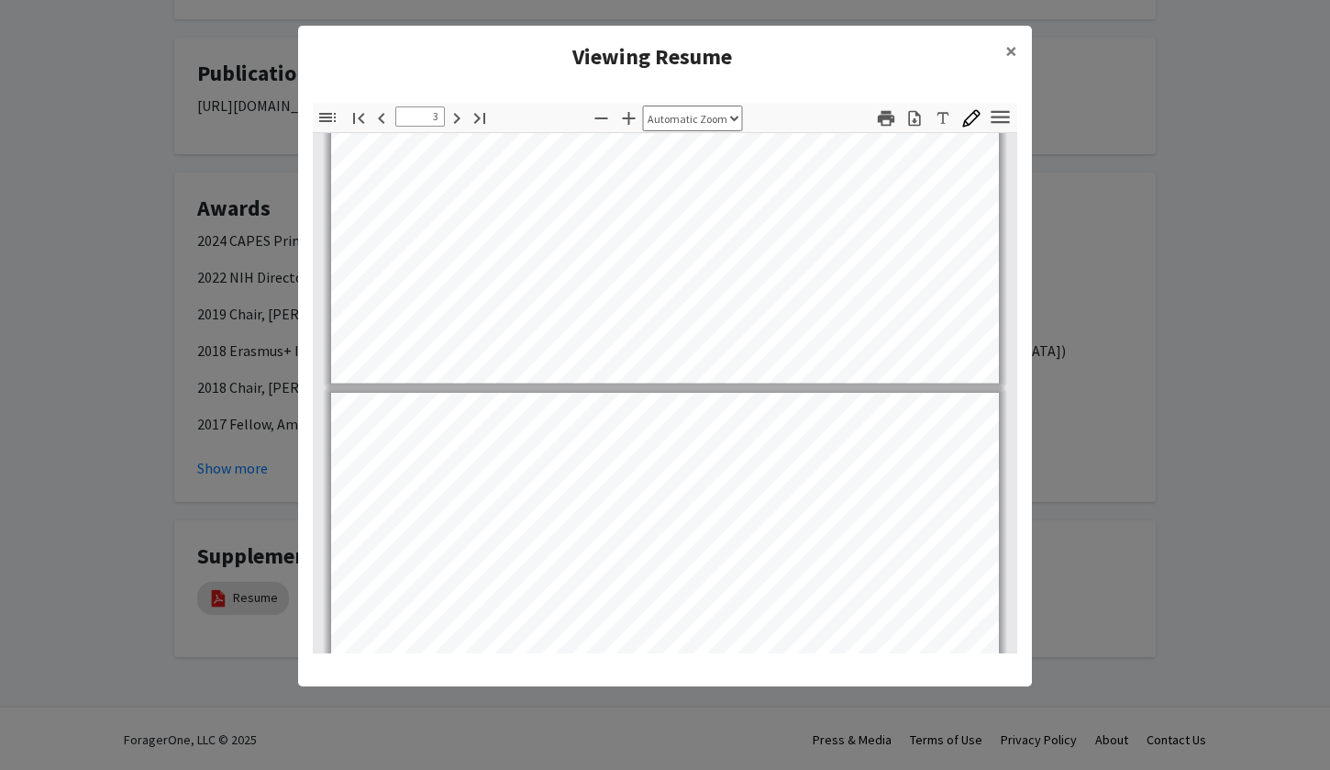
type input "4"
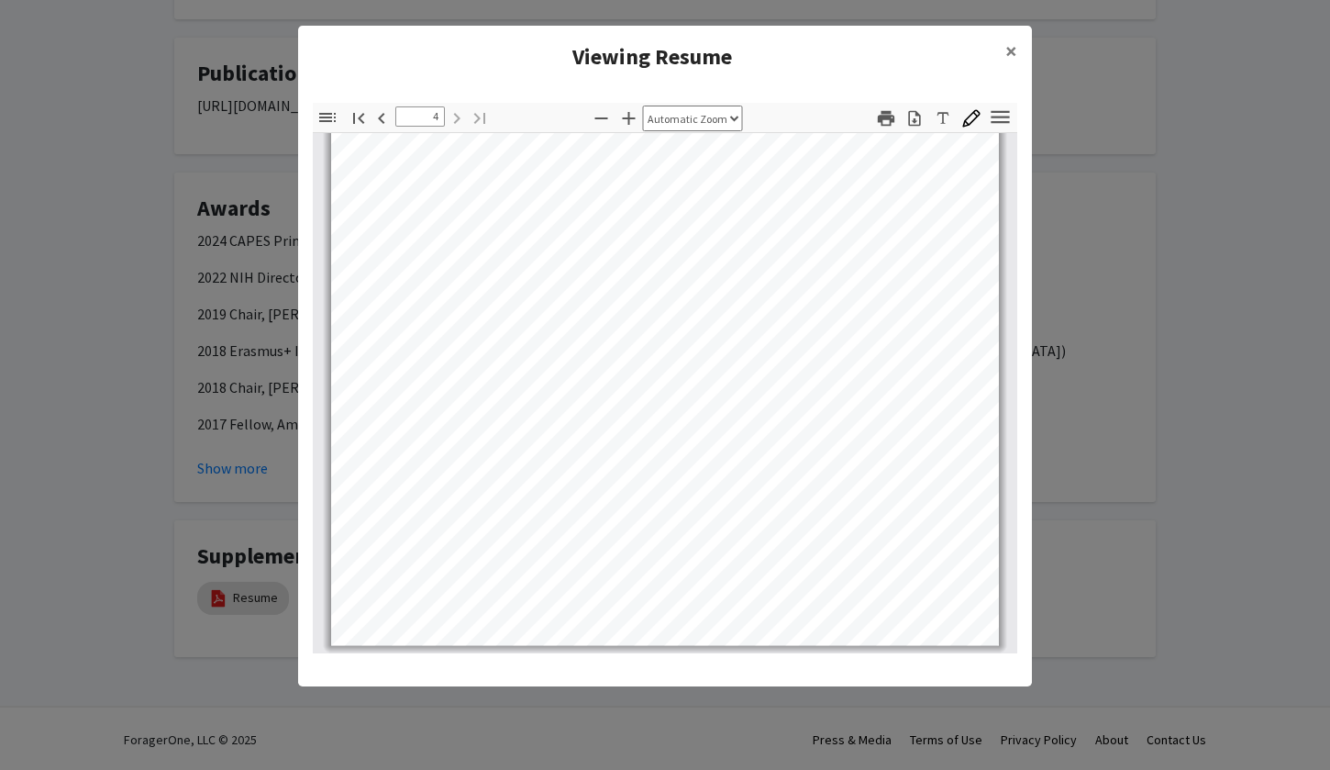
scroll to position [2984, 0]
click at [1003, 51] on button "×" at bounding box center [1011, 51] width 41 height 51
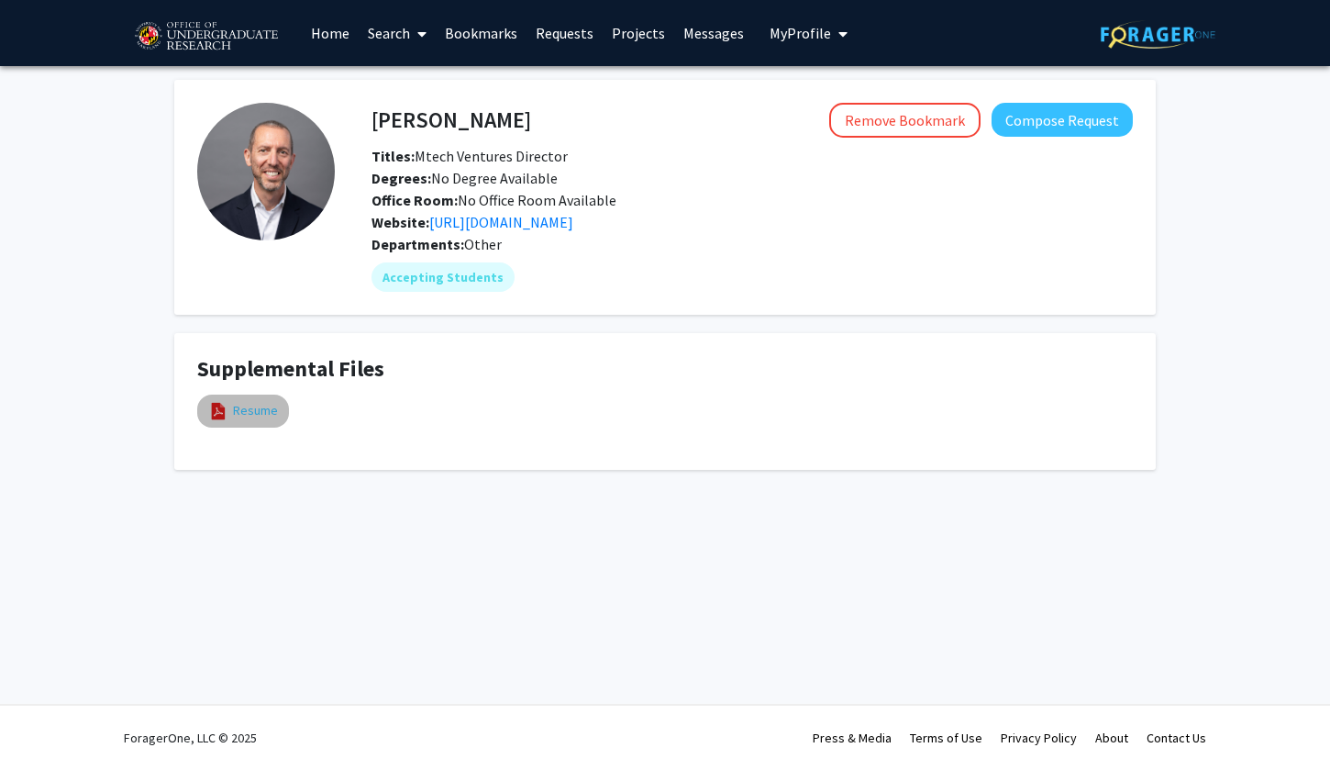
click at [244, 415] on link "Resume" at bounding box center [255, 410] width 45 height 19
select select "custom"
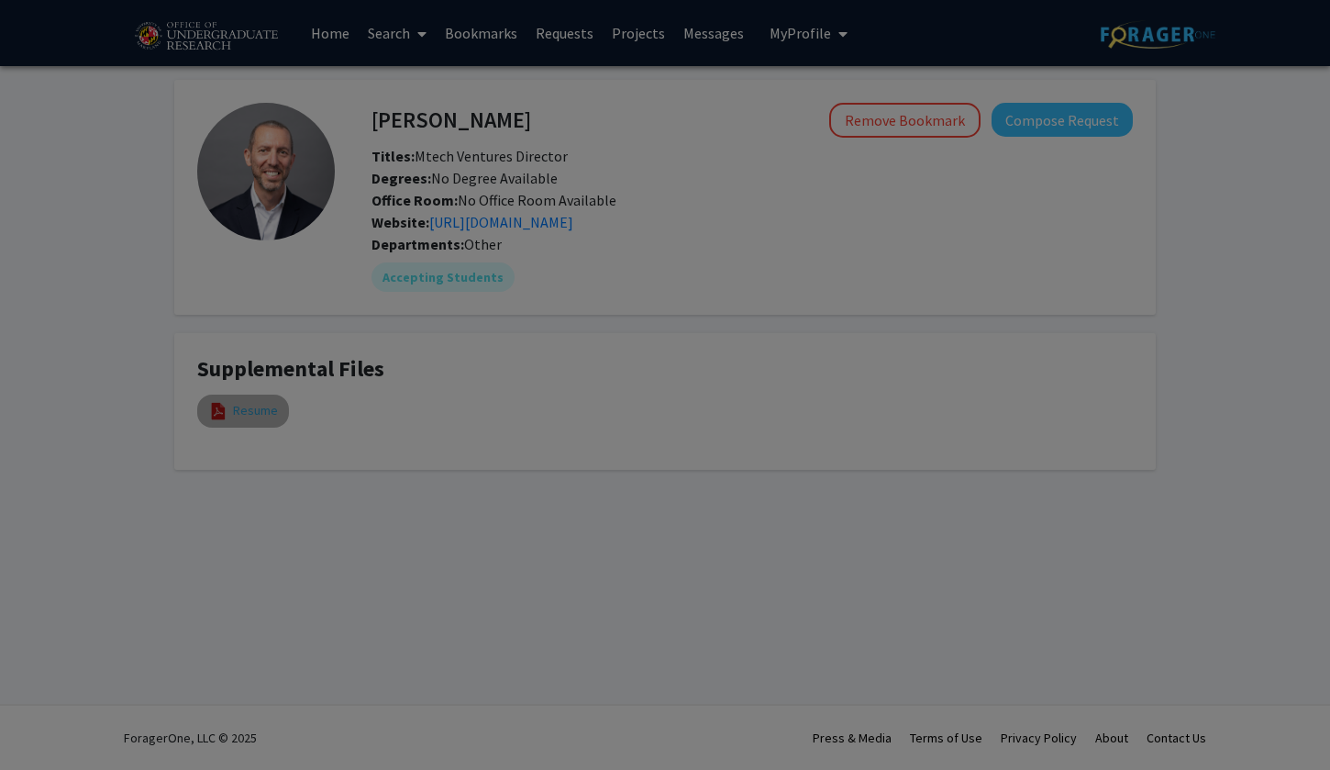
click at [247, 415] on modal-container "Viewing Resume × Thumbnails Document Outline Attachments Layers Current Outline…" at bounding box center [665, 385] width 1330 height 770
type input "0"
select select "custom"
type input "1"
select select "auto"
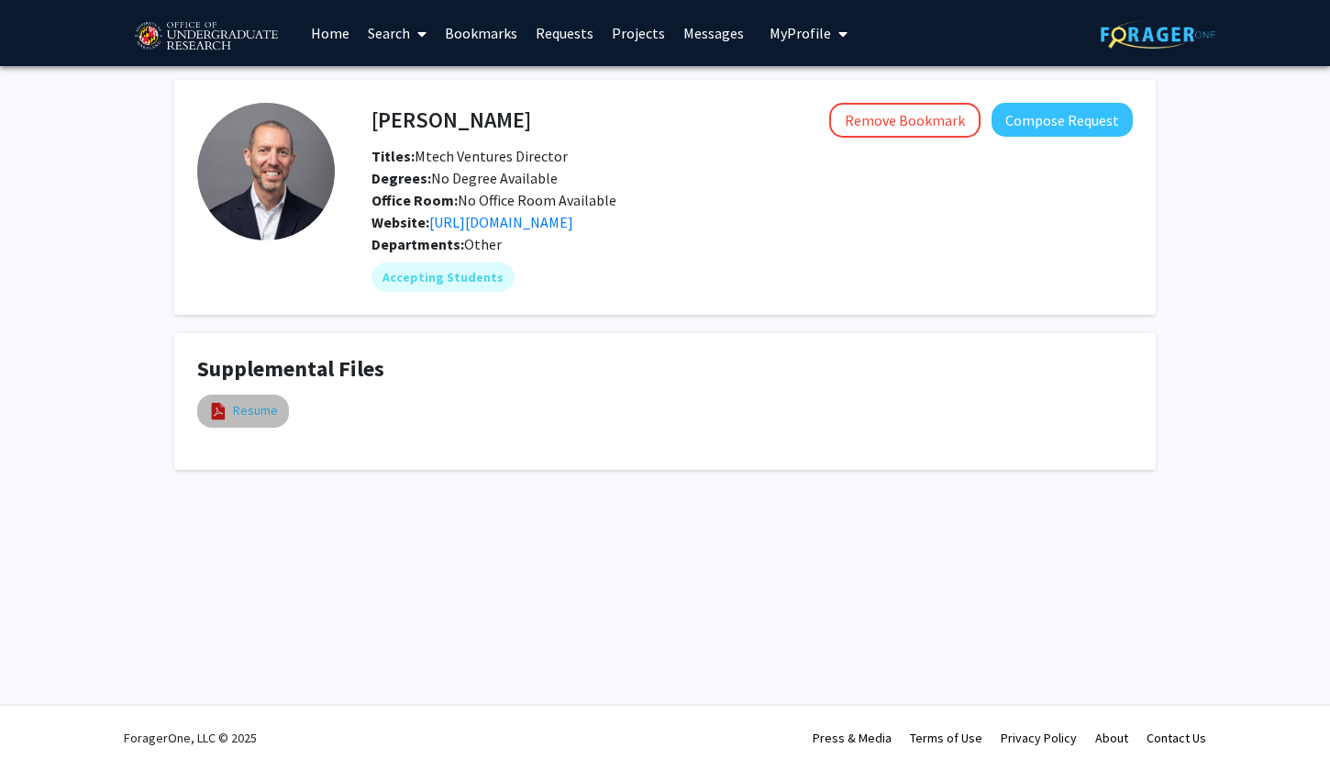
click at [256, 420] on link "Resume" at bounding box center [255, 410] width 45 height 19
select select "custom"
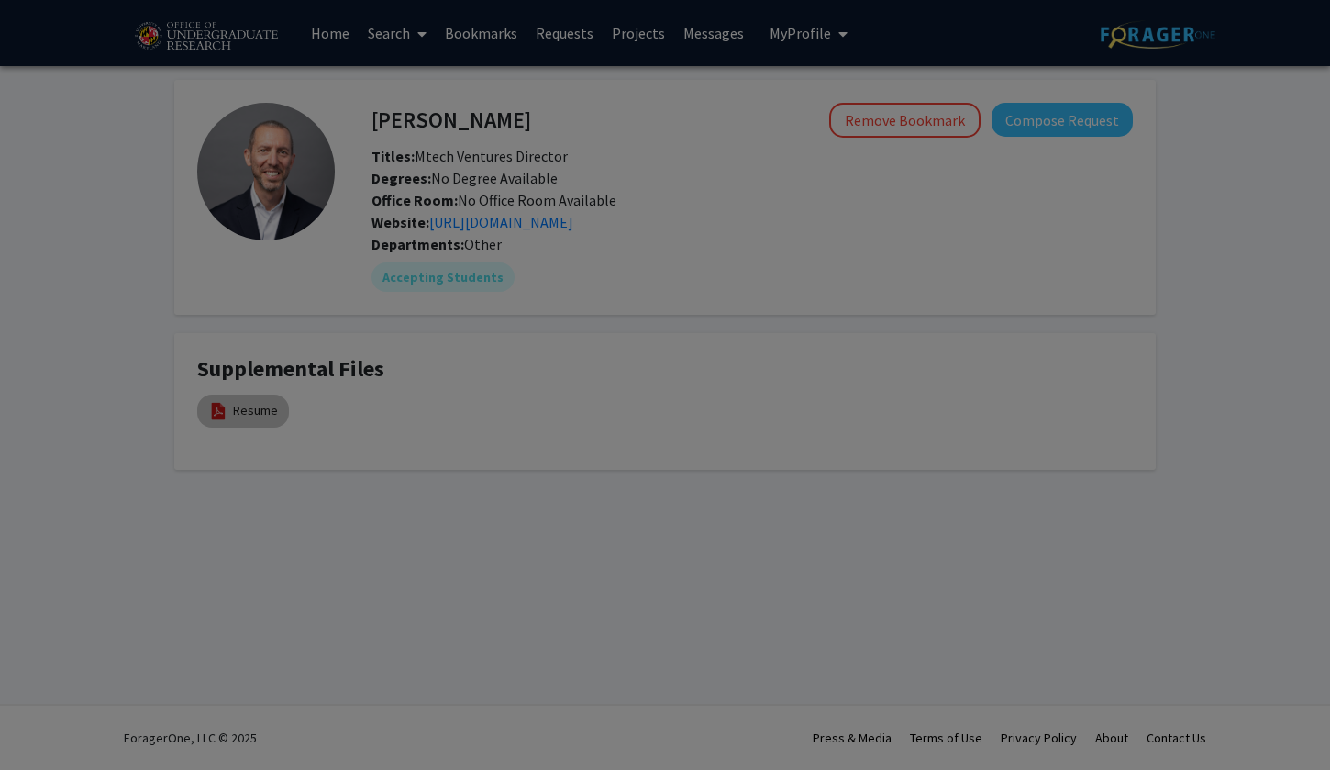
type input "0"
select select "custom"
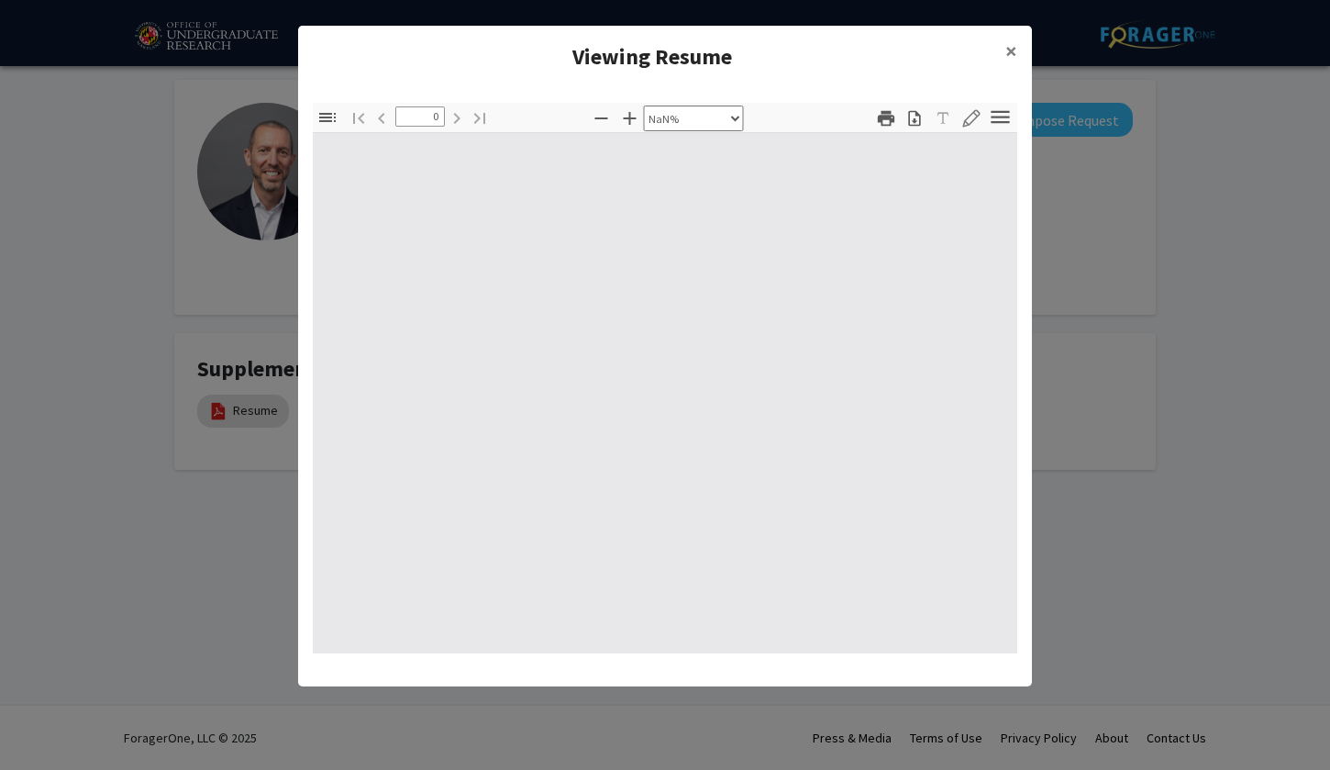
type input "1"
select select "auto"
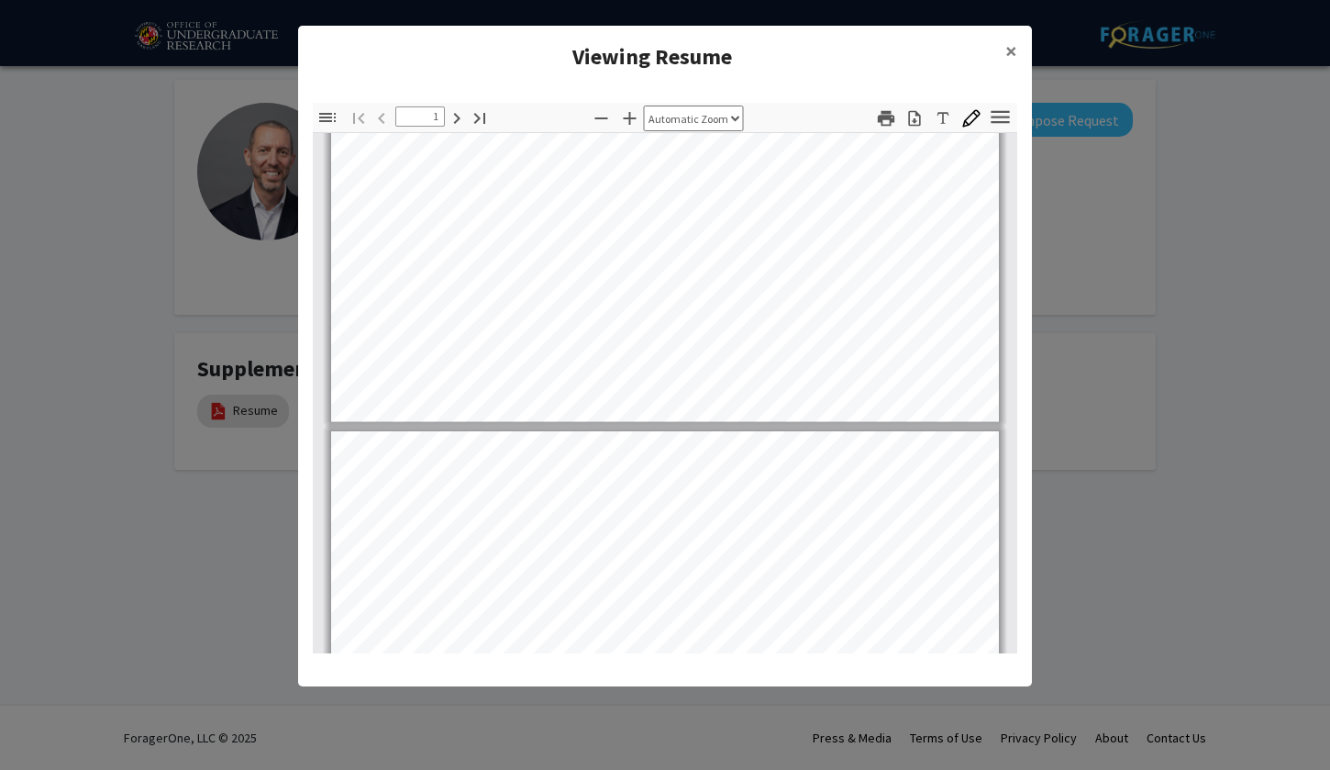
scroll to position [588, 0]
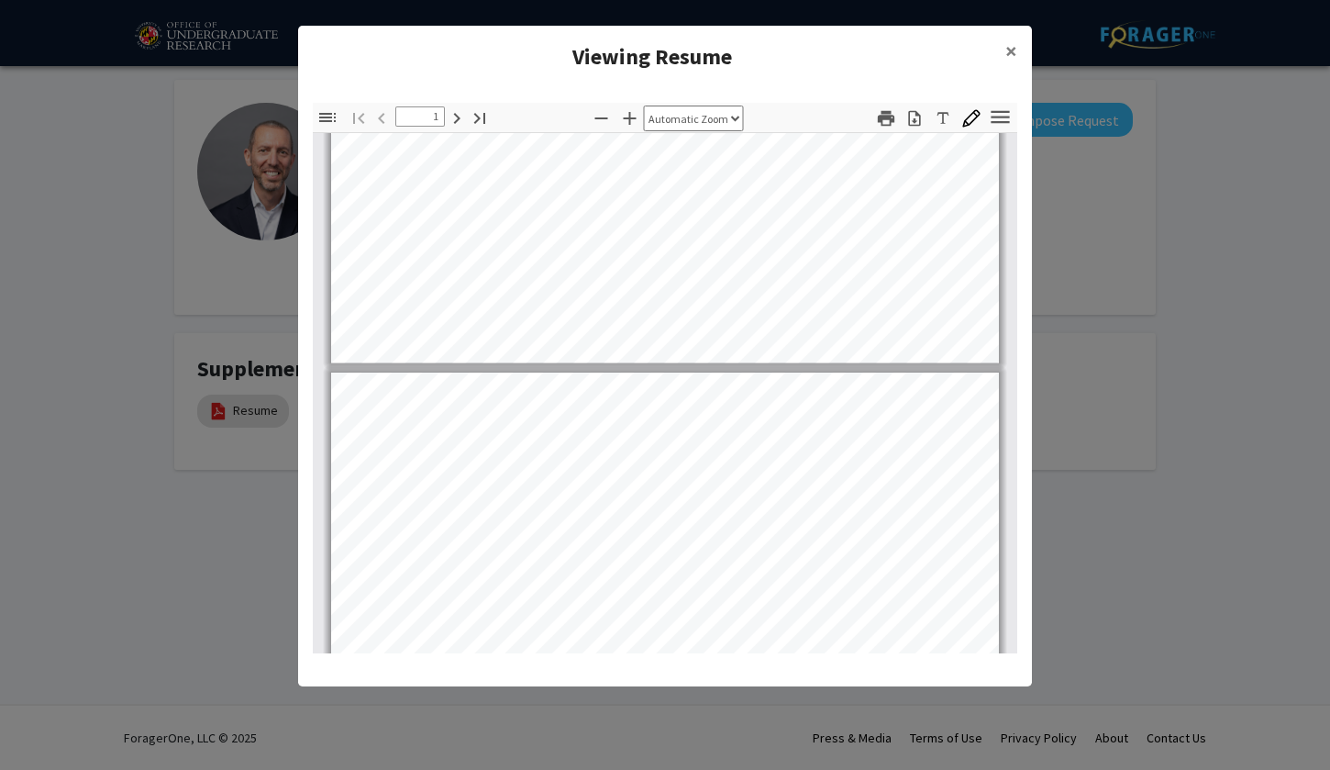
type input "2"
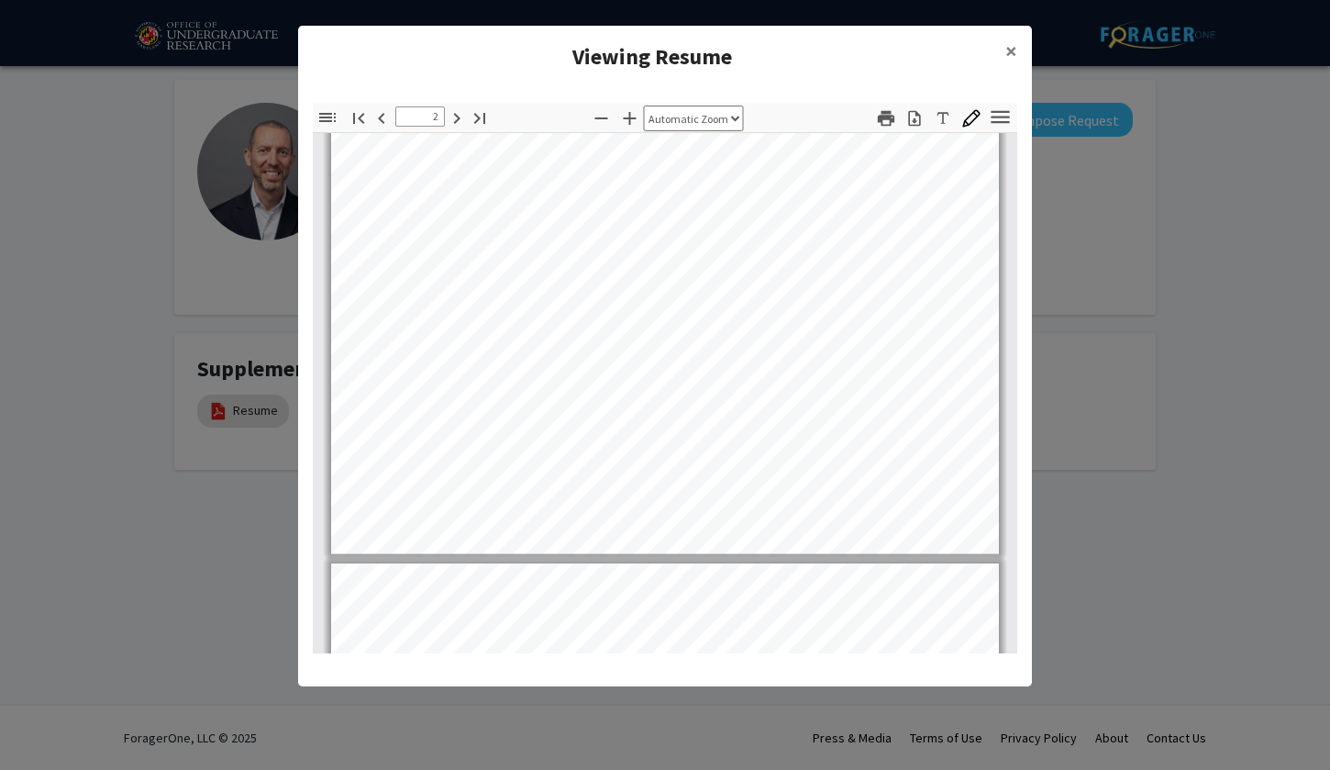
scroll to position [1333, 0]
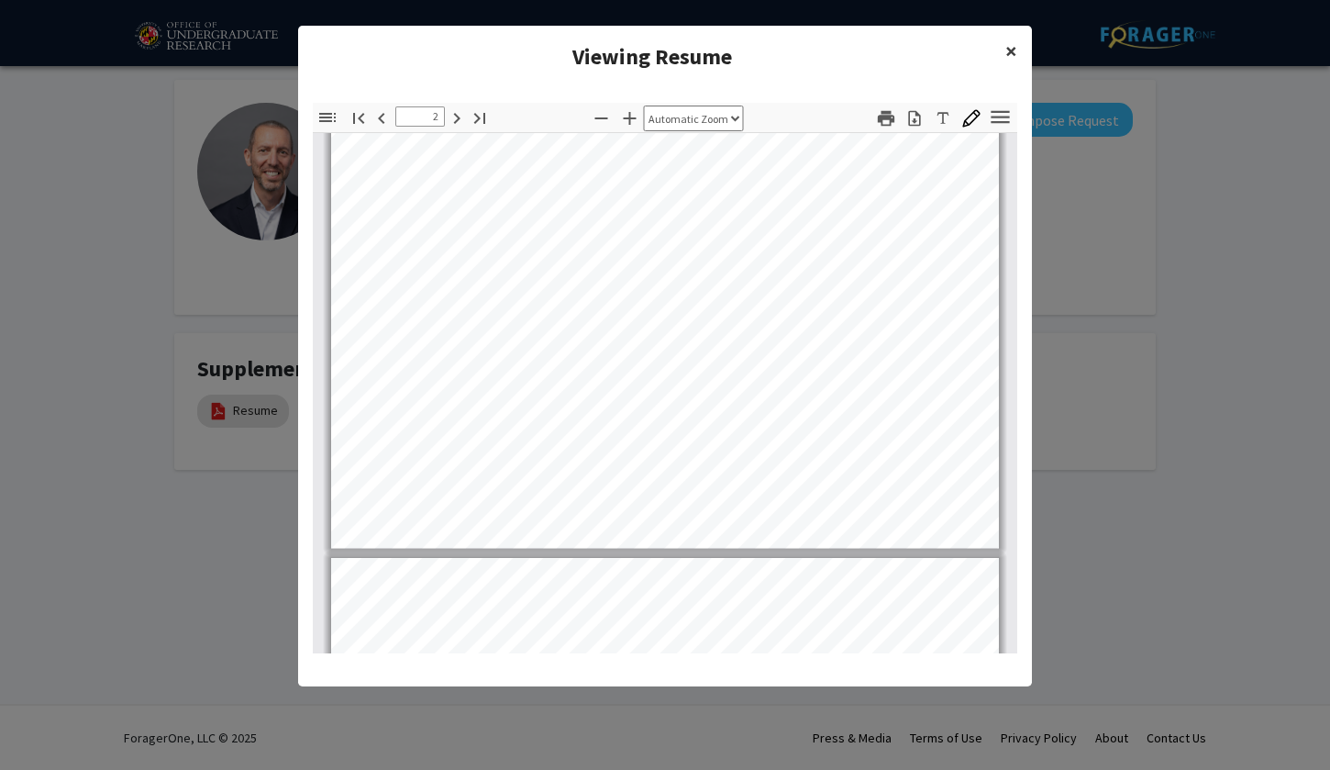
click at [1010, 53] on span "×" at bounding box center [1012, 51] width 12 height 28
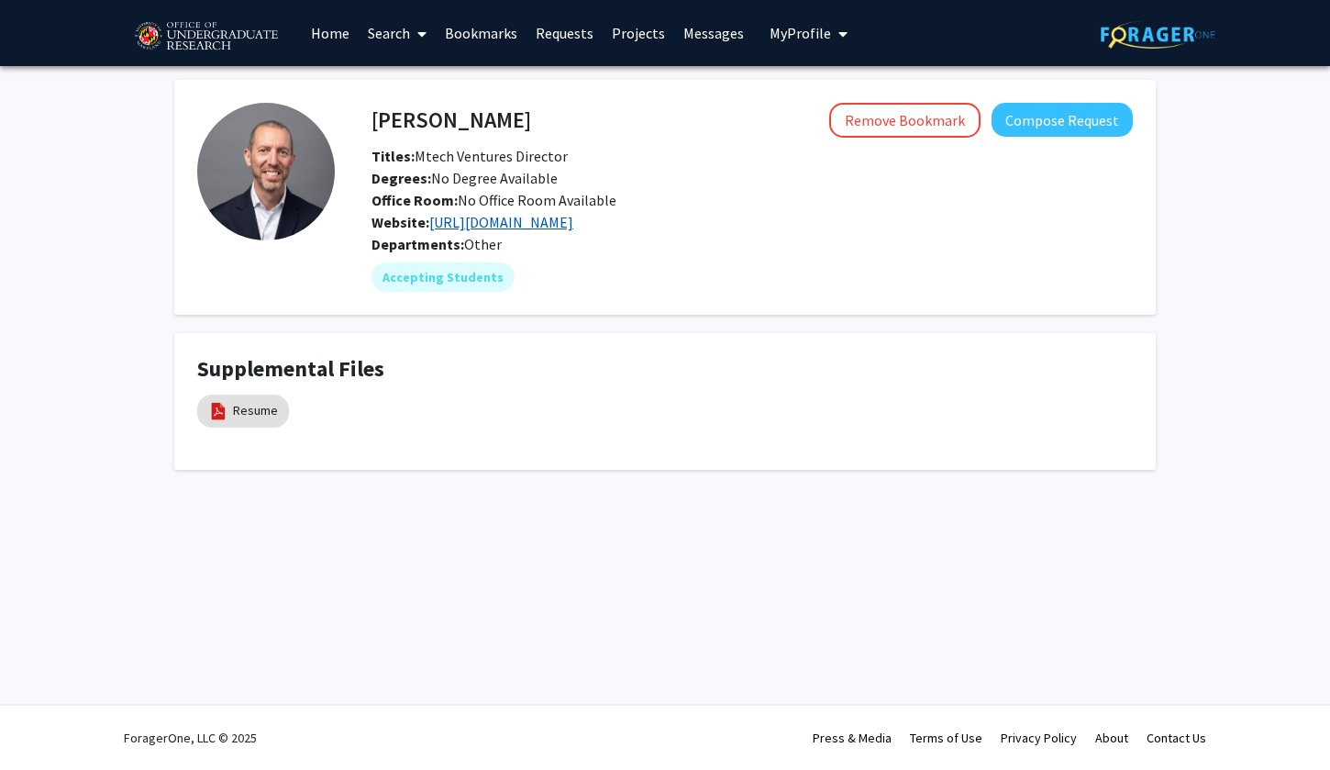
click at [467, 231] on link "https://www.icorps.umd.edu/" at bounding box center [501, 222] width 144 height 18
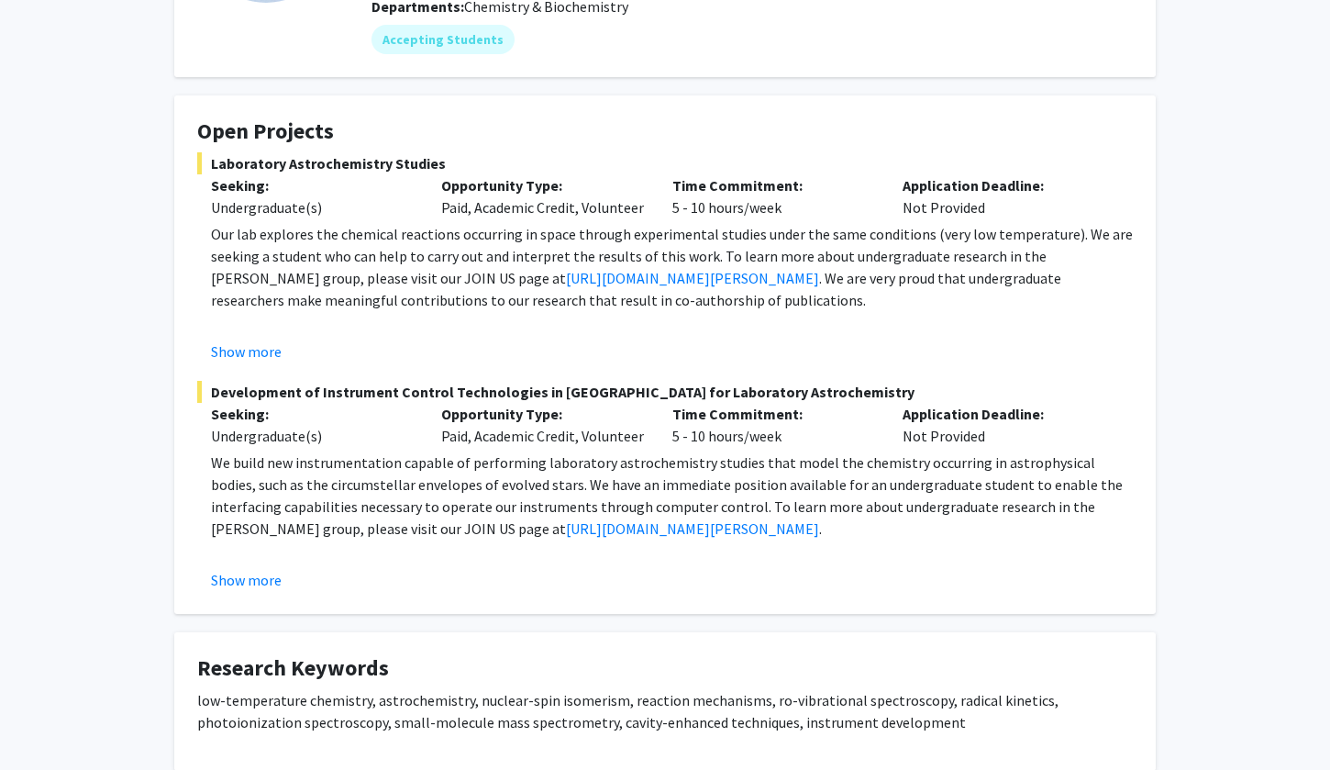
scroll to position [282, 0]
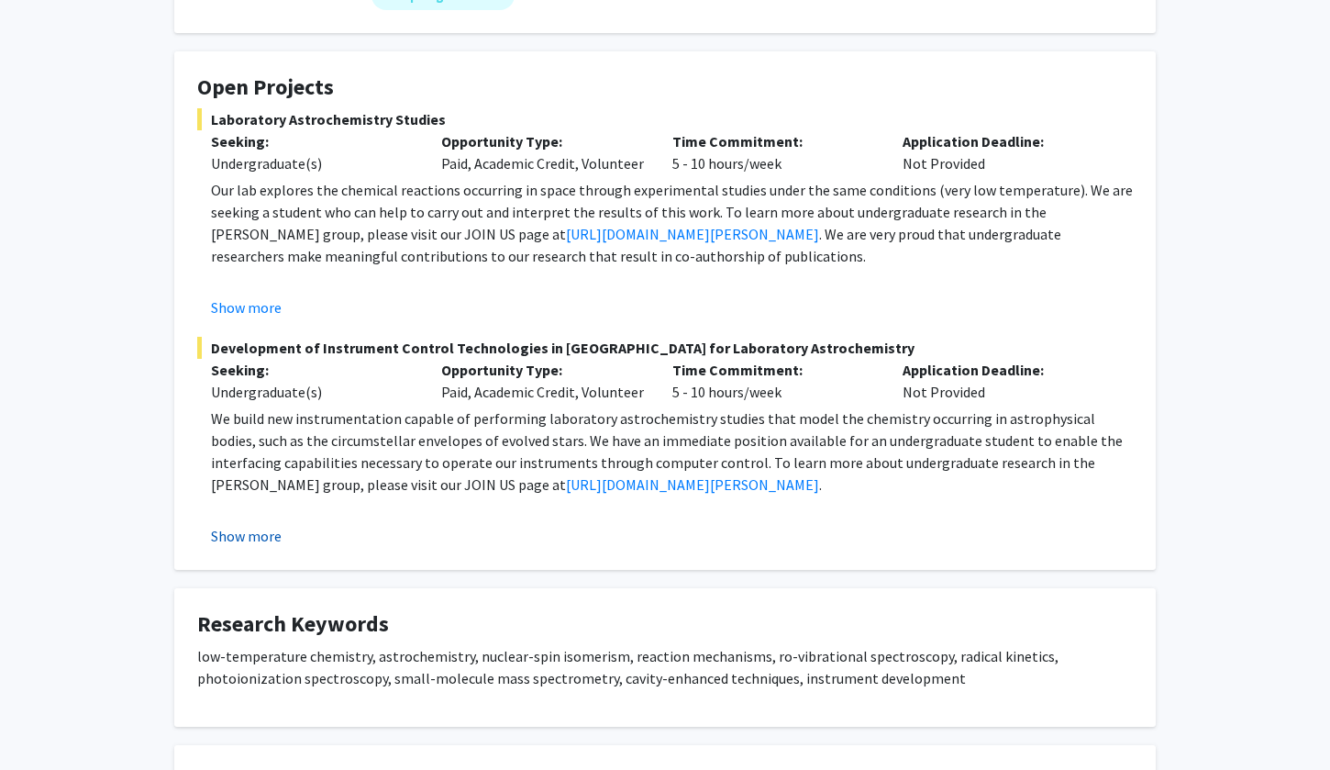
click at [261, 545] on button "Show more" at bounding box center [246, 536] width 71 height 22
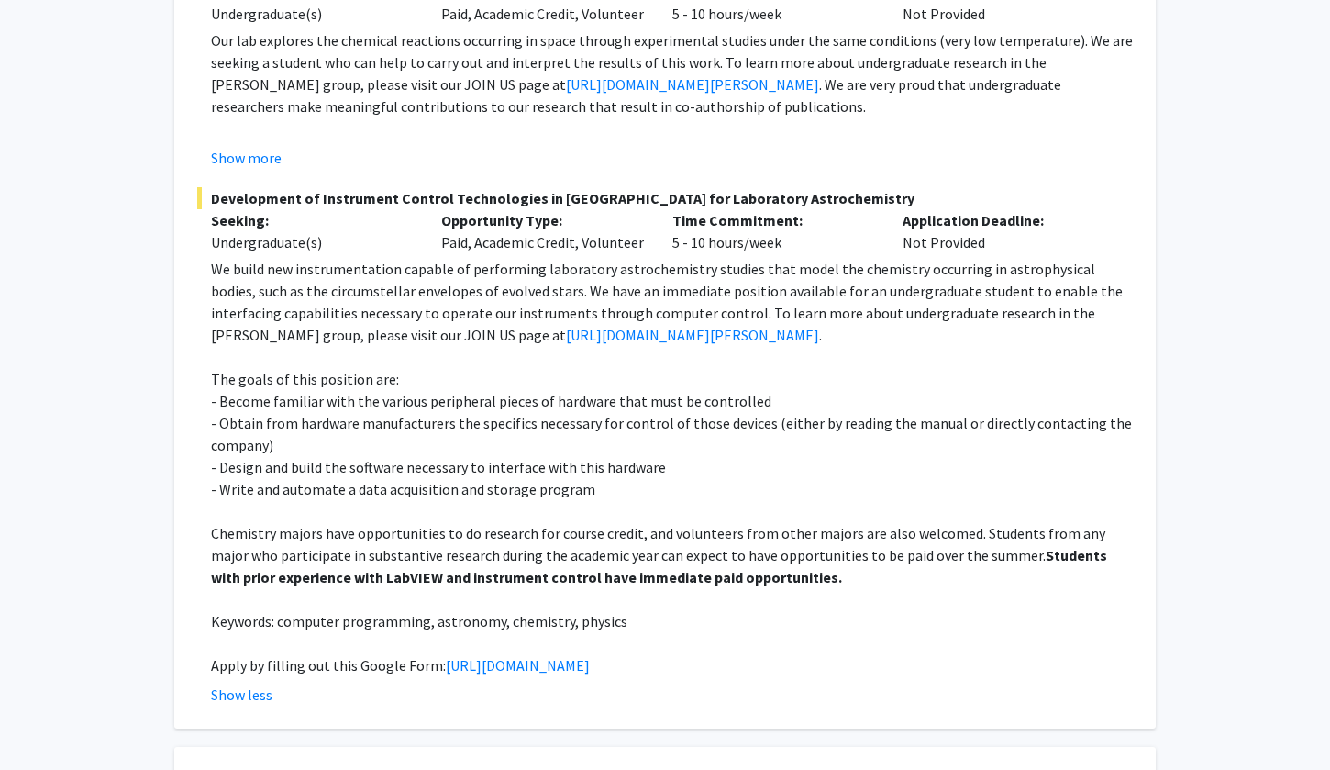
scroll to position [543, 0]
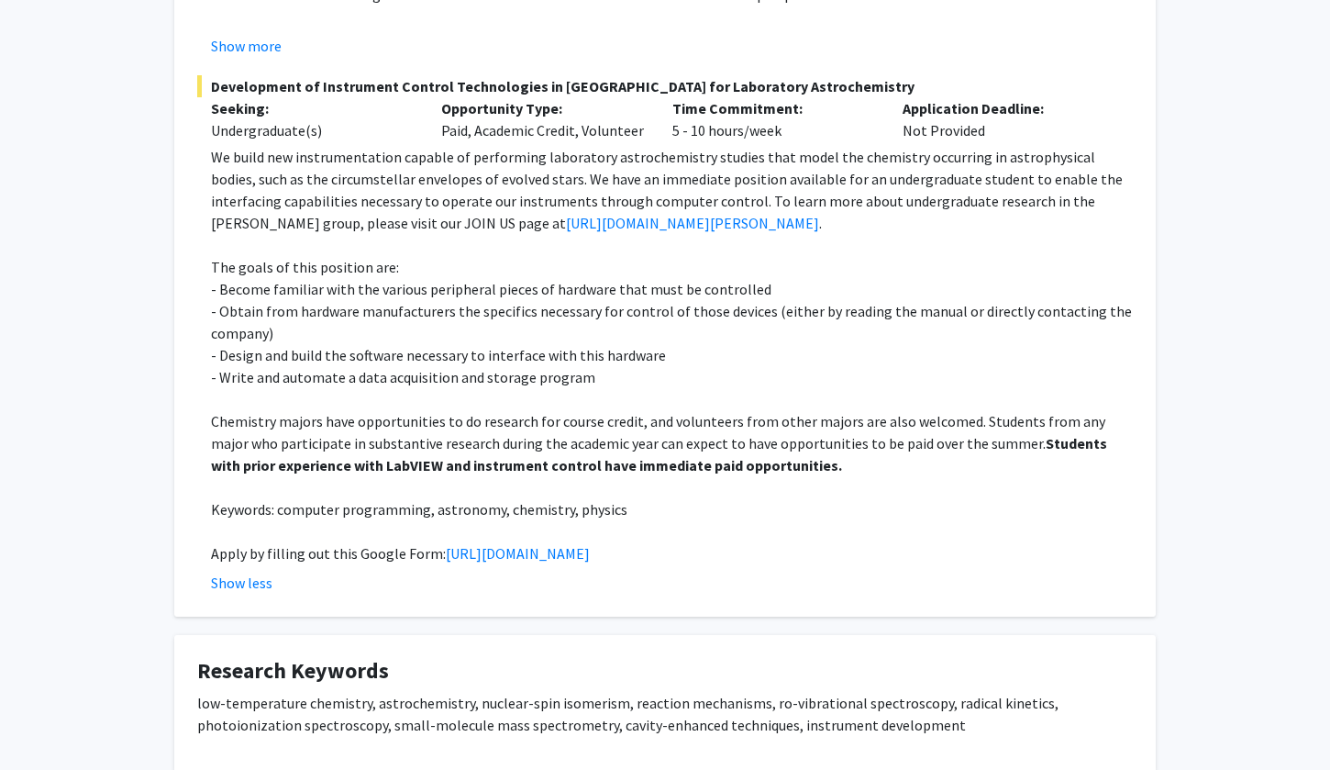
click at [273, 415] on p "Chemistry majors have opportunities to do research for course credit, and volun…" at bounding box center [672, 443] width 922 height 66
